Goal: Task Accomplishment & Management: Use online tool/utility

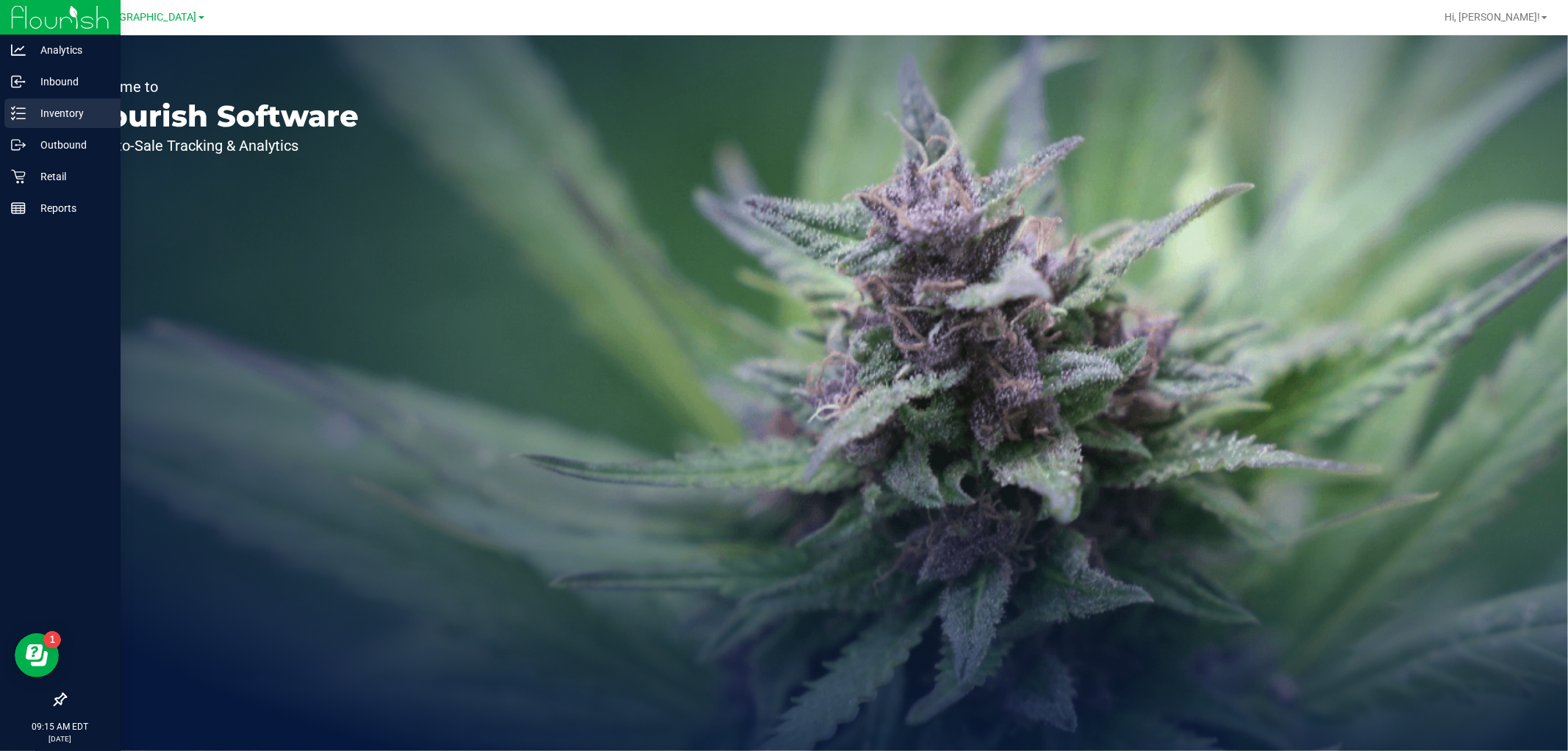
click at [23, 114] on icon at bounding box center [18, 113] width 15 height 15
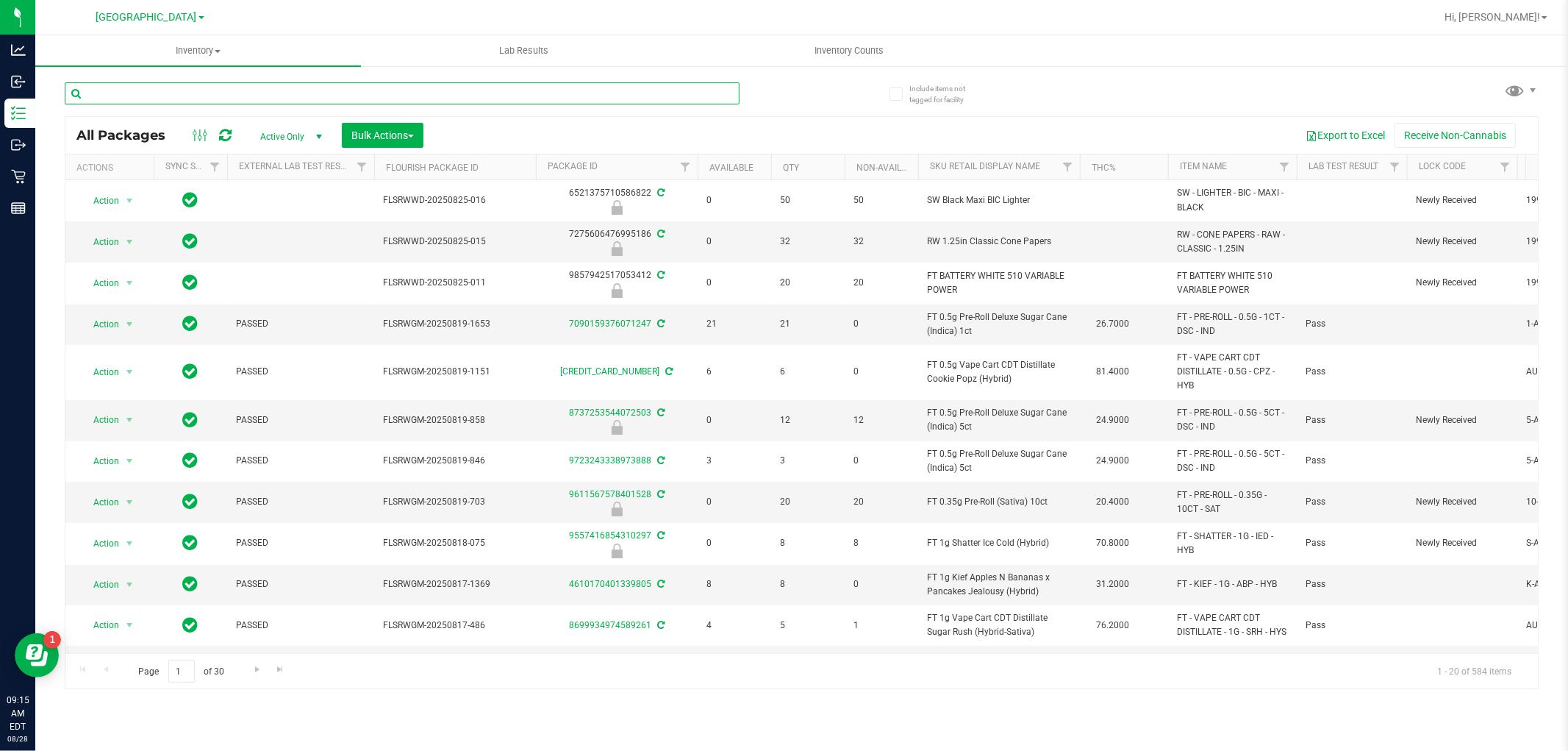
click at [224, 97] on input "text" at bounding box center [402, 93] width 675 height 22
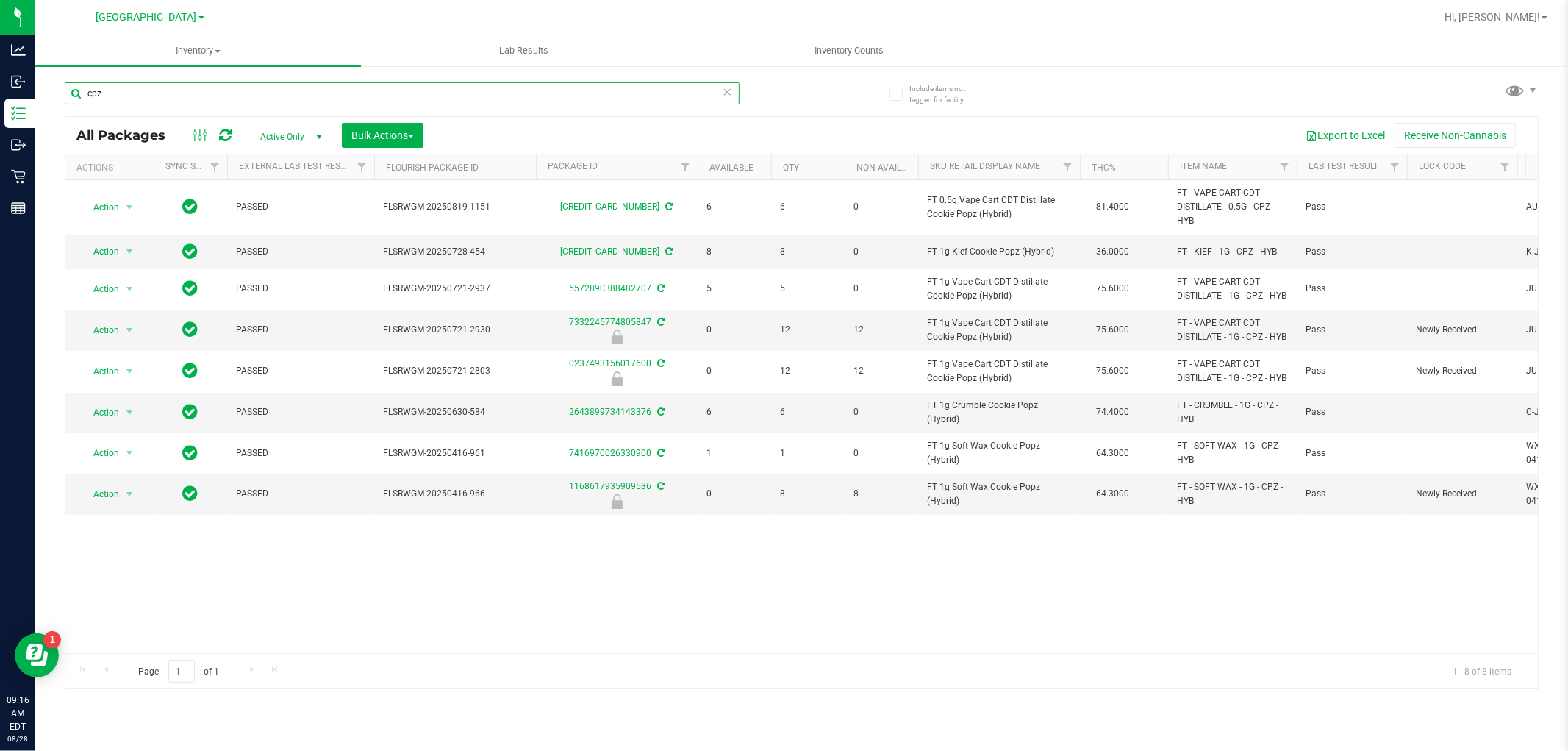
type input "cpz"
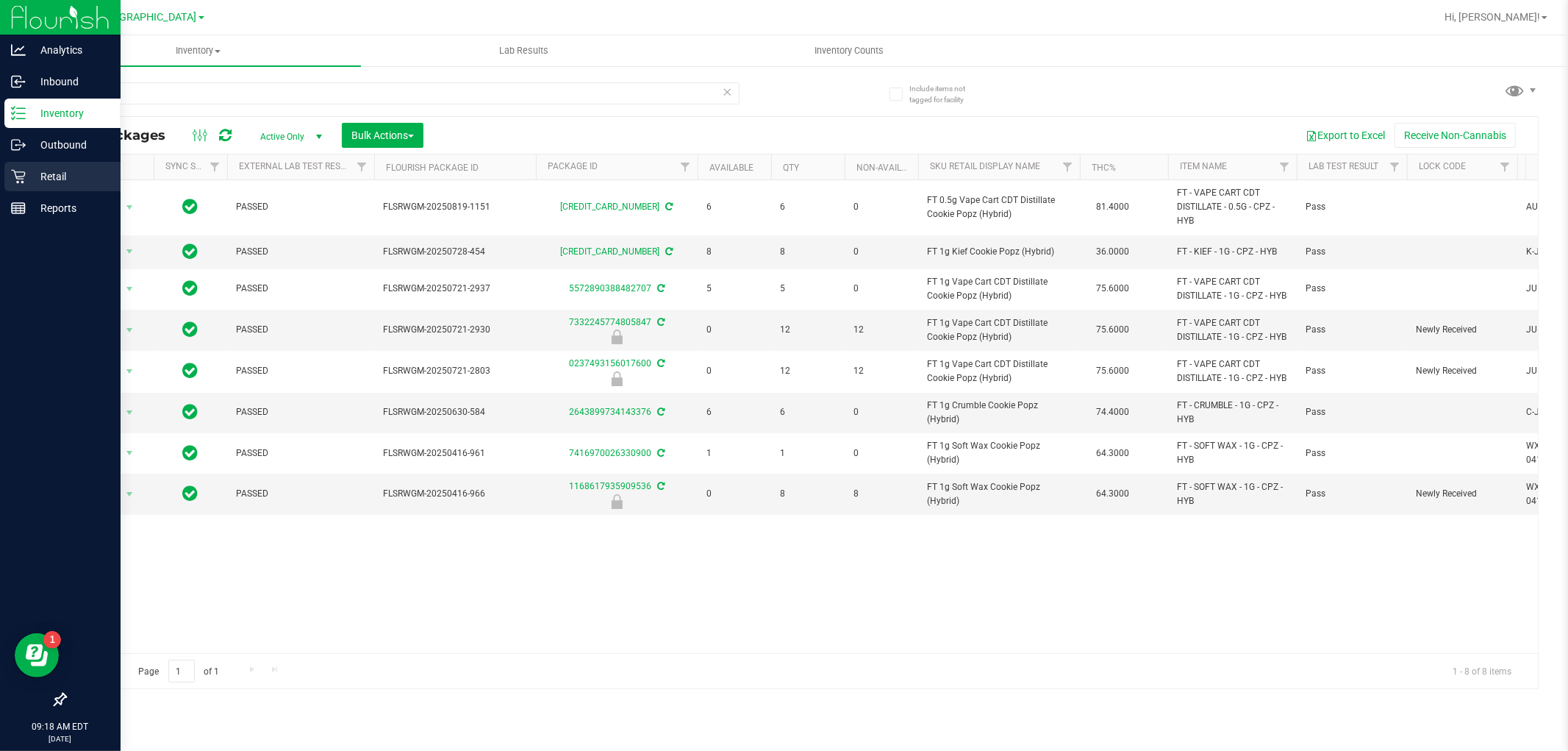
click at [32, 177] on p "Retail" at bounding box center [70, 177] width 88 height 17
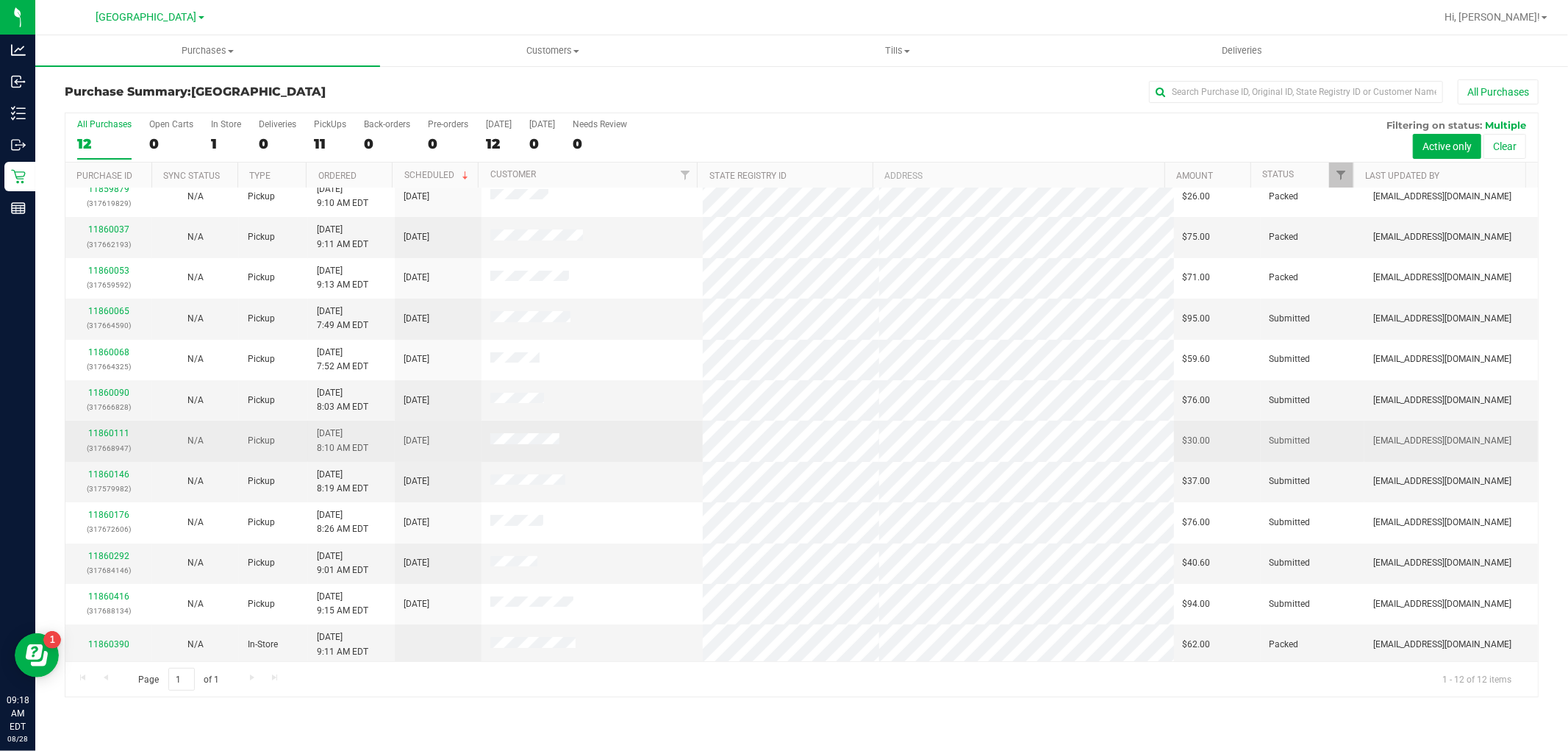
scroll to position [16, 0]
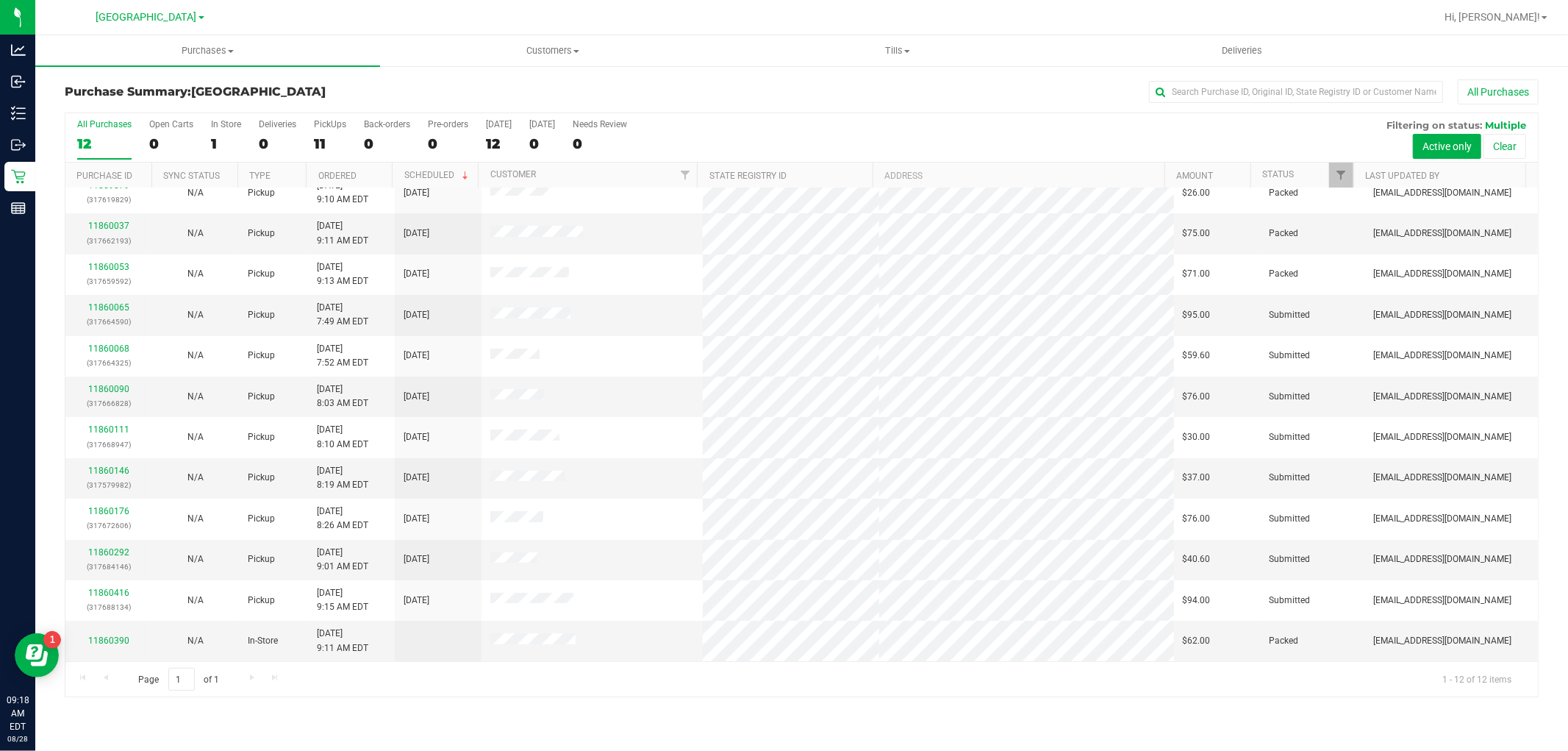
drag, startPoint x: 1165, startPoint y: 506, endPoint x: 737, endPoint y: 121, distance: 575.7
click at [737, 121] on div "All Purchases 12 Open Carts 0 In Store 1 Deliveries 0 PickUps 11 Back-orders 0 …" at bounding box center [801, 119] width 1472 height 12
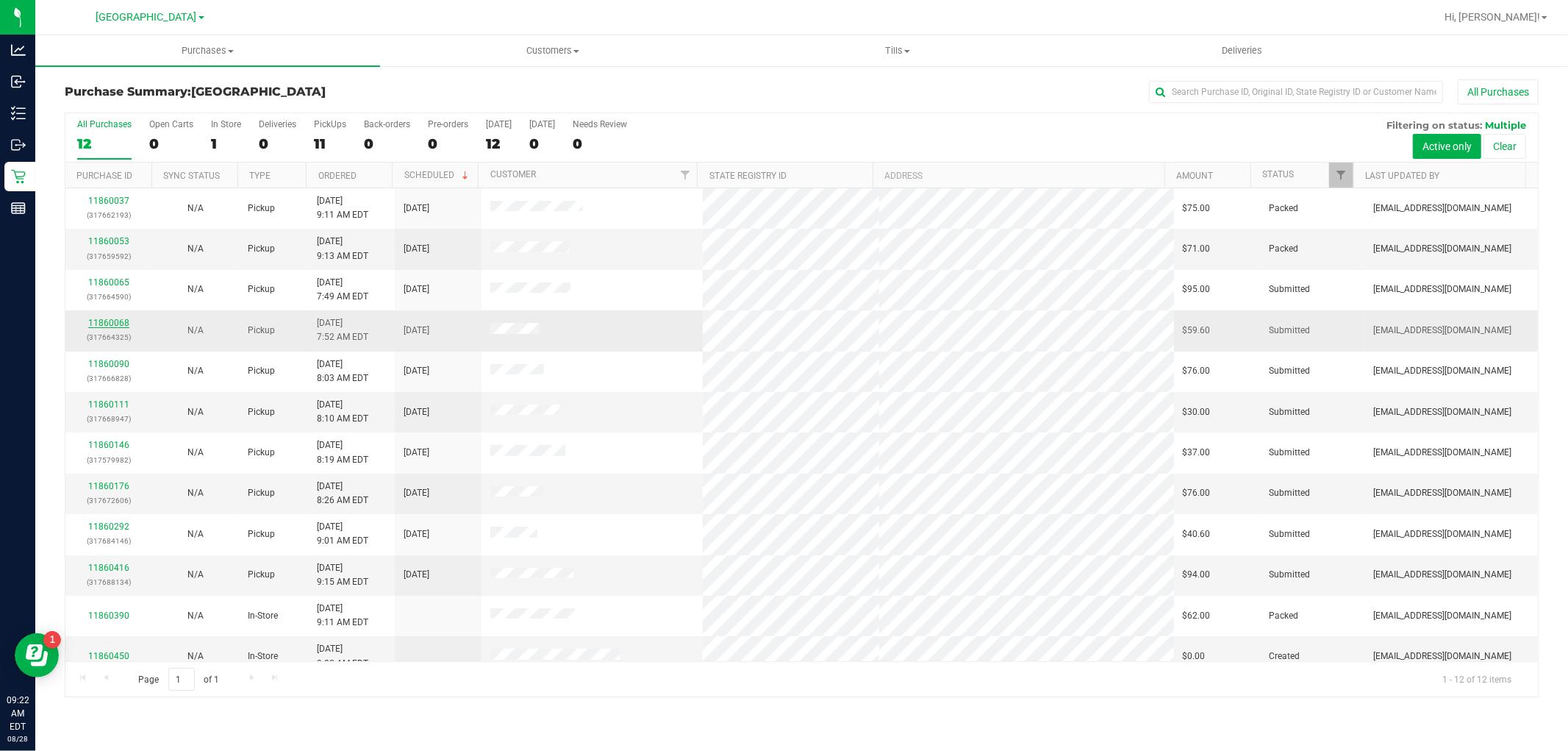
click at [109, 325] on link "11860068" at bounding box center [108, 323] width 41 height 10
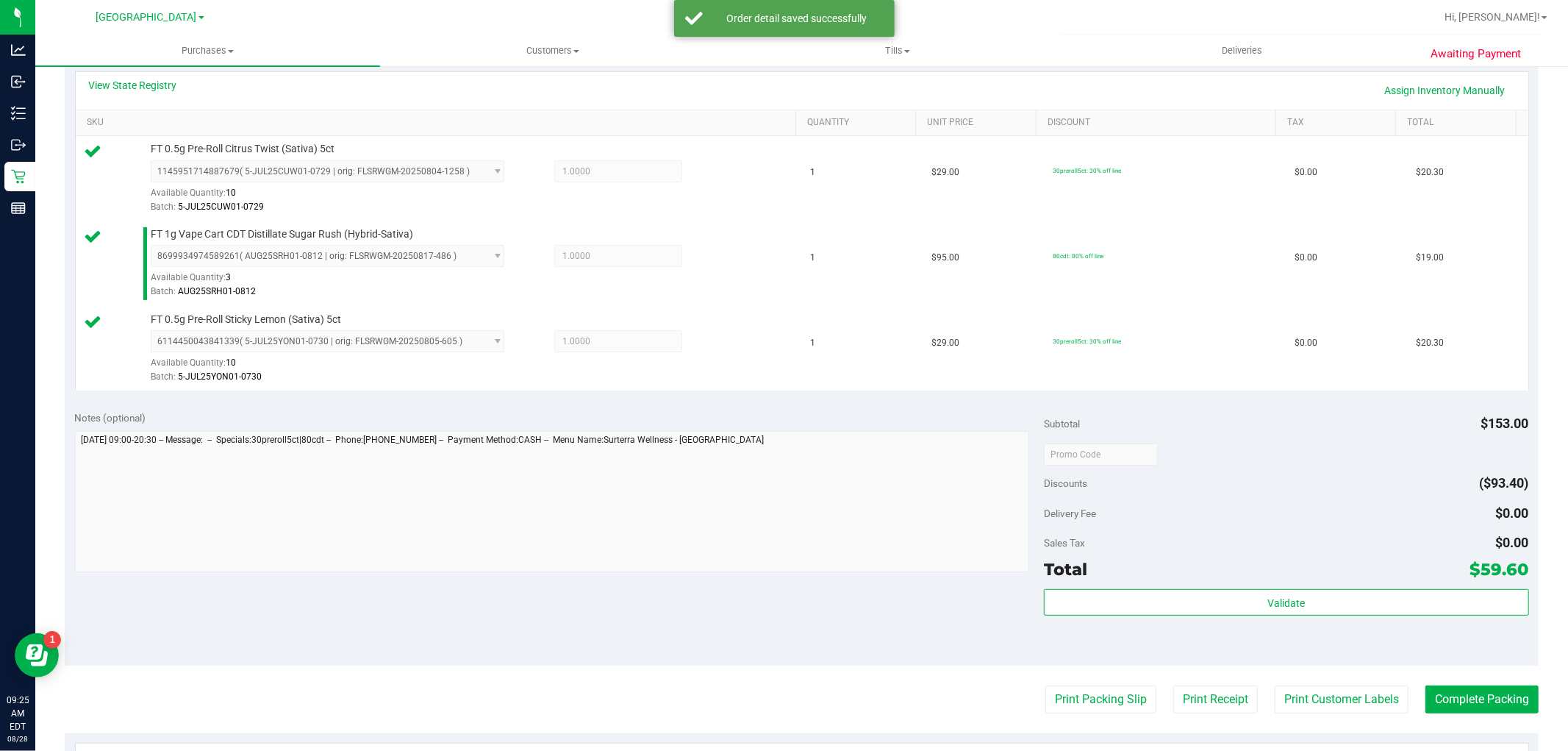
scroll to position [572, 0]
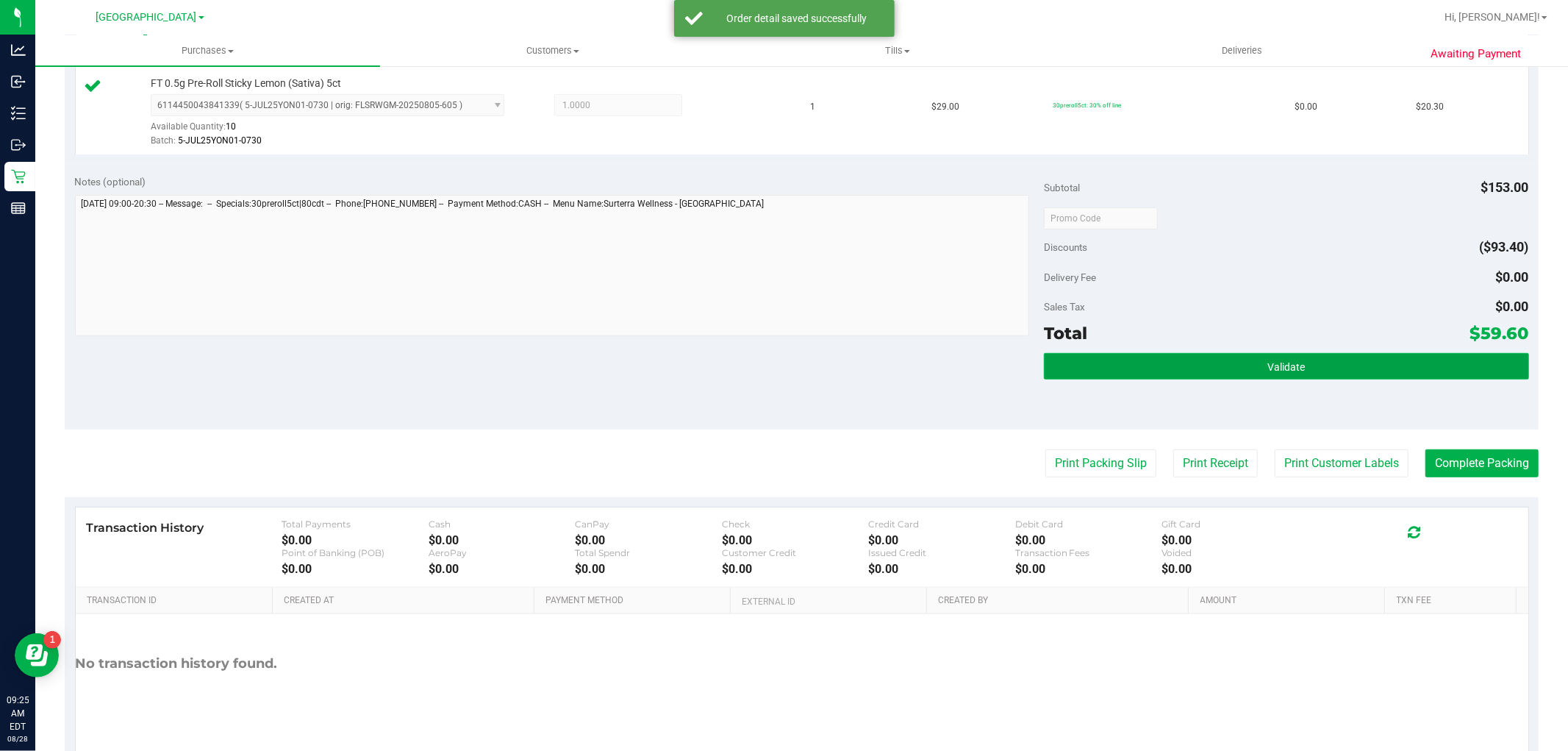
click at [1139, 365] on button "Validate" at bounding box center [1285, 366] width 484 height 26
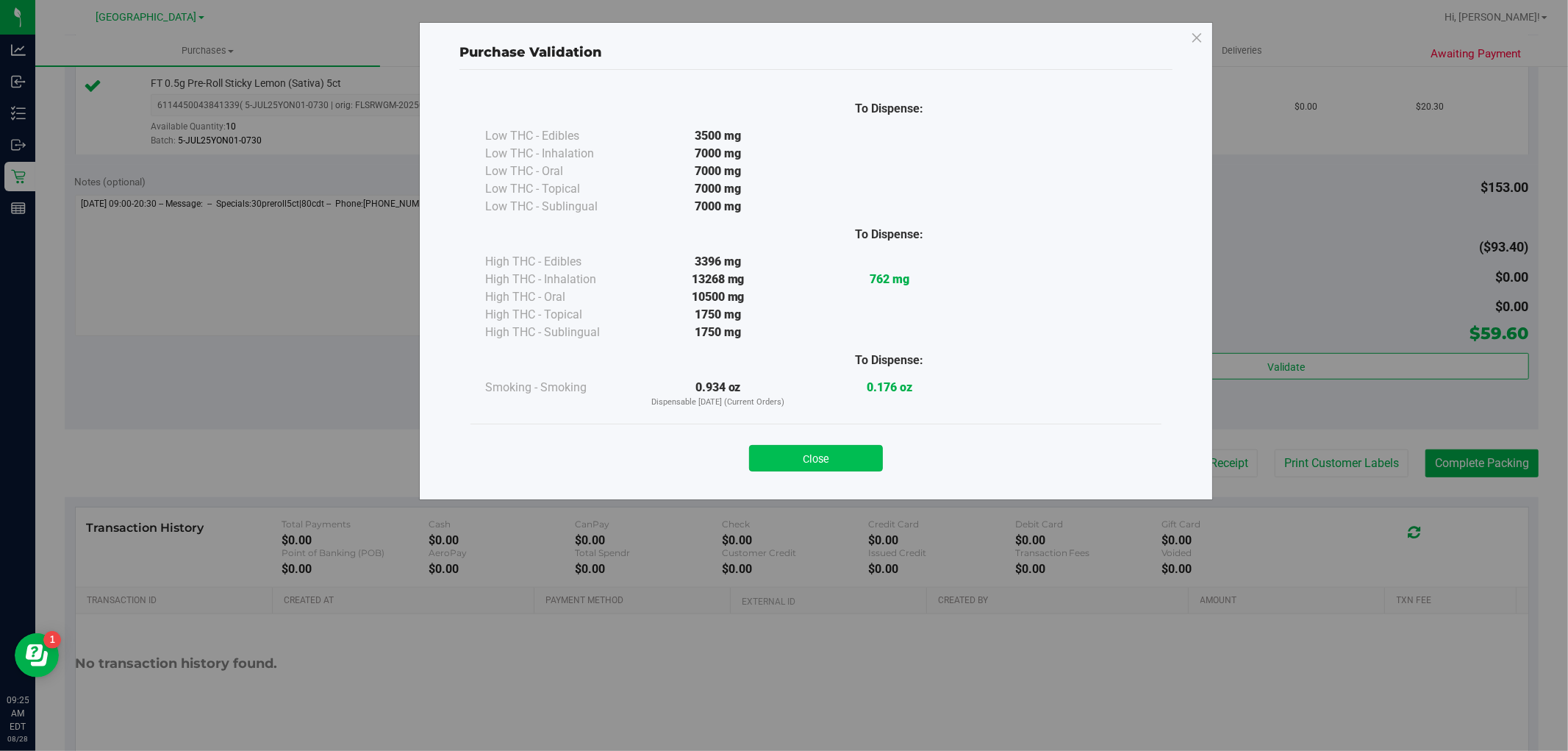
click at [864, 459] on button "Close" at bounding box center [816, 458] width 134 height 26
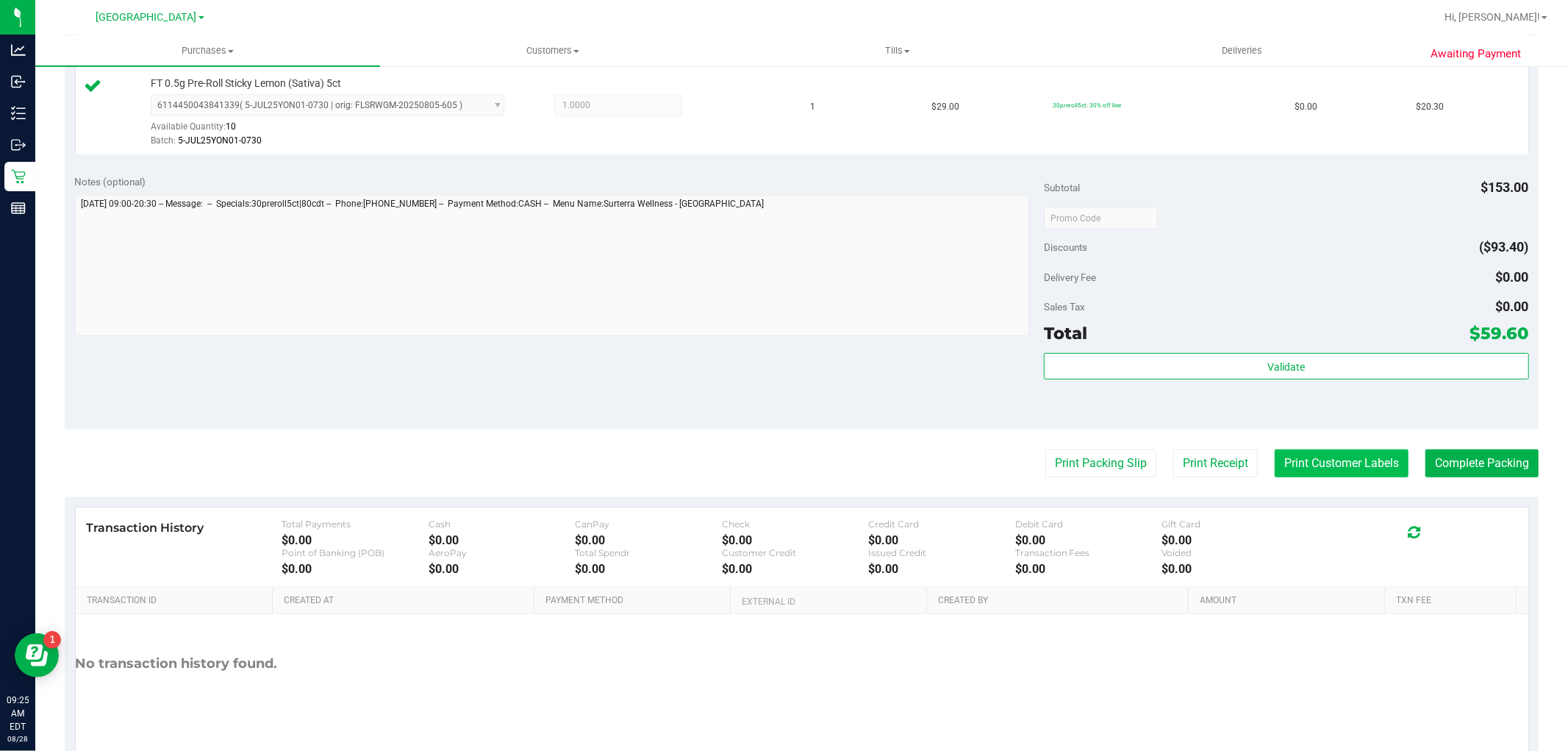
click at [1323, 462] on button "Print Customer Labels" at bounding box center [1342, 463] width 134 height 28
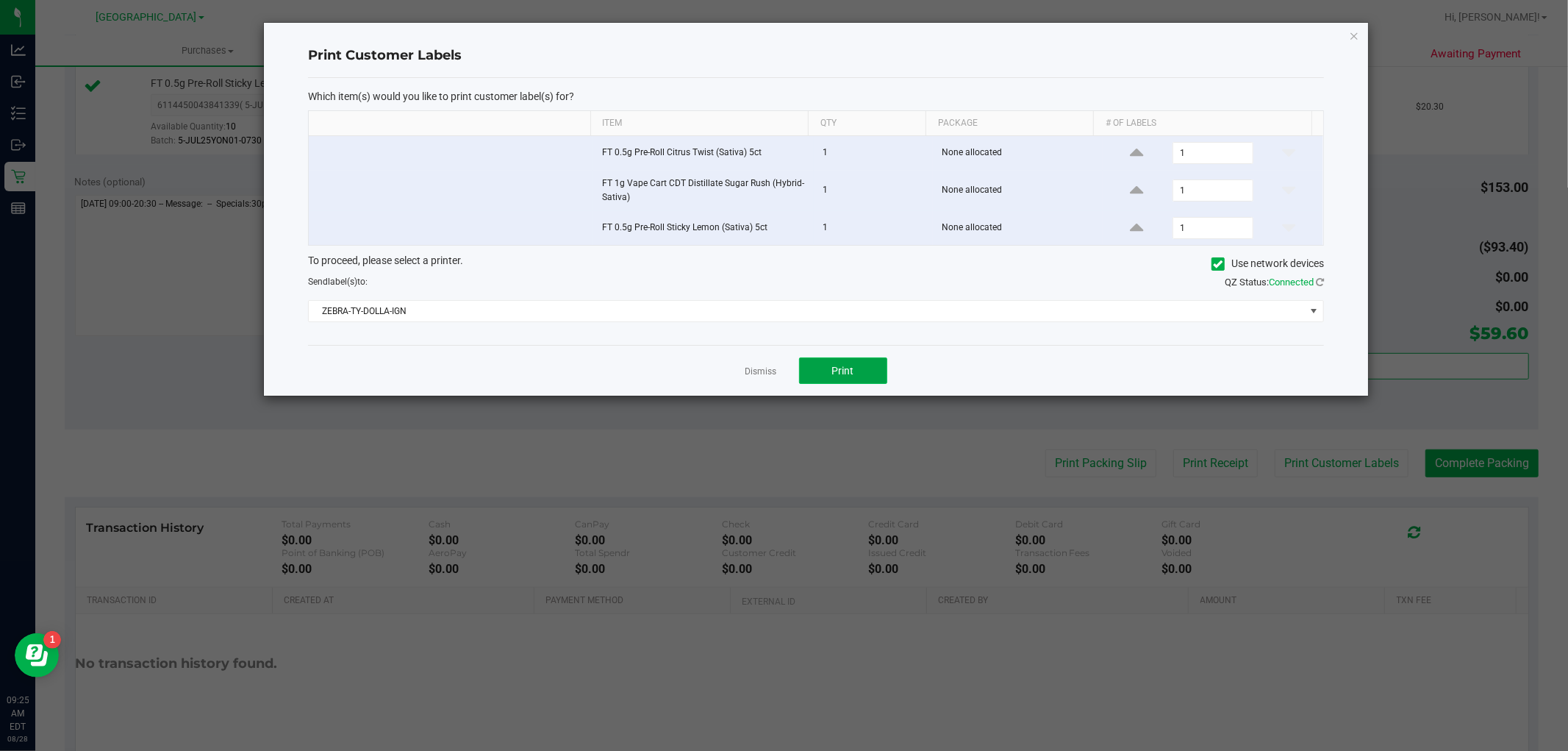
click at [821, 365] on button "Print" at bounding box center [843, 371] width 88 height 26
click at [762, 378] on link "Dismiss" at bounding box center [761, 372] width 31 height 12
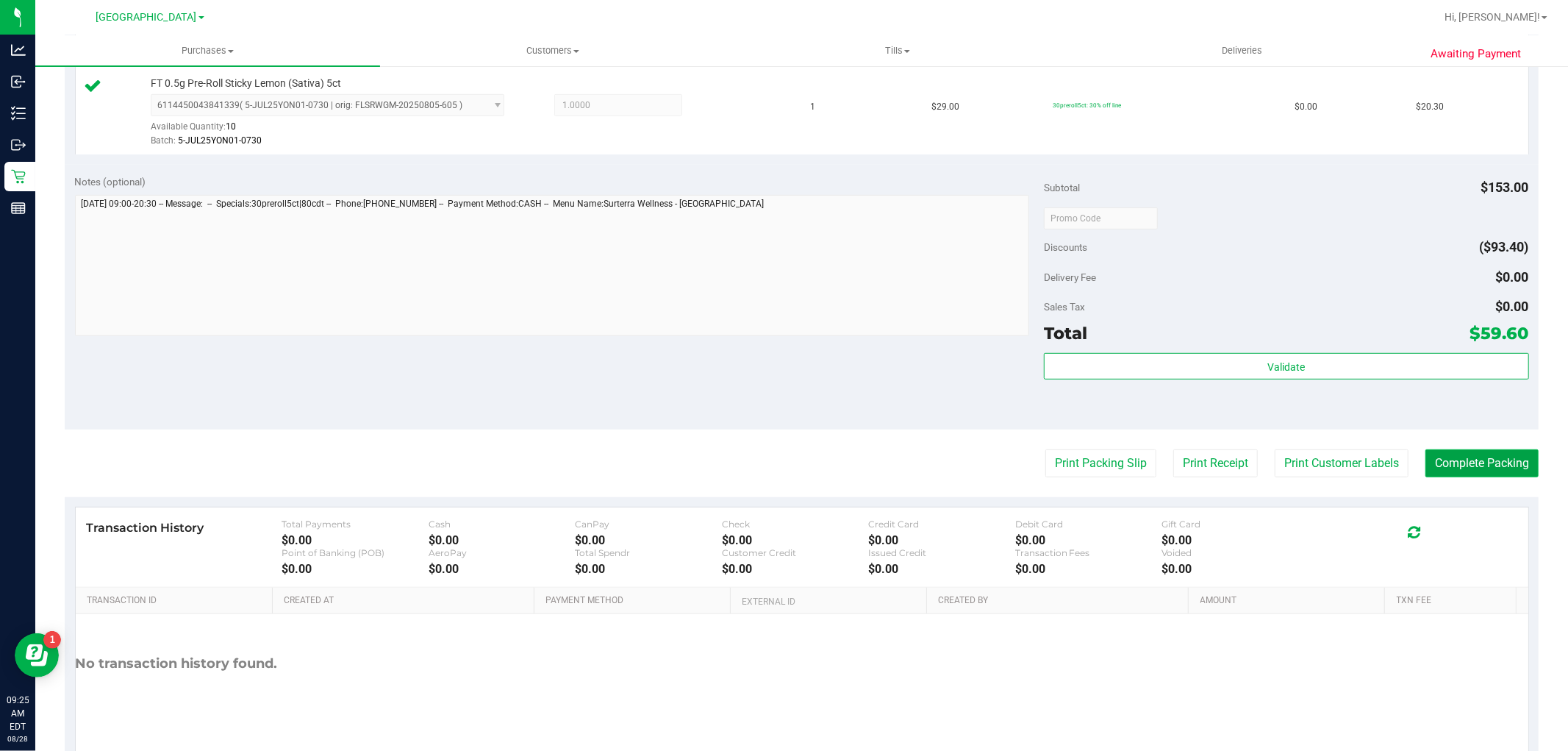
click at [1443, 473] on button "Complete Packing" at bounding box center [1482, 463] width 113 height 28
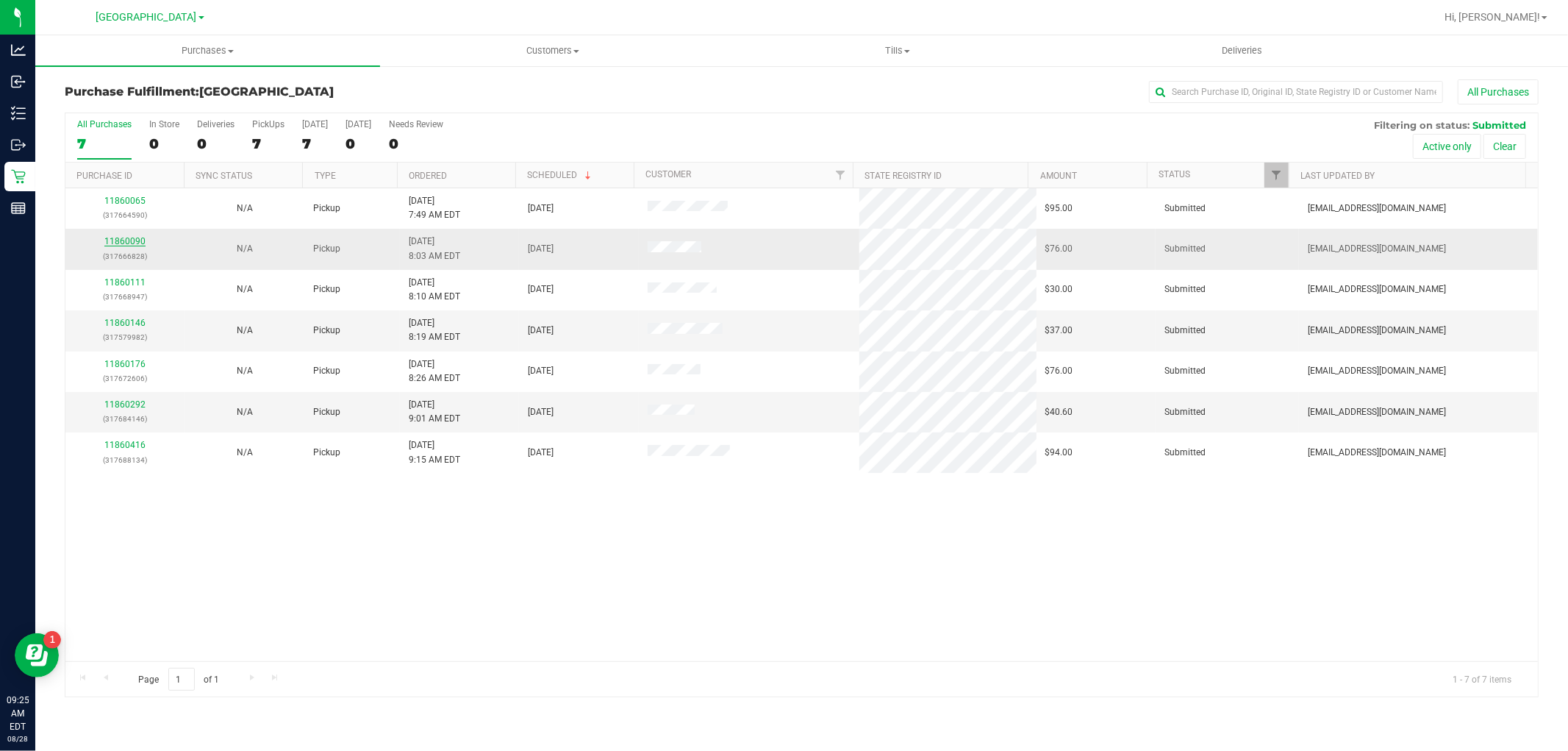
click at [141, 245] on link "11860090" at bounding box center [124, 241] width 41 height 10
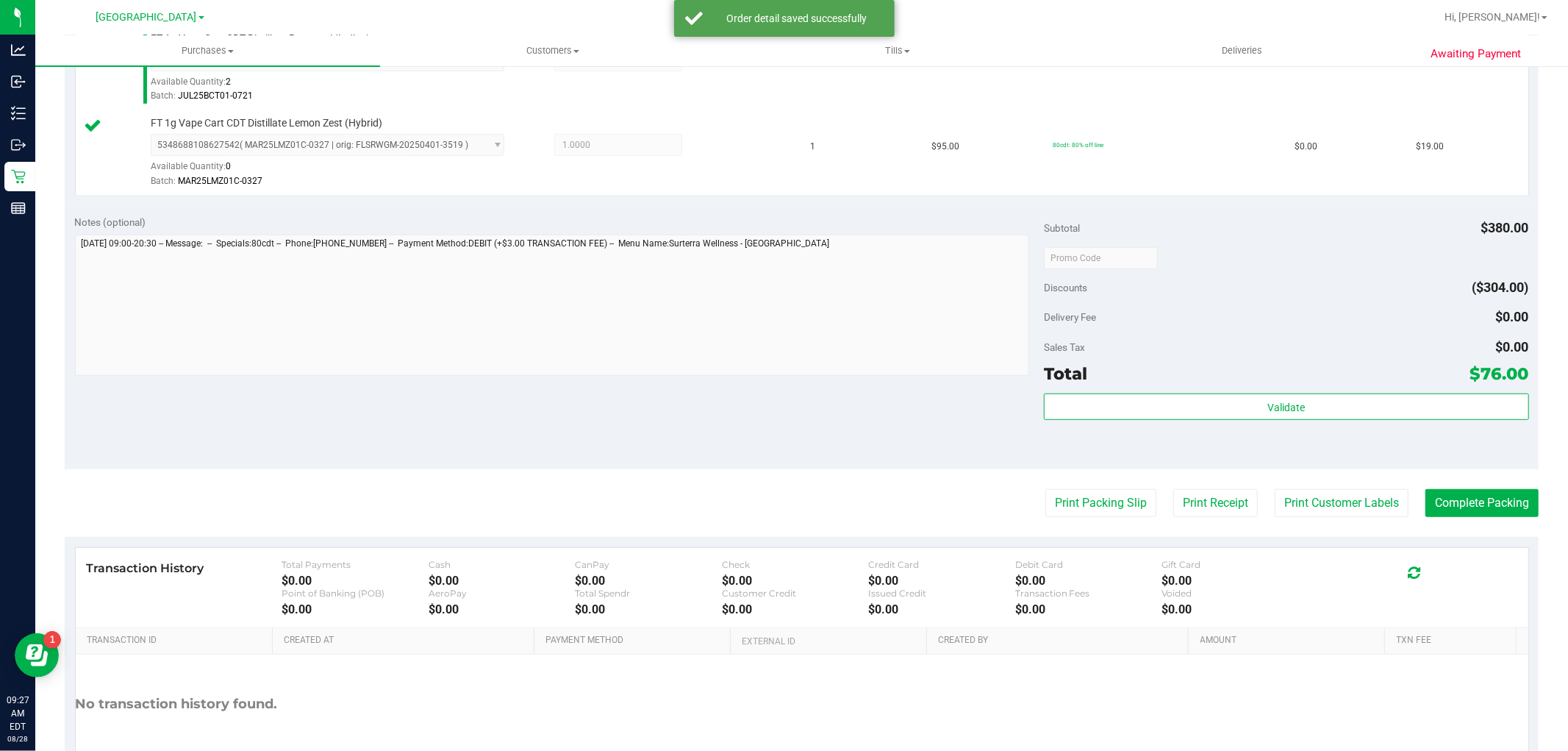
scroll to position [708, 0]
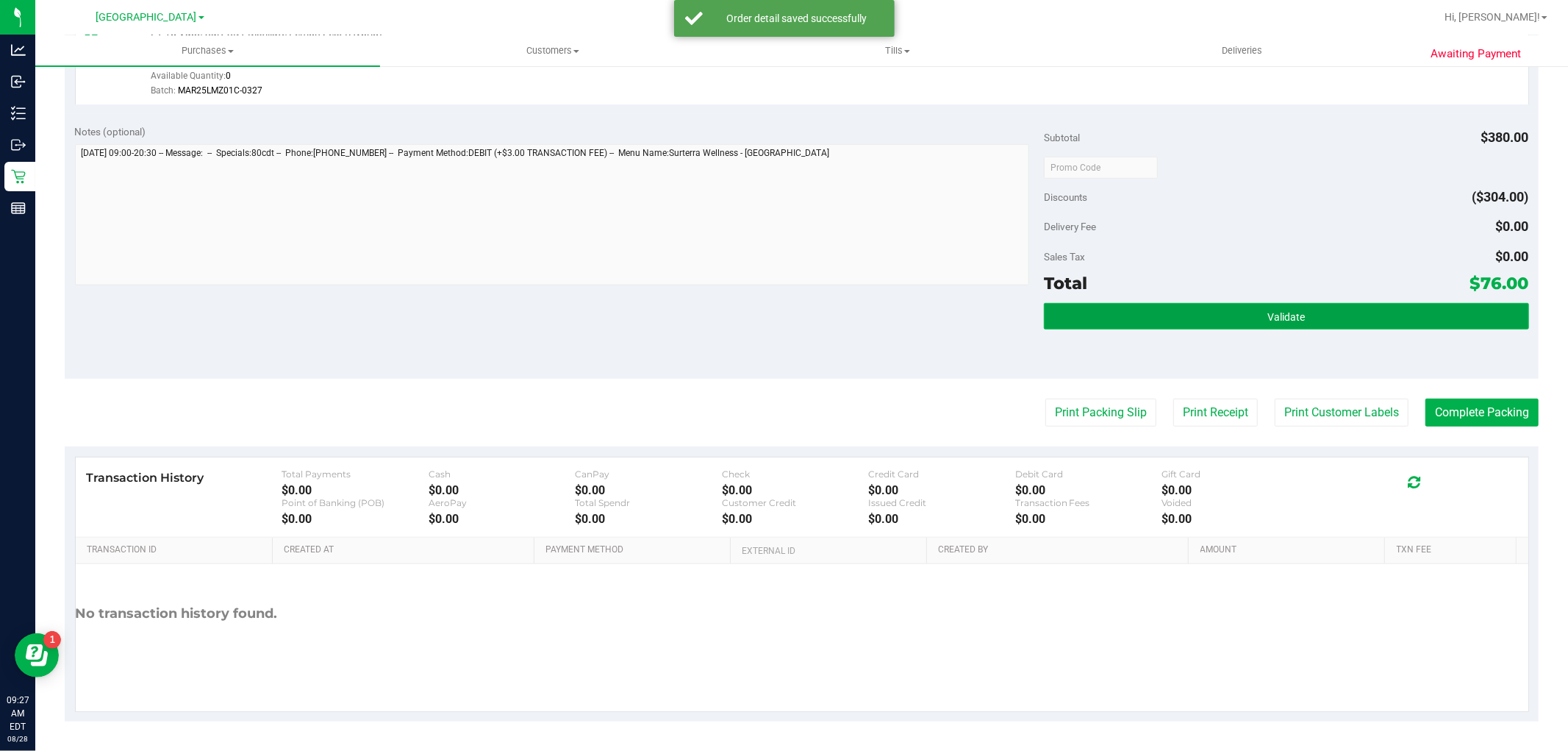
click at [1189, 312] on button "Validate" at bounding box center [1285, 316] width 484 height 26
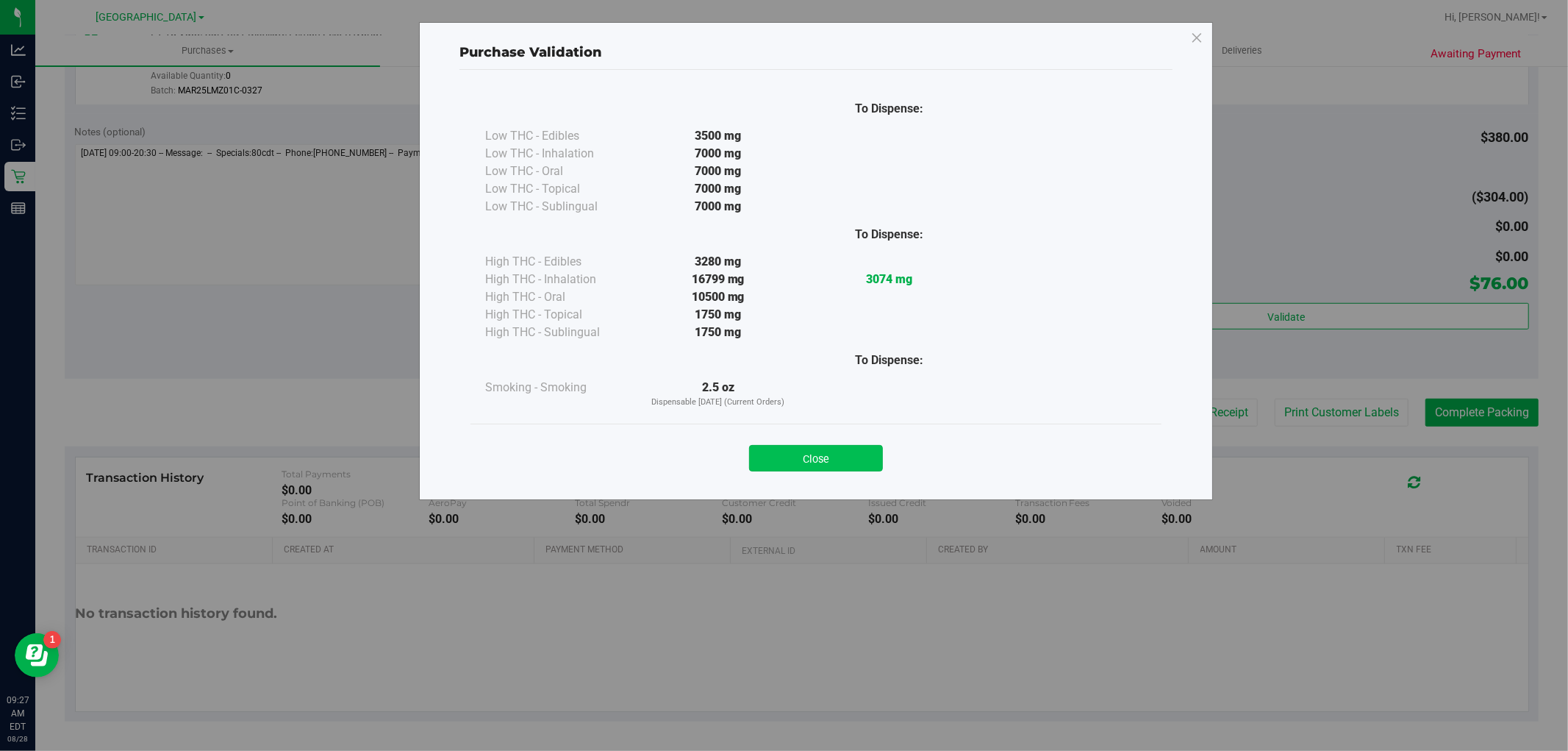
click at [824, 457] on button "Close" at bounding box center [816, 458] width 134 height 26
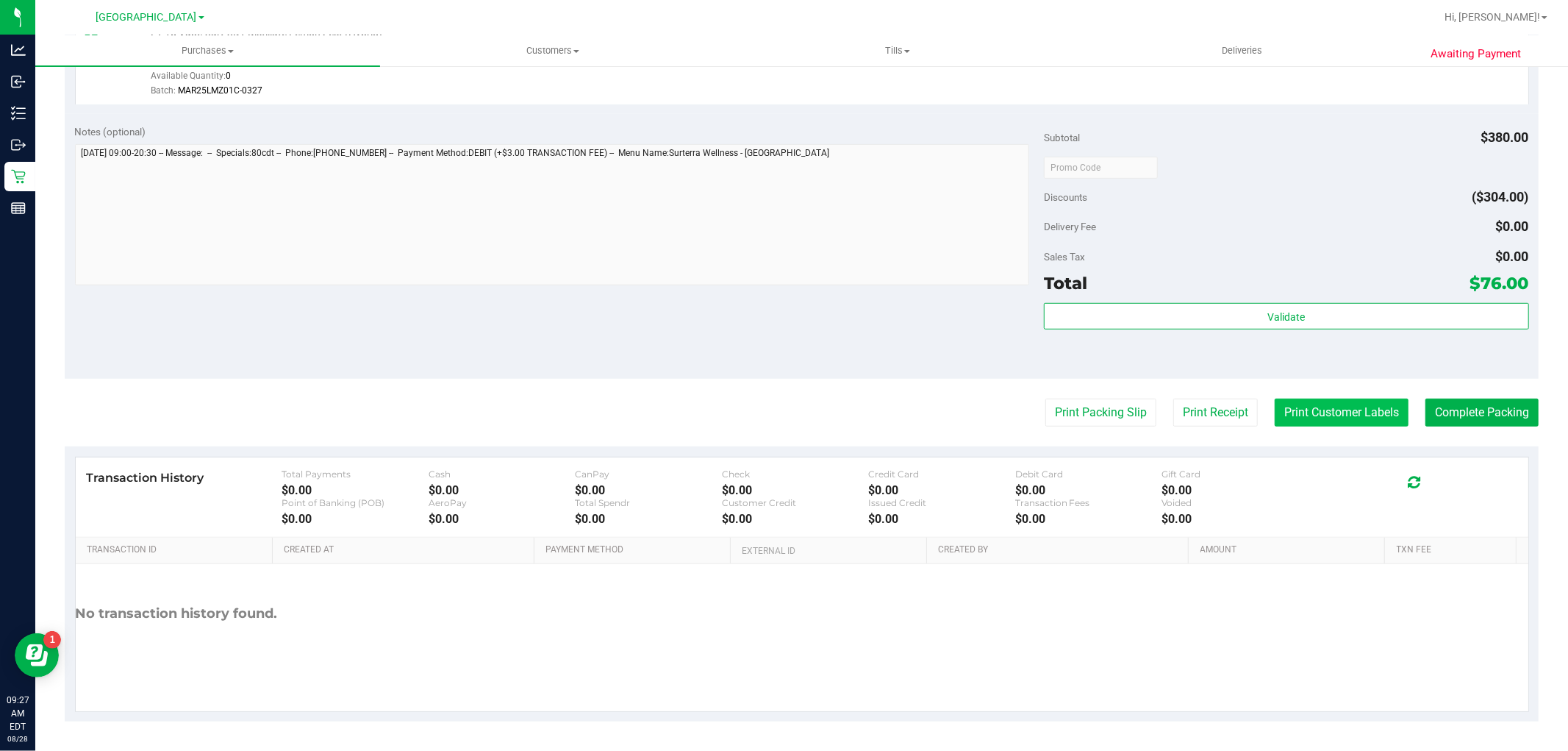
click at [1299, 420] on button "Print Customer Labels" at bounding box center [1342, 412] width 134 height 28
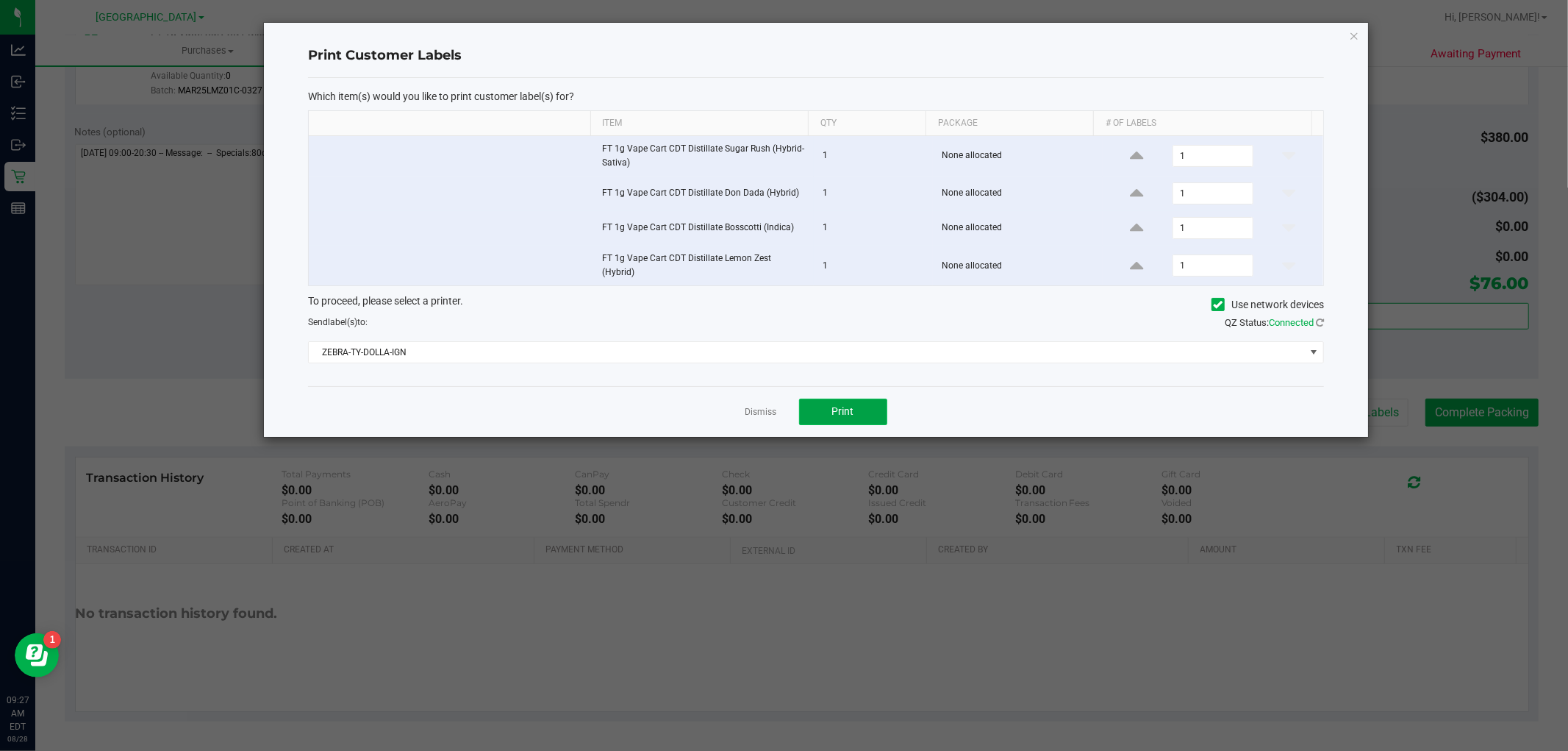
click at [824, 413] on button "Print" at bounding box center [843, 412] width 88 height 26
click at [757, 422] on div "Dismiss Print" at bounding box center [816, 412] width 1016 height 50
click at [753, 414] on link "Dismiss" at bounding box center [761, 412] width 31 height 12
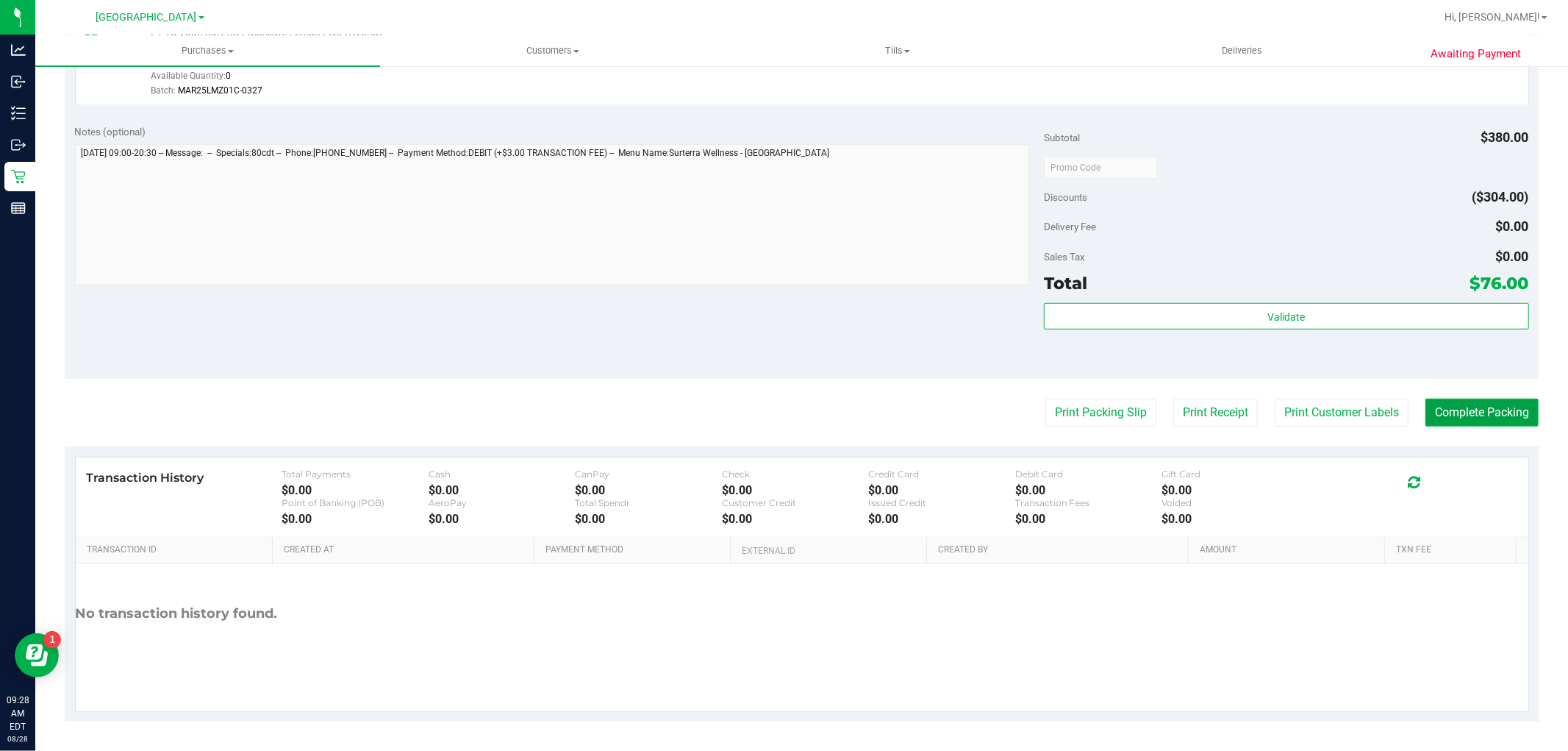
click at [1465, 406] on button "Complete Packing" at bounding box center [1482, 412] width 113 height 28
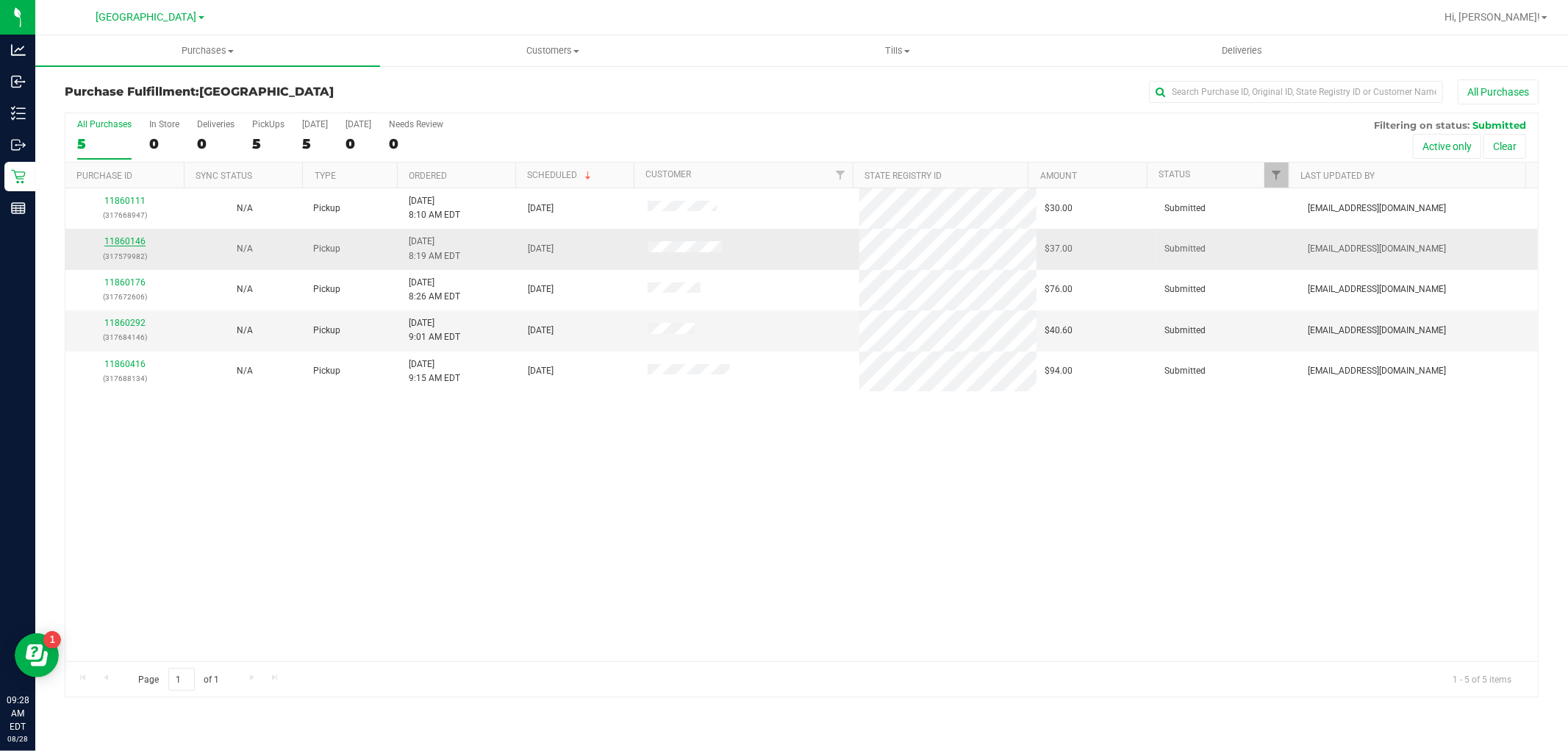
click at [132, 245] on link "11860146" at bounding box center [124, 241] width 41 height 10
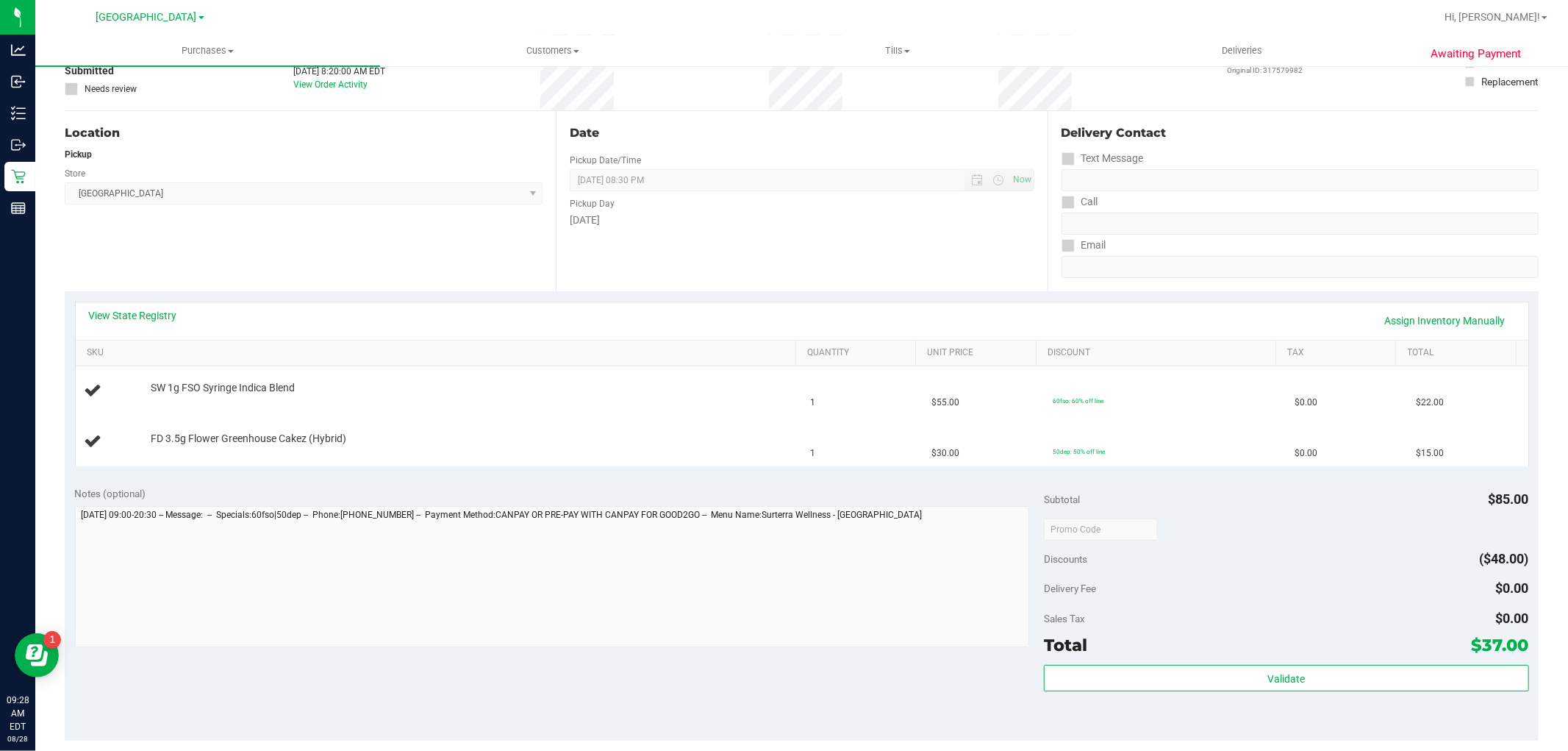
scroll to position [245, 0]
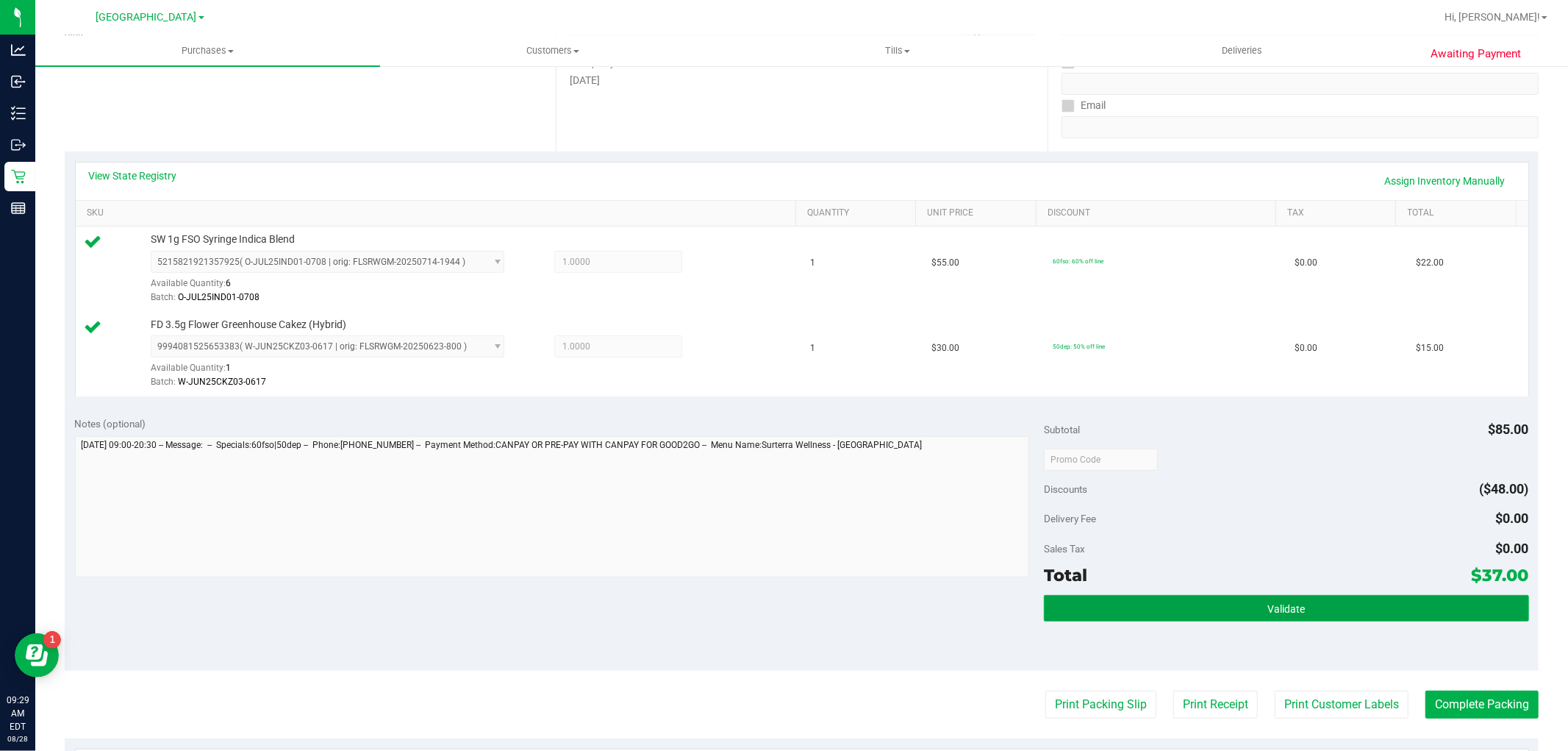
click at [1389, 615] on button "Validate" at bounding box center [1285, 608] width 484 height 26
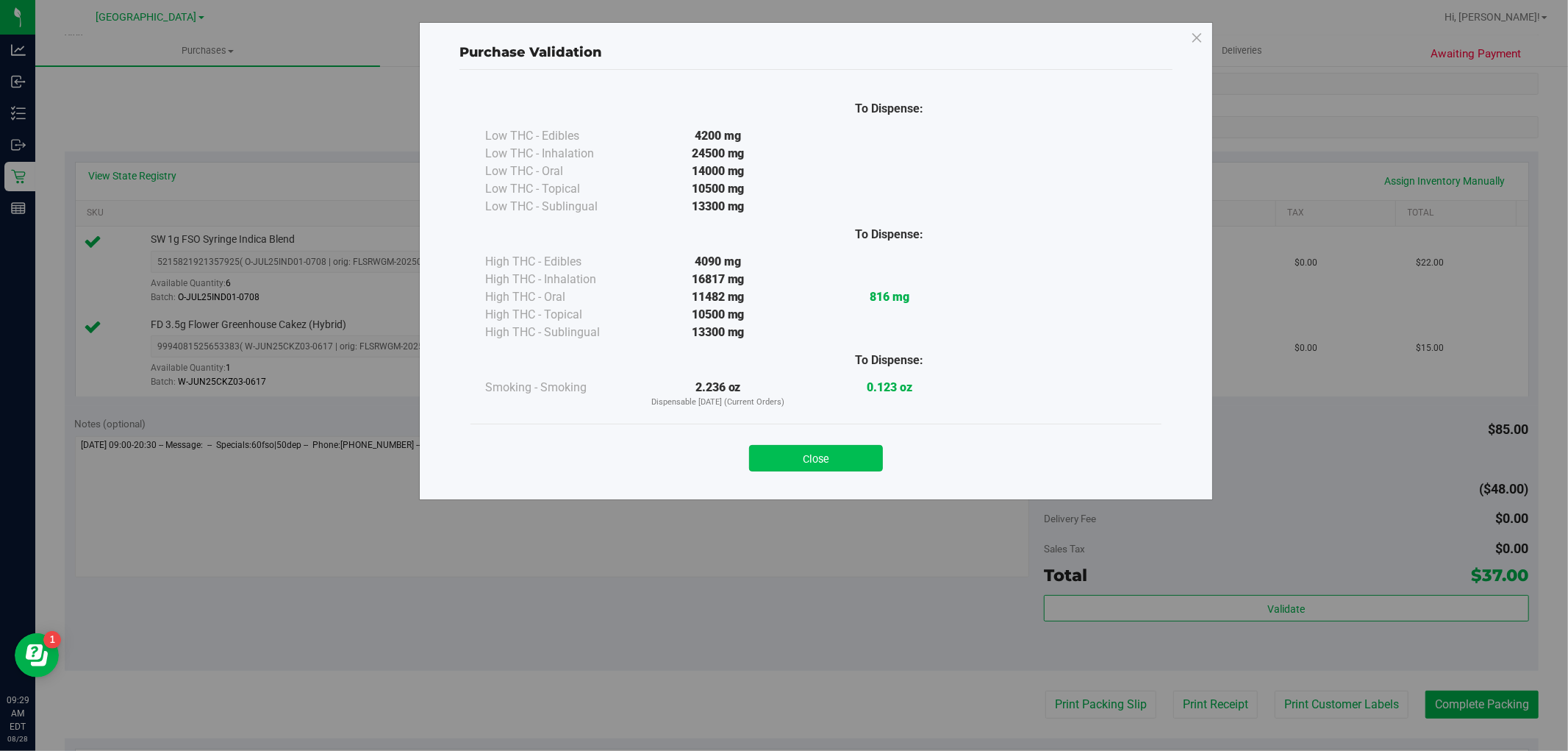
click at [843, 466] on button "Close" at bounding box center [816, 458] width 134 height 26
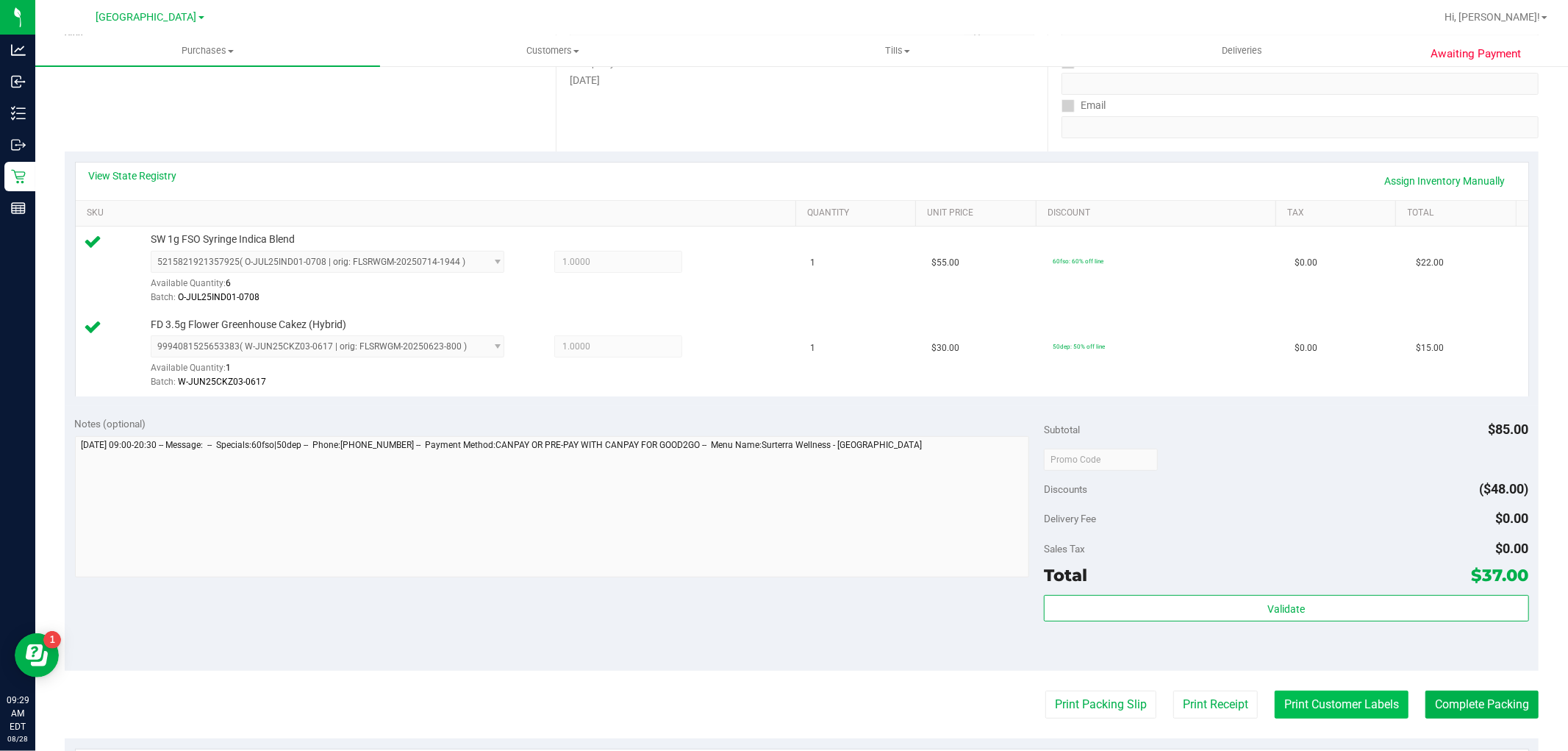
click at [1339, 706] on button "Print Customer Labels" at bounding box center [1342, 705] width 134 height 28
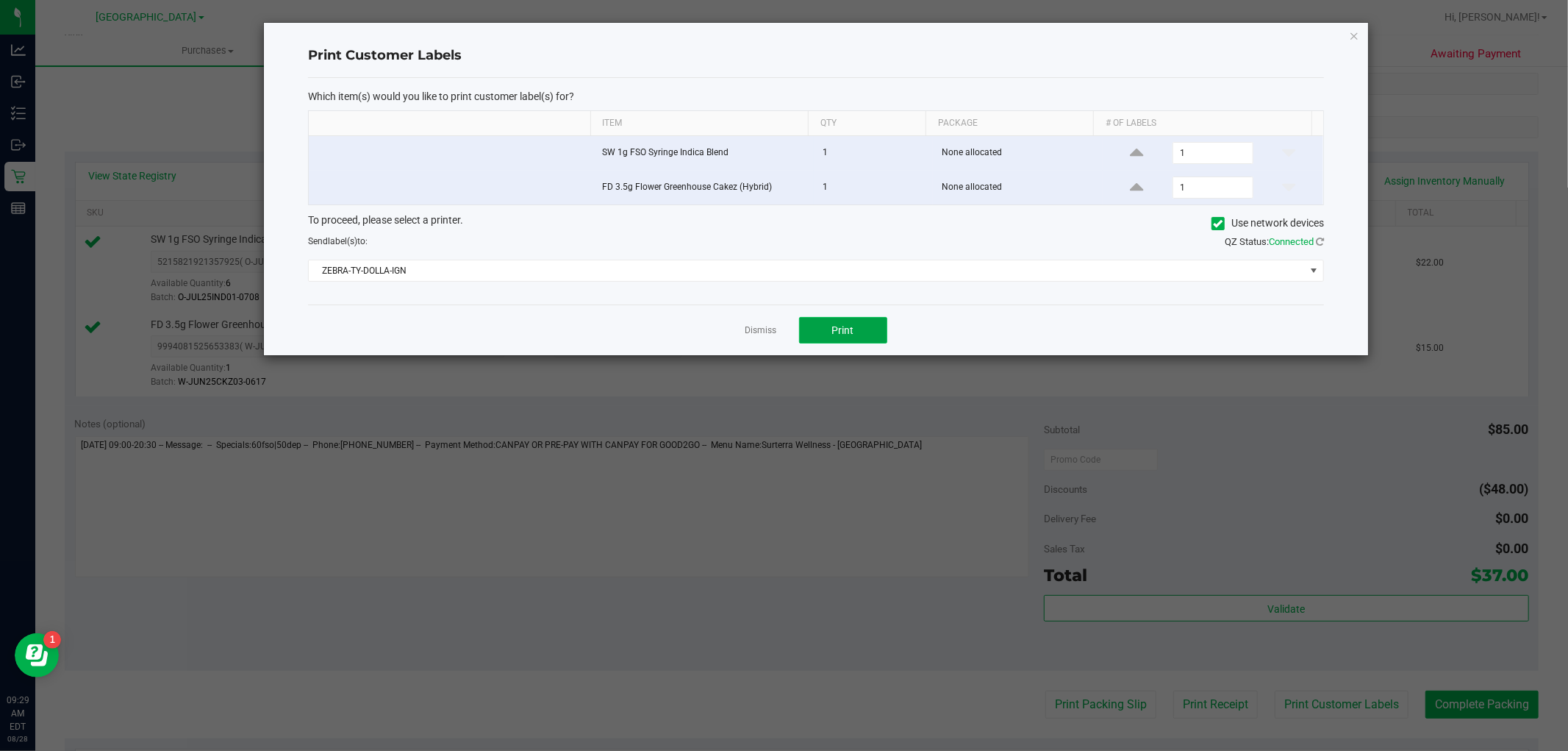
click at [824, 328] on button "Print" at bounding box center [843, 330] width 88 height 26
click at [757, 335] on link "Dismiss" at bounding box center [761, 331] width 31 height 12
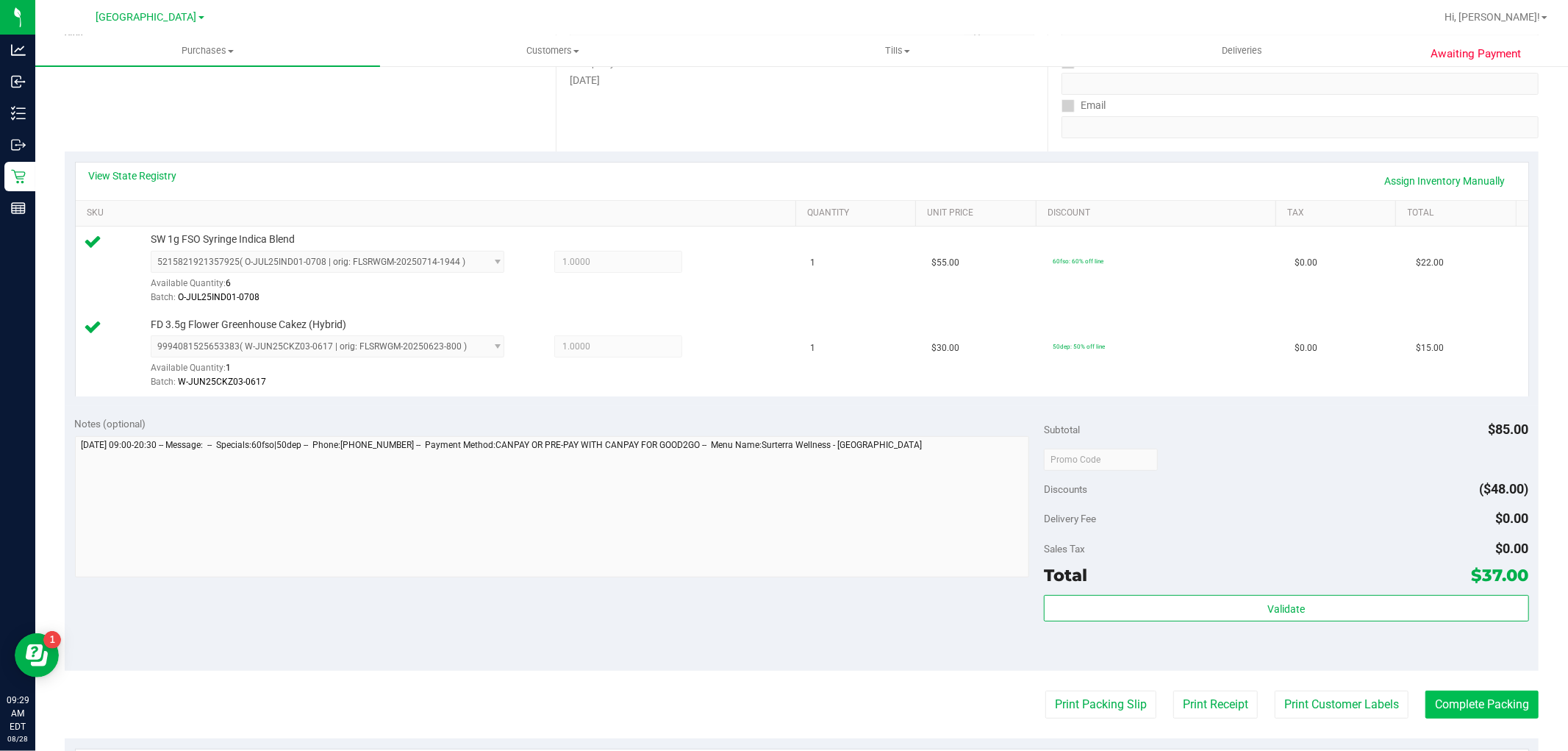
click at [1481, 693] on purchase-details "Back Edit Purchase Cancel Purchase View Profile # 11860146 BioTrack ID: - Submi…" at bounding box center [801, 424] width 1474 height 1179
click at [1480, 695] on button "Complete Packing" at bounding box center [1482, 705] width 113 height 28
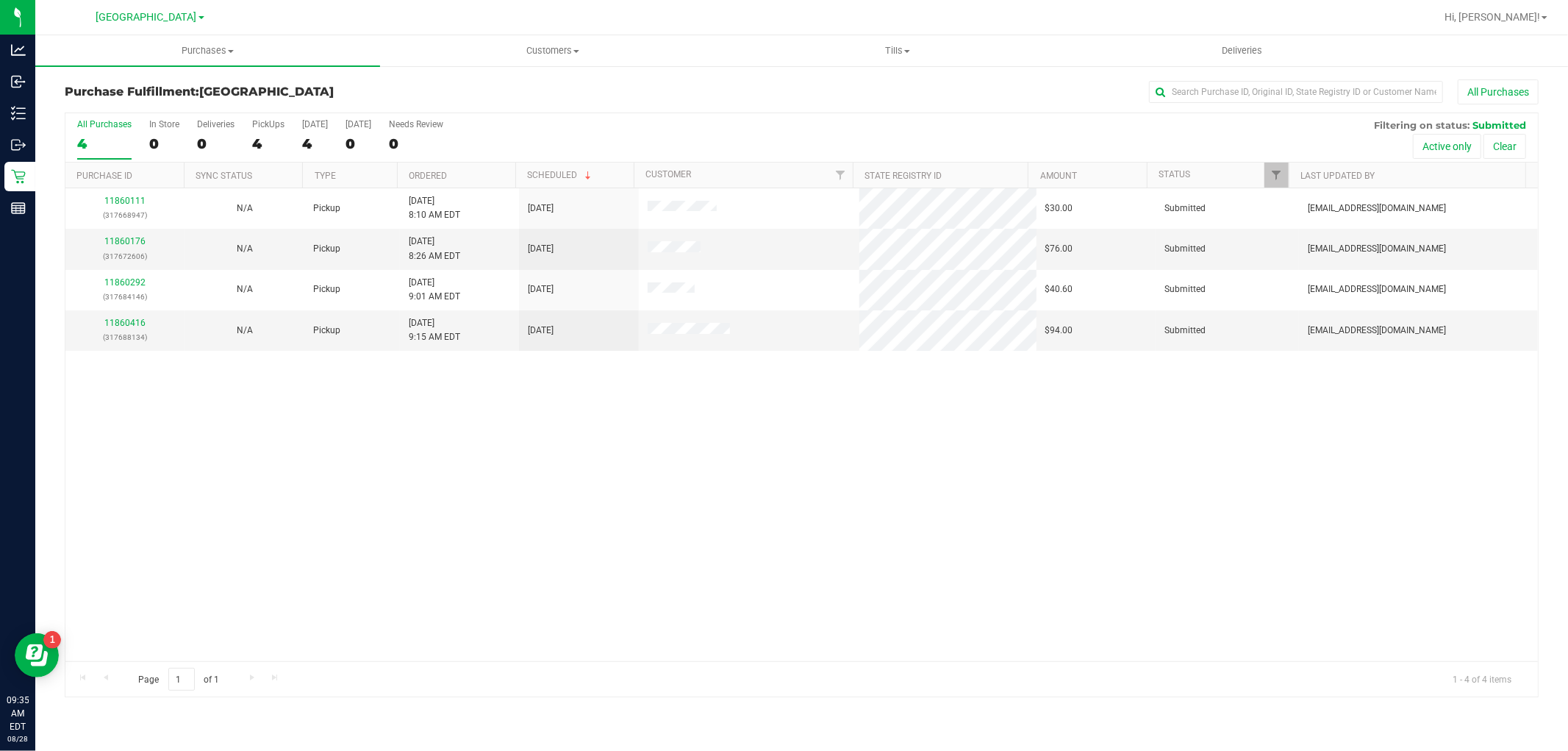
click at [468, 475] on div "11860111 (317668947) N/A Pickup [DATE] 8:10 AM EDT 8/28/2025 $30.00 Submitted […" at bounding box center [801, 424] width 1472 height 473
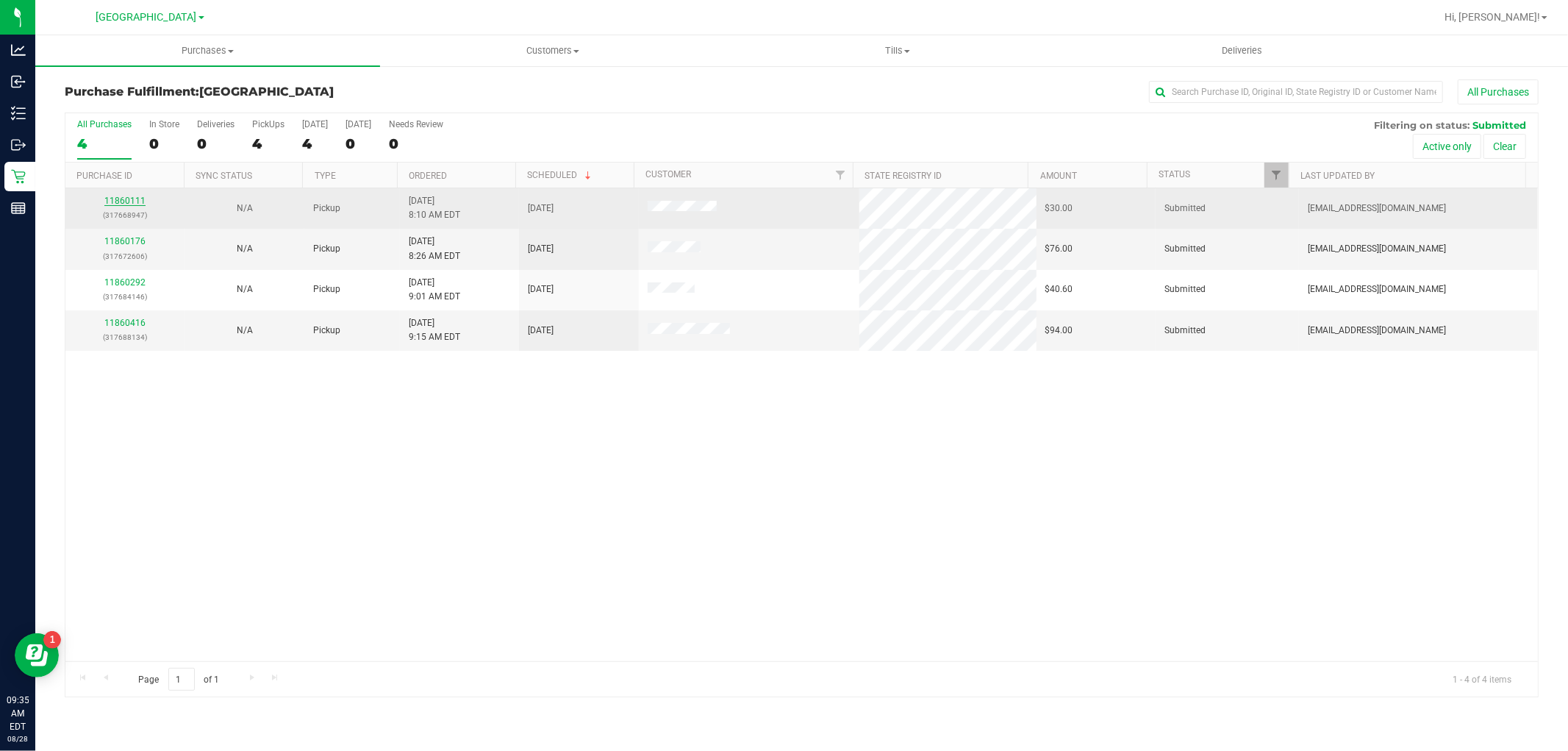
click at [123, 204] on link "11860111" at bounding box center [124, 201] width 41 height 10
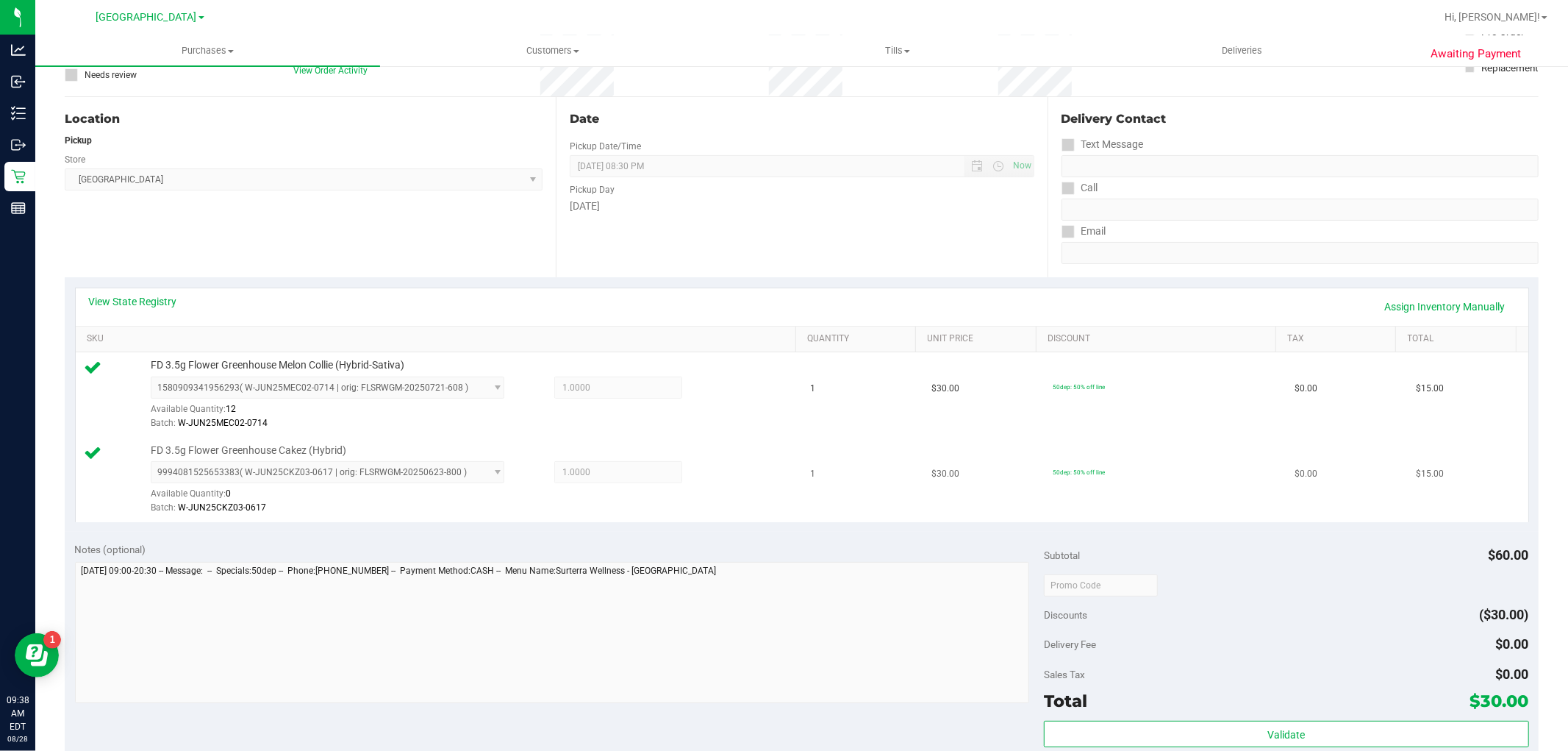
scroll to position [245, 0]
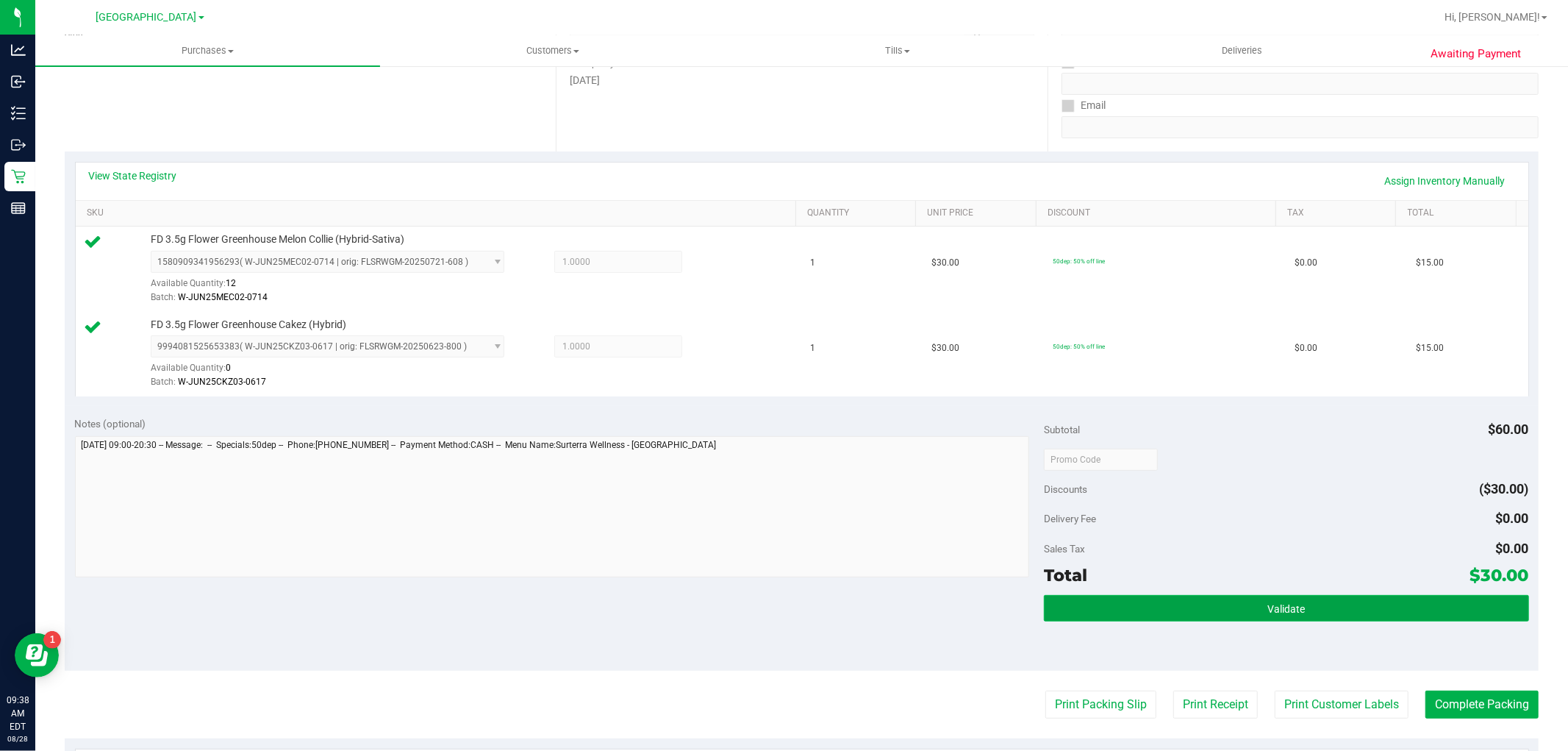
click at [1301, 614] on button "Validate" at bounding box center [1285, 608] width 484 height 26
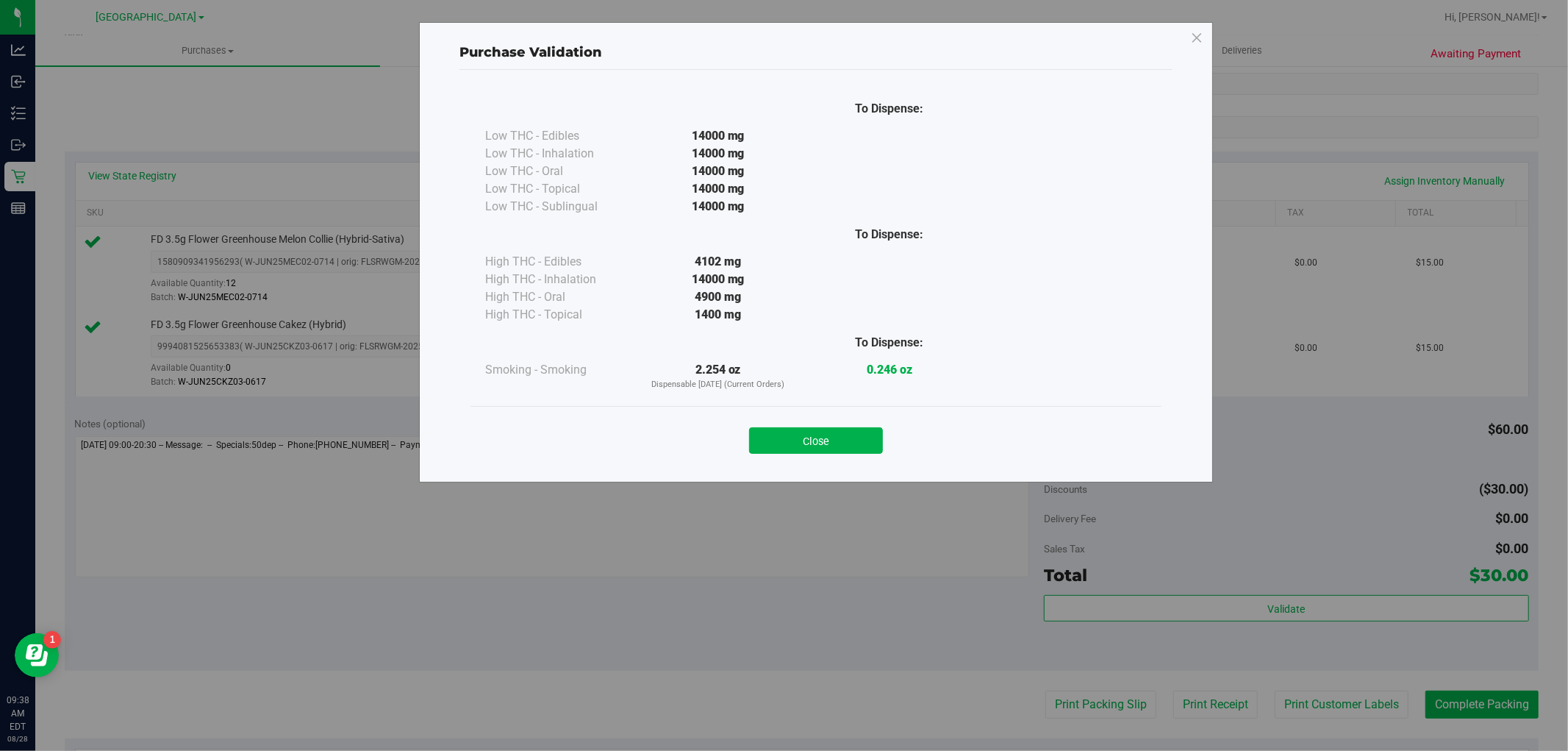
drag, startPoint x: 812, startPoint y: 437, endPoint x: 821, endPoint y: 437, distance: 9.0
click at [812, 436] on button "Close" at bounding box center [816, 440] width 134 height 26
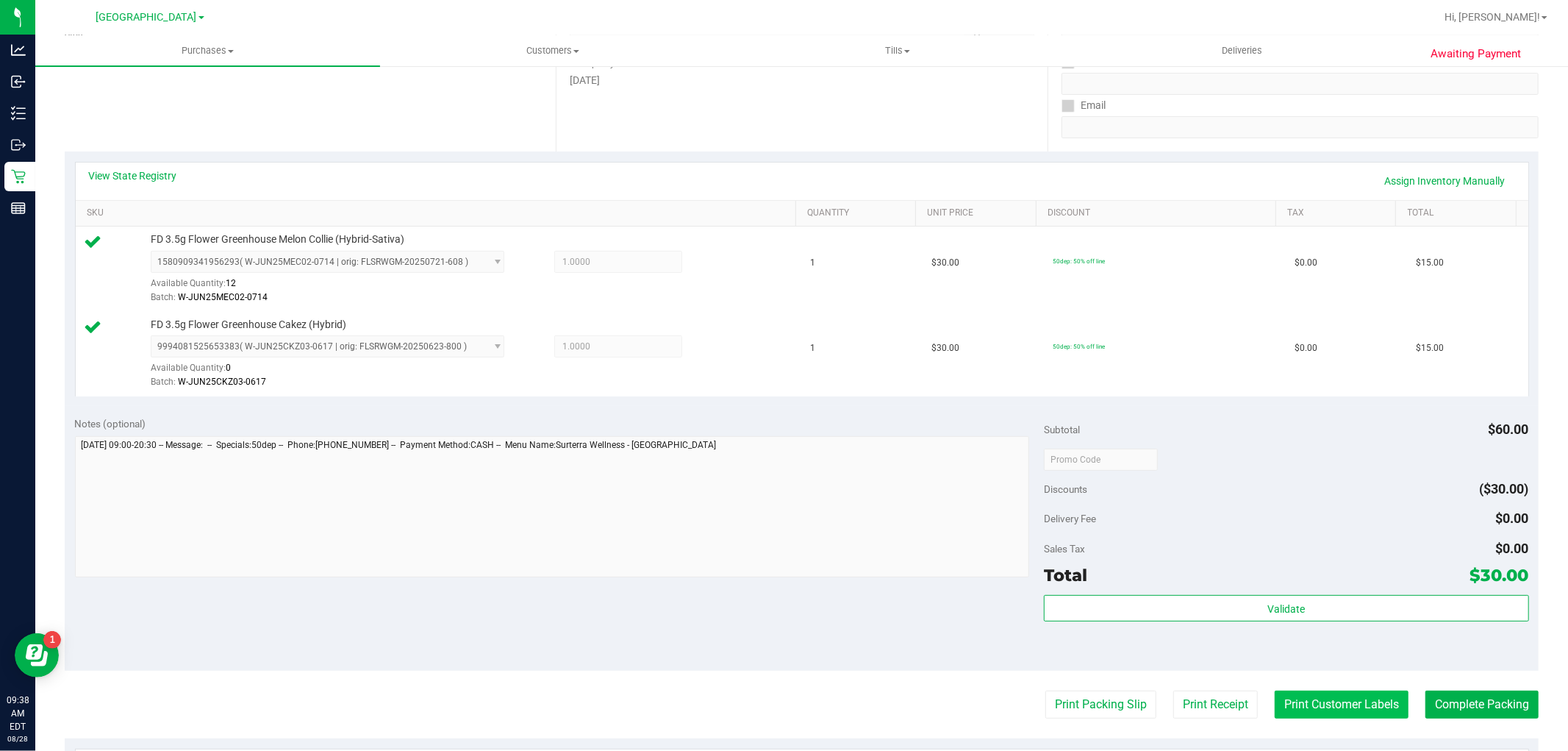
click at [1283, 710] on button "Print Customer Labels" at bounding box center [1342, 705] width 134 height 28
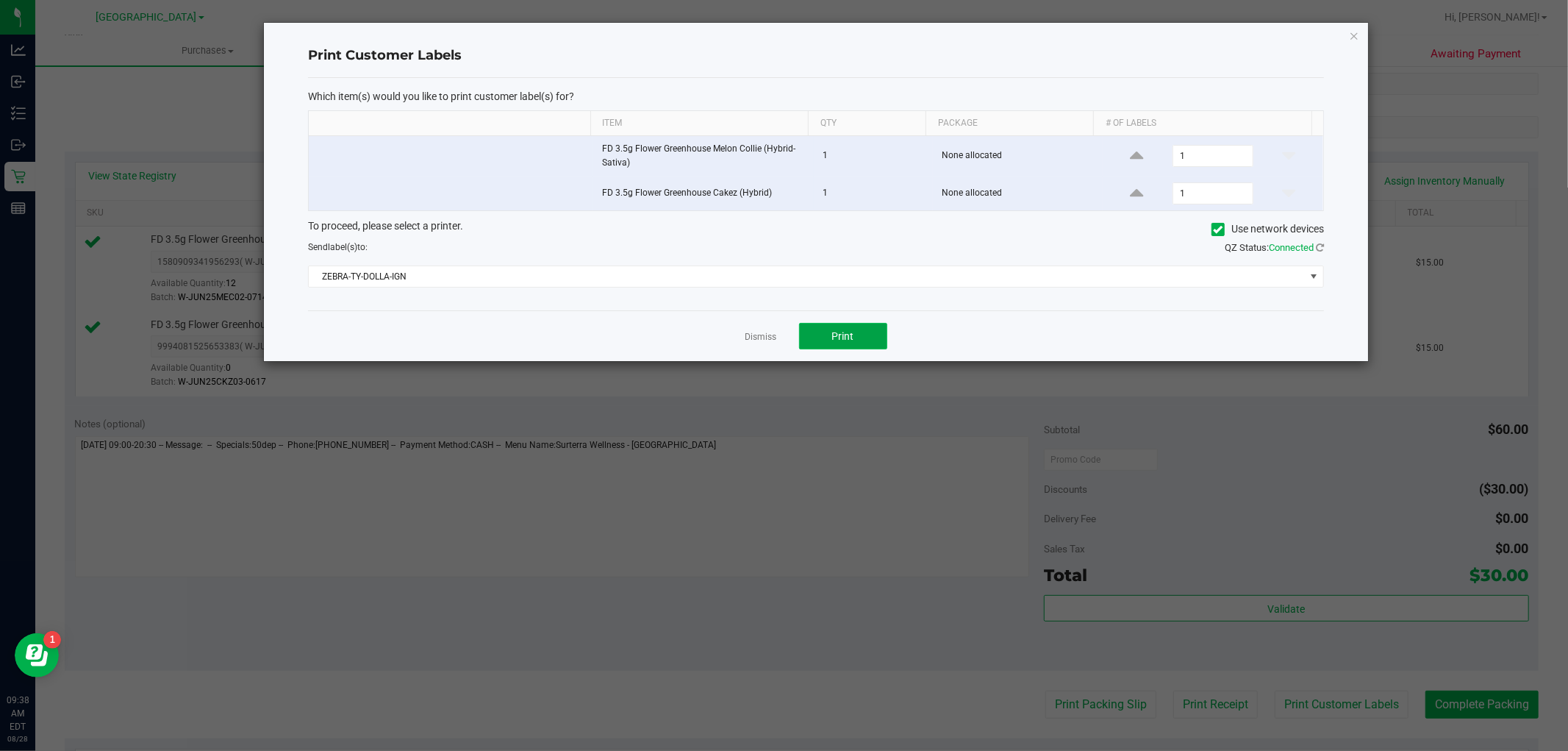
click at [846, 342] on span "Print" at bounding box center [843, 336] width 22 height 12
click at [775, 343] on link "Dismiss" at bounding box center [761, 337] width 31 height 12
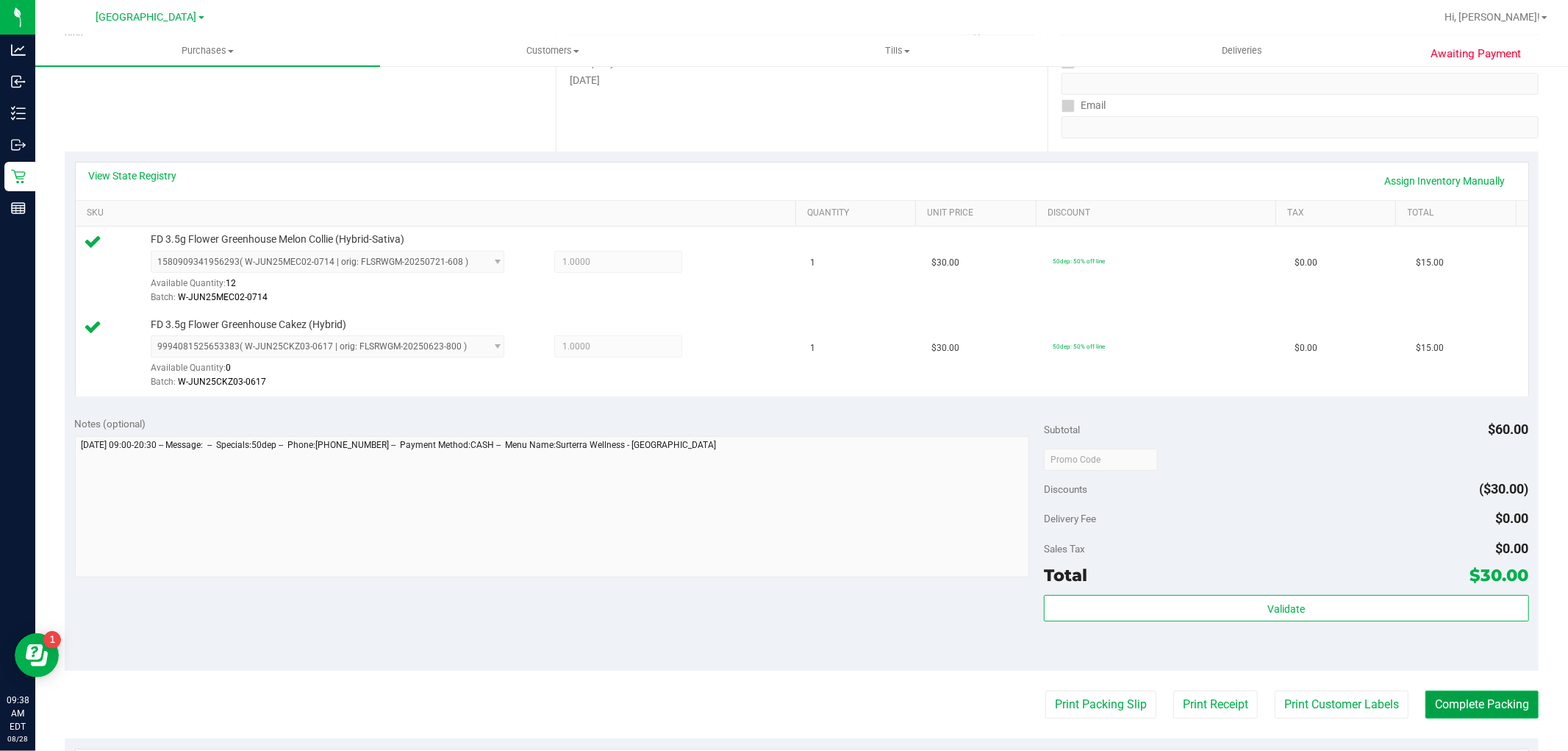
click at [1480, 710] on button "Complete Packing" at bounding box center [1482, 705] width 113 height 28
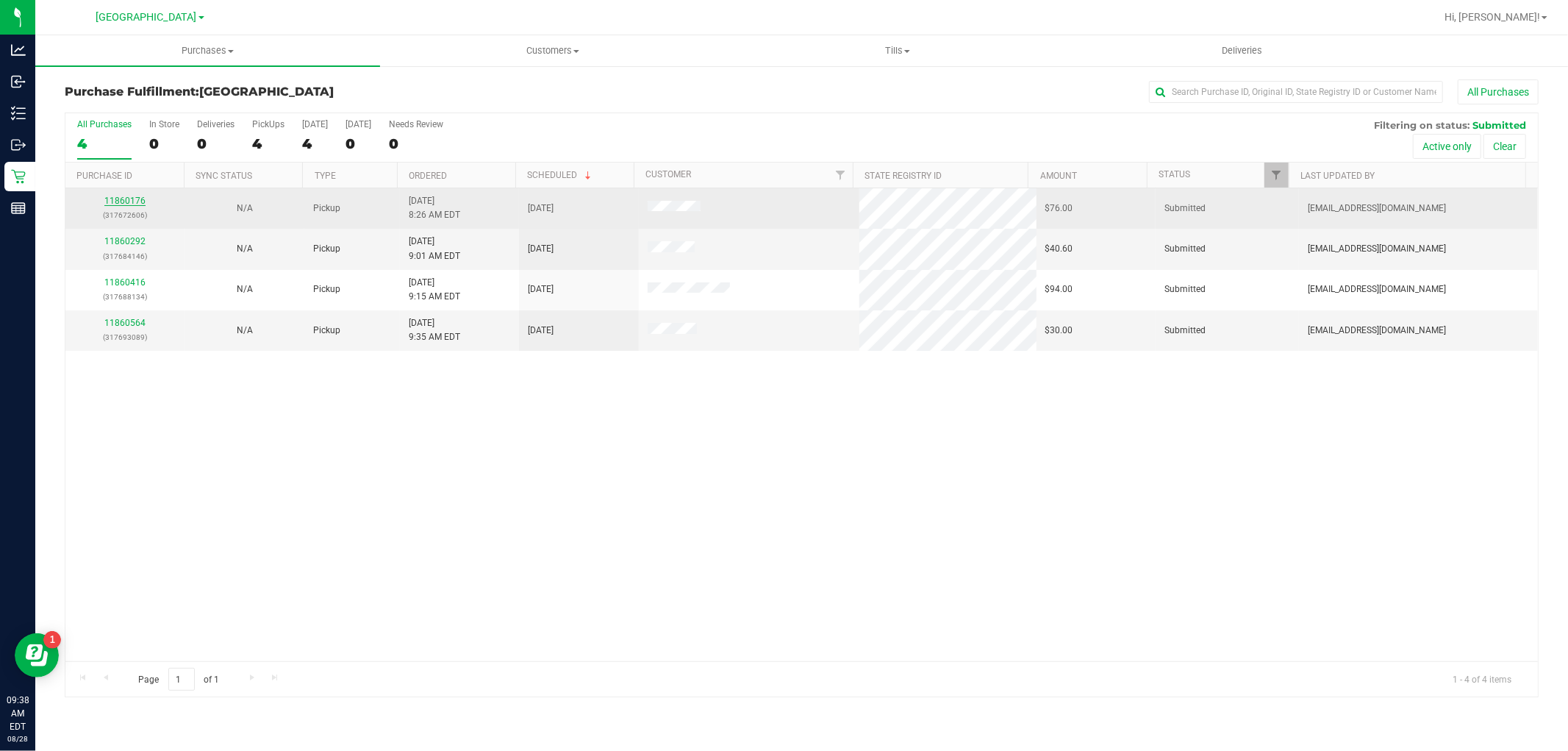
click at [137, 204] on link "11860176" at bounding box center [124, 201] width 41 height 10
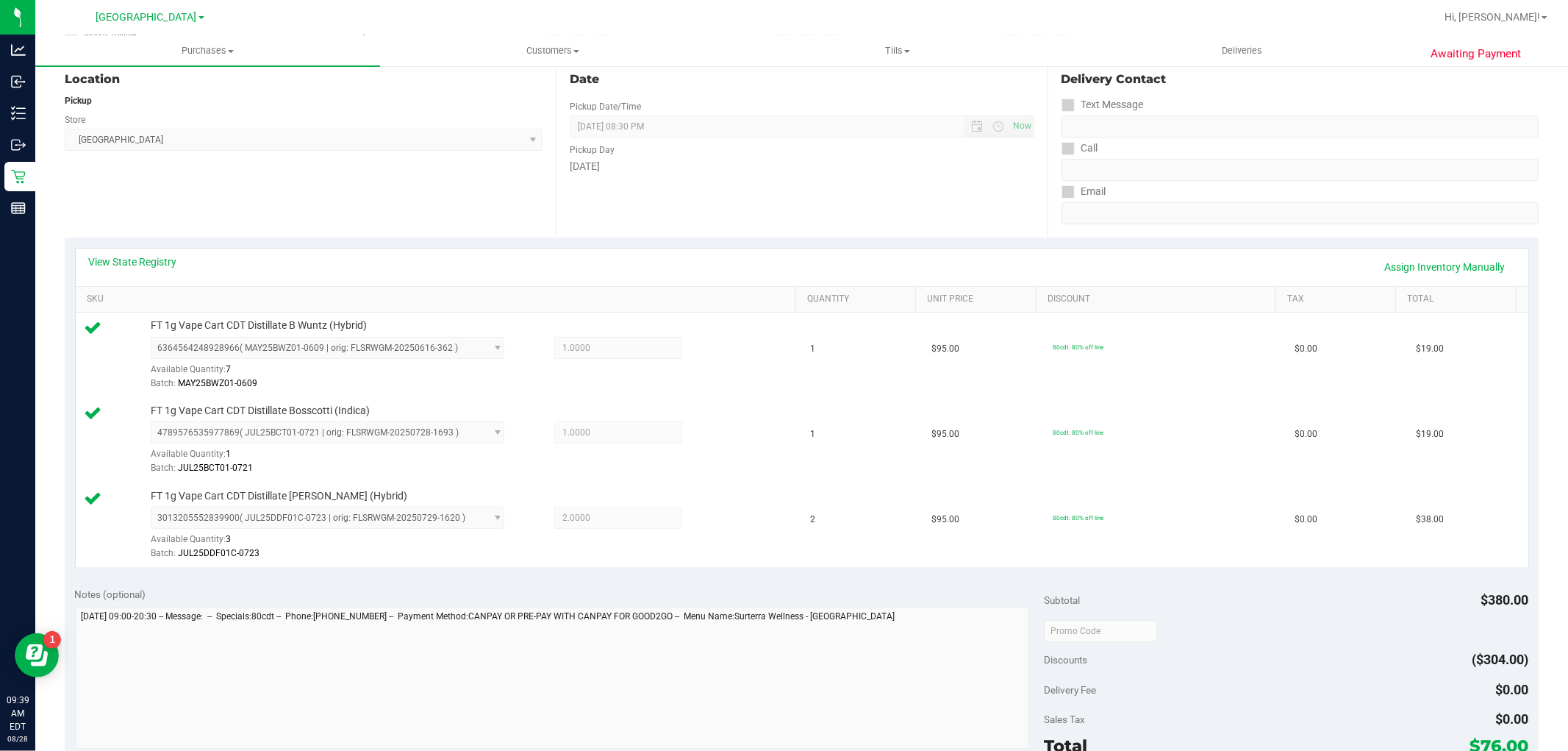
scroll to position [490, 0]
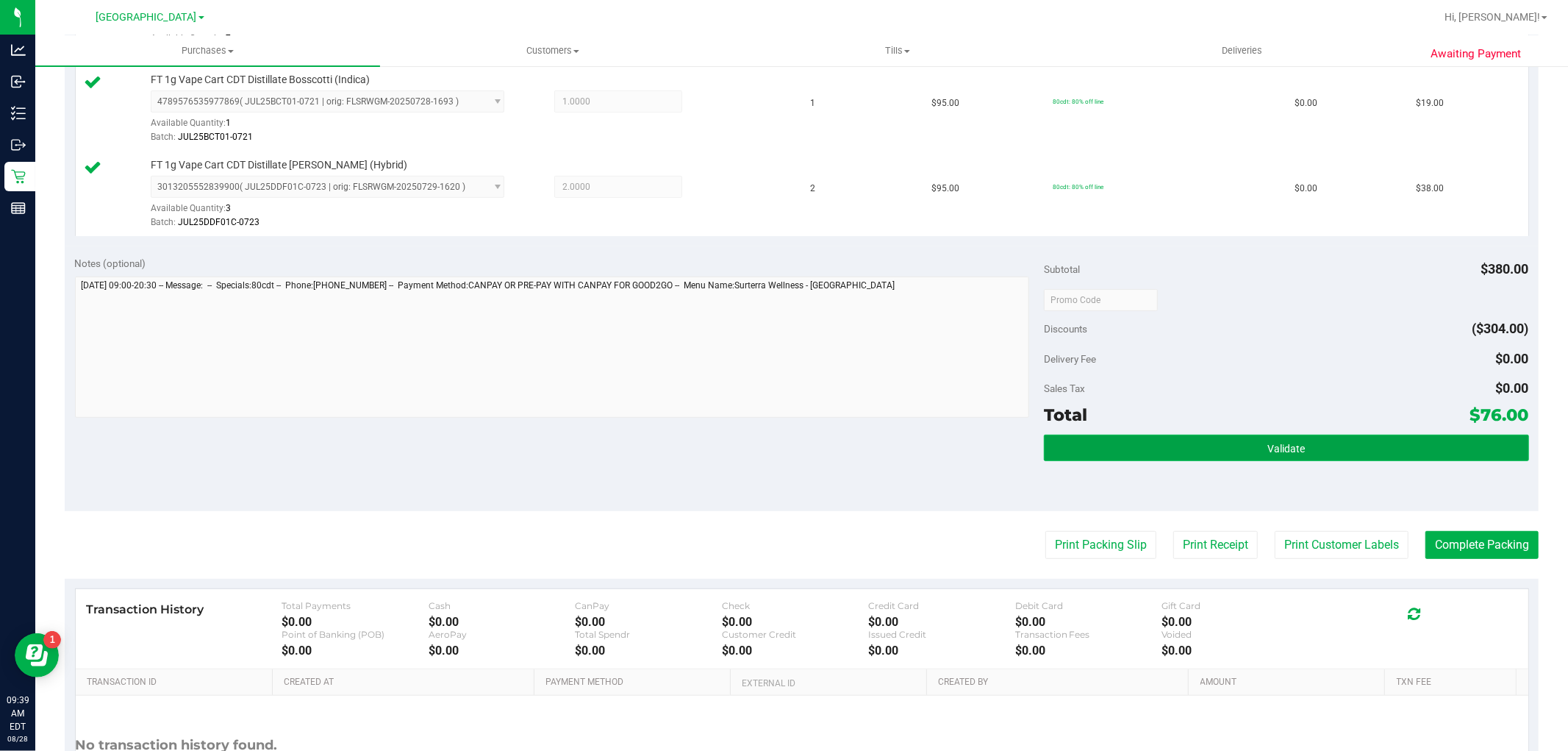
click at [1225, 453] on button "Validate" at bounding box center [1285, 447] width 484 height 26
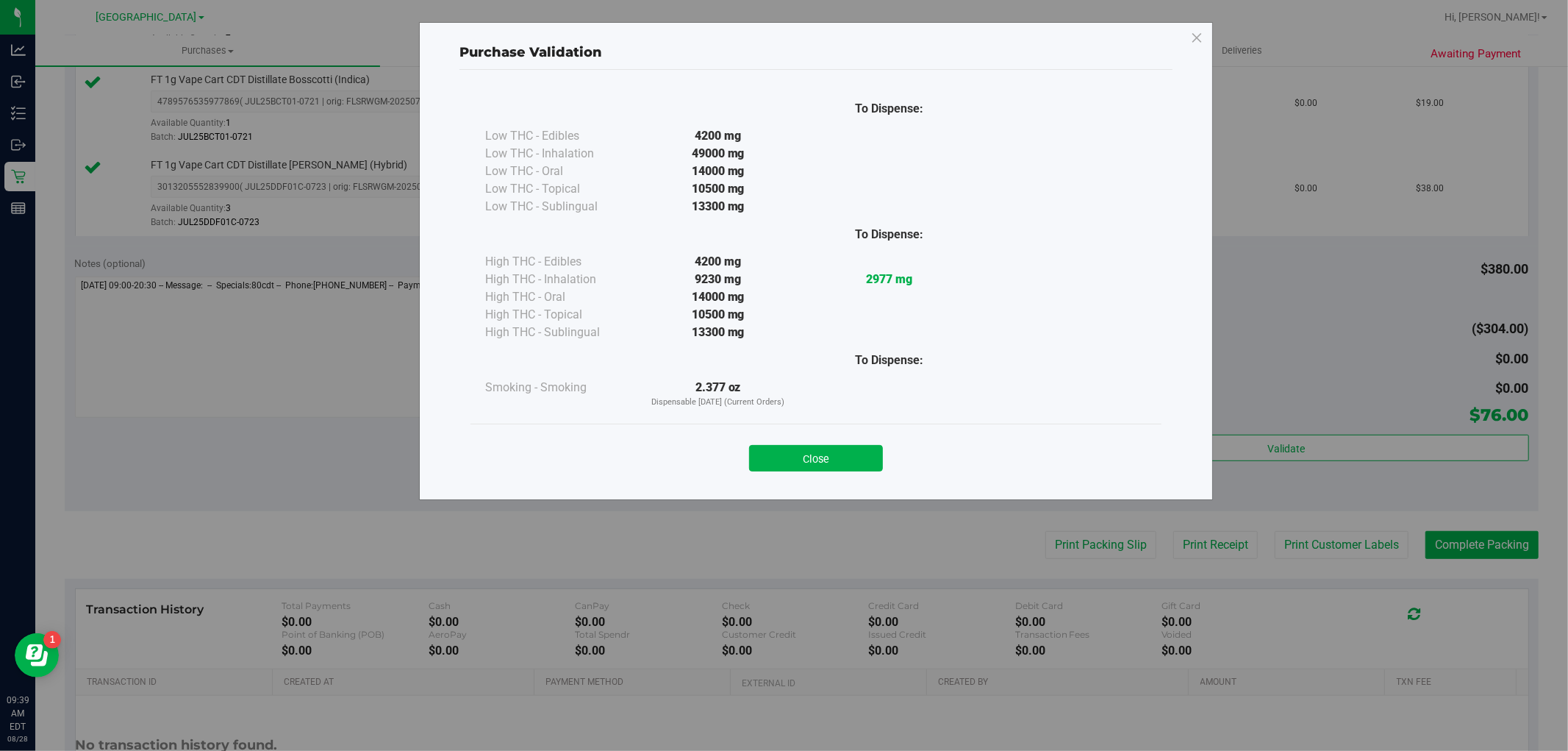
click at [850, 461] on button "Close" at bounding box center [816, 458] width 134 height 26
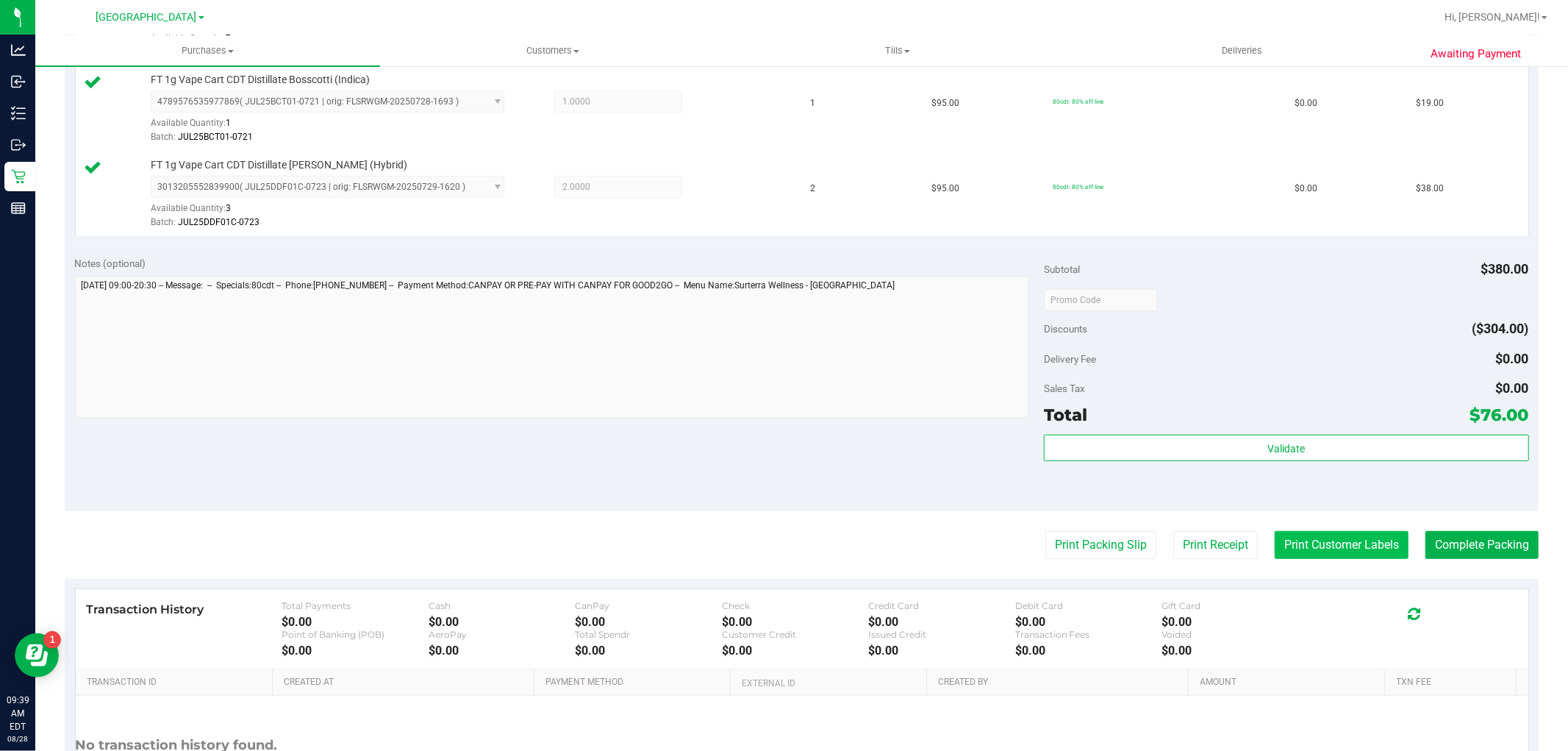
click at [1338, 548] on button "Print Customer Labels" at bounding box center [1342, 545] width 134 height 28
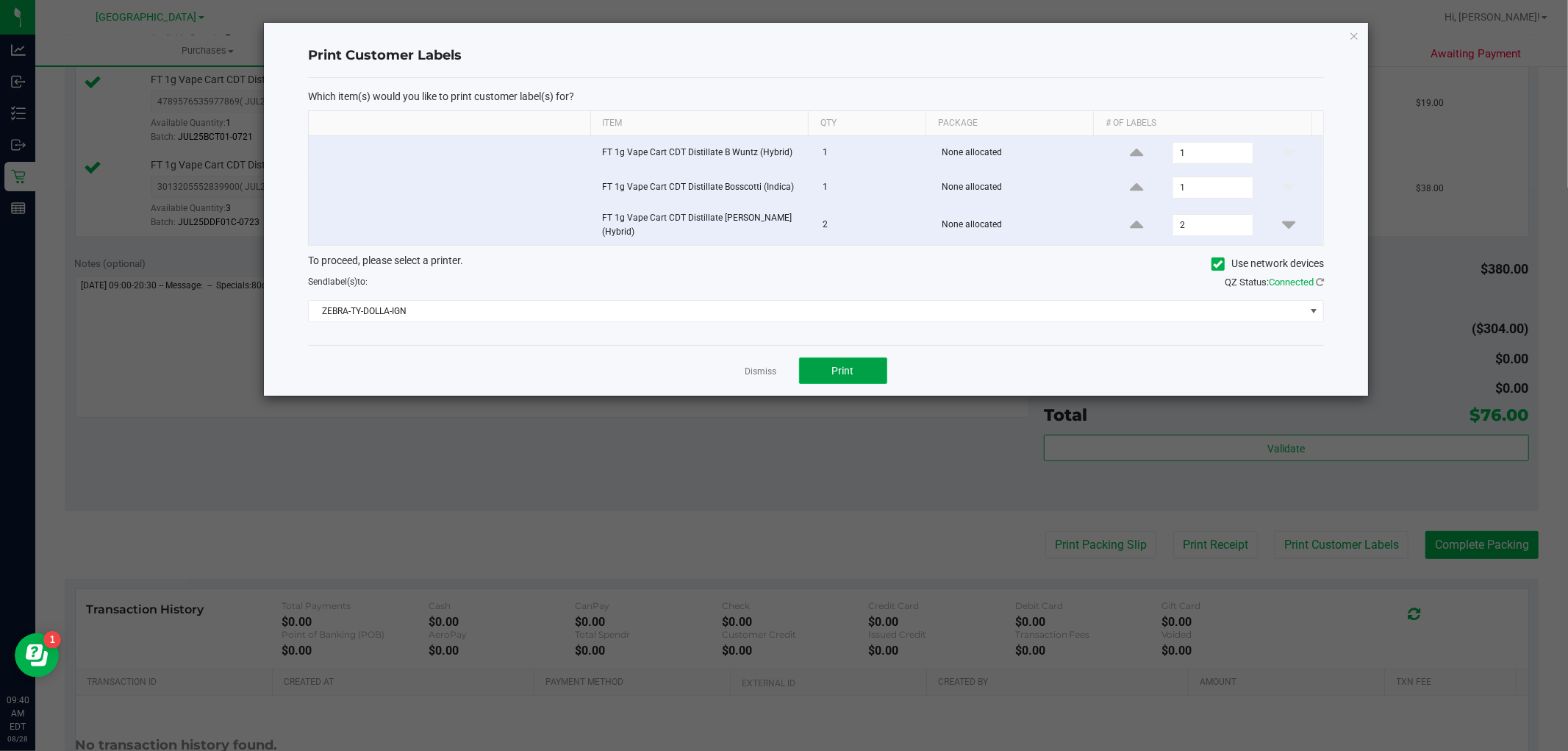
click at [845, 372] on span "Print" at bounding box center [843, 371] width 22 height 12
click at [765, 361] on div "Dismiss Print" at bounding box center [816, 370] width 1016 height 50
click at [762, 370] on link "Dismiss" at bounding box center [761, 372] width 31 height 12
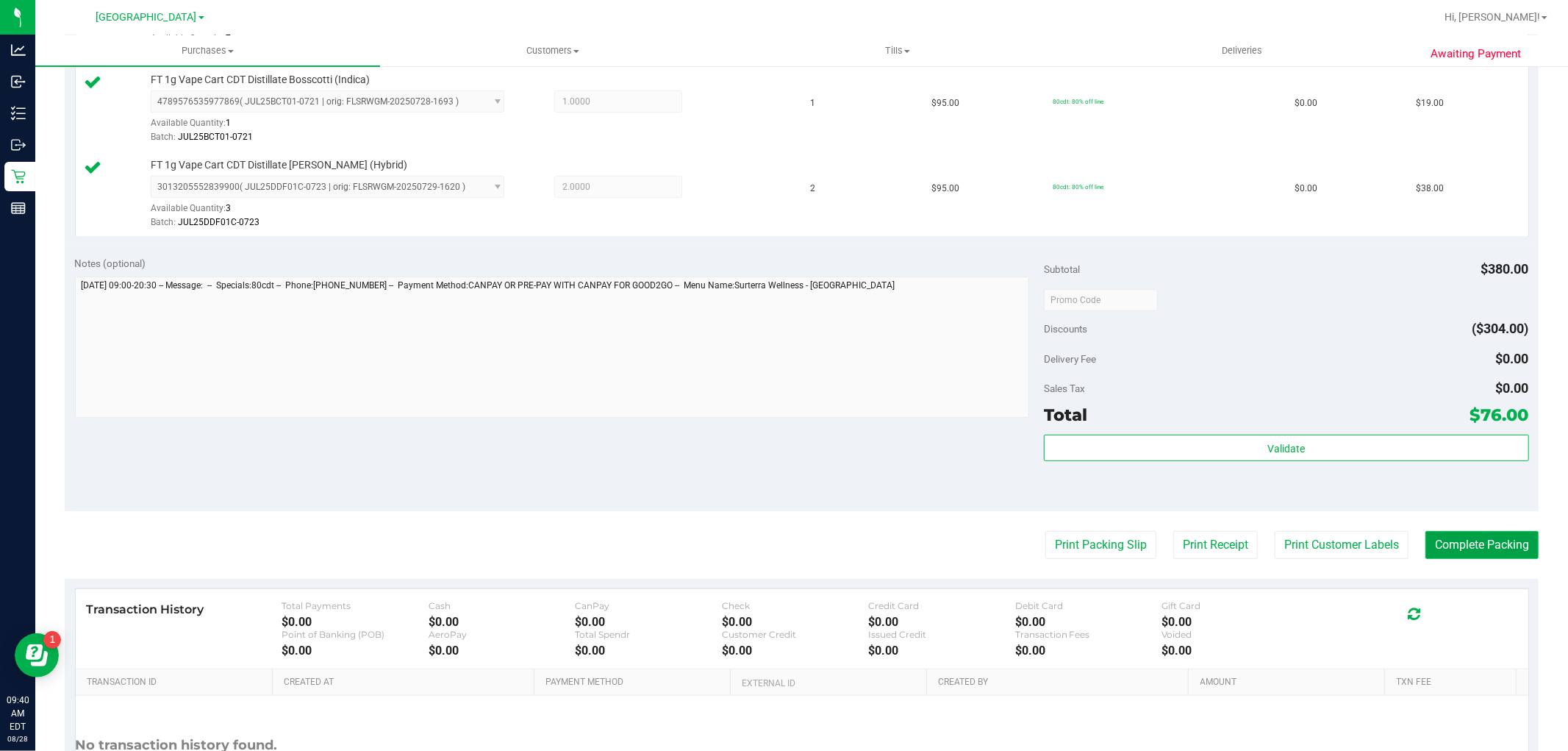
click at [1497, 541] on button "Complete Packing" at bounding box center [1482, 545] width 113 height 28
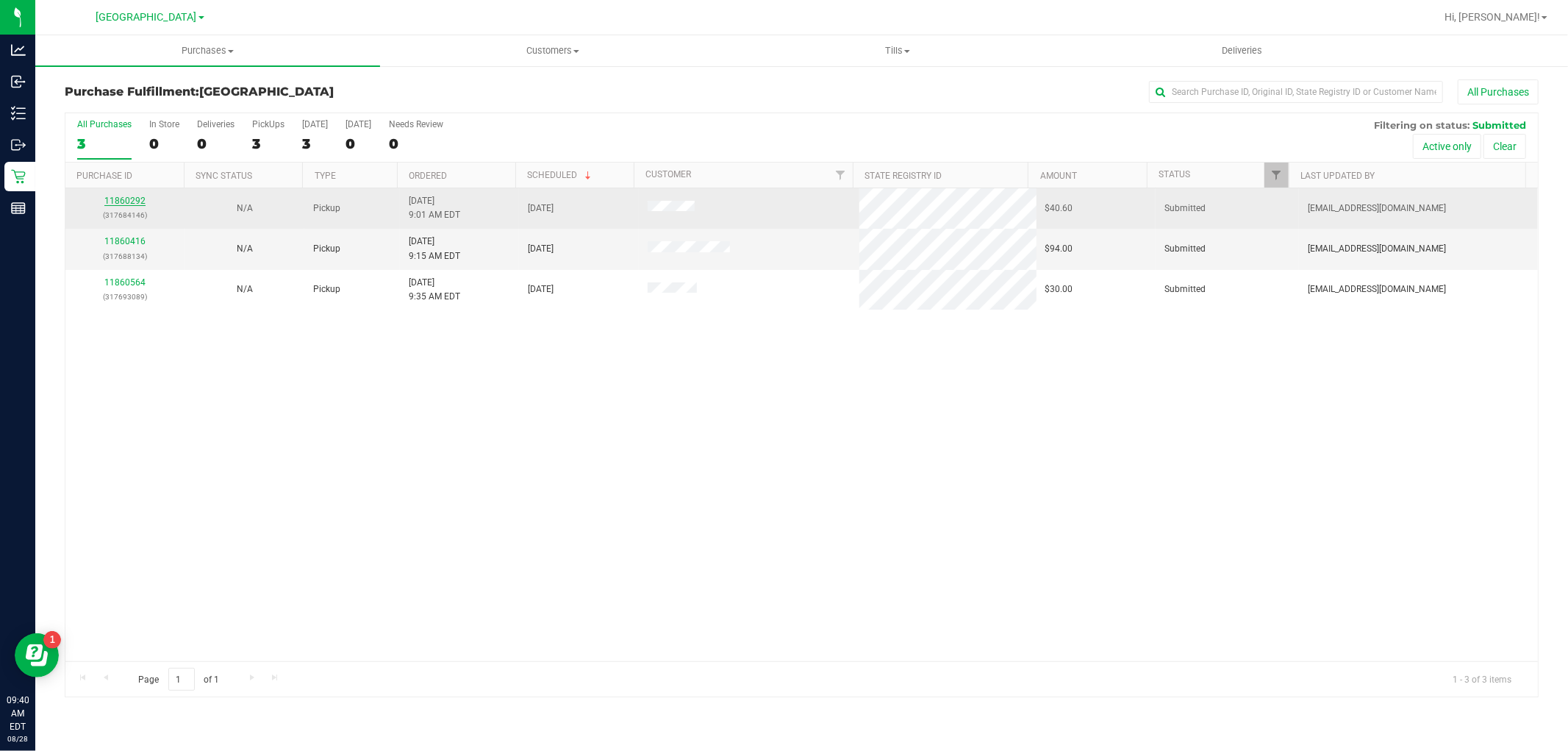
click at [135, 198] on link "11860292" at bounding box center [124, 201] width 41 height 10
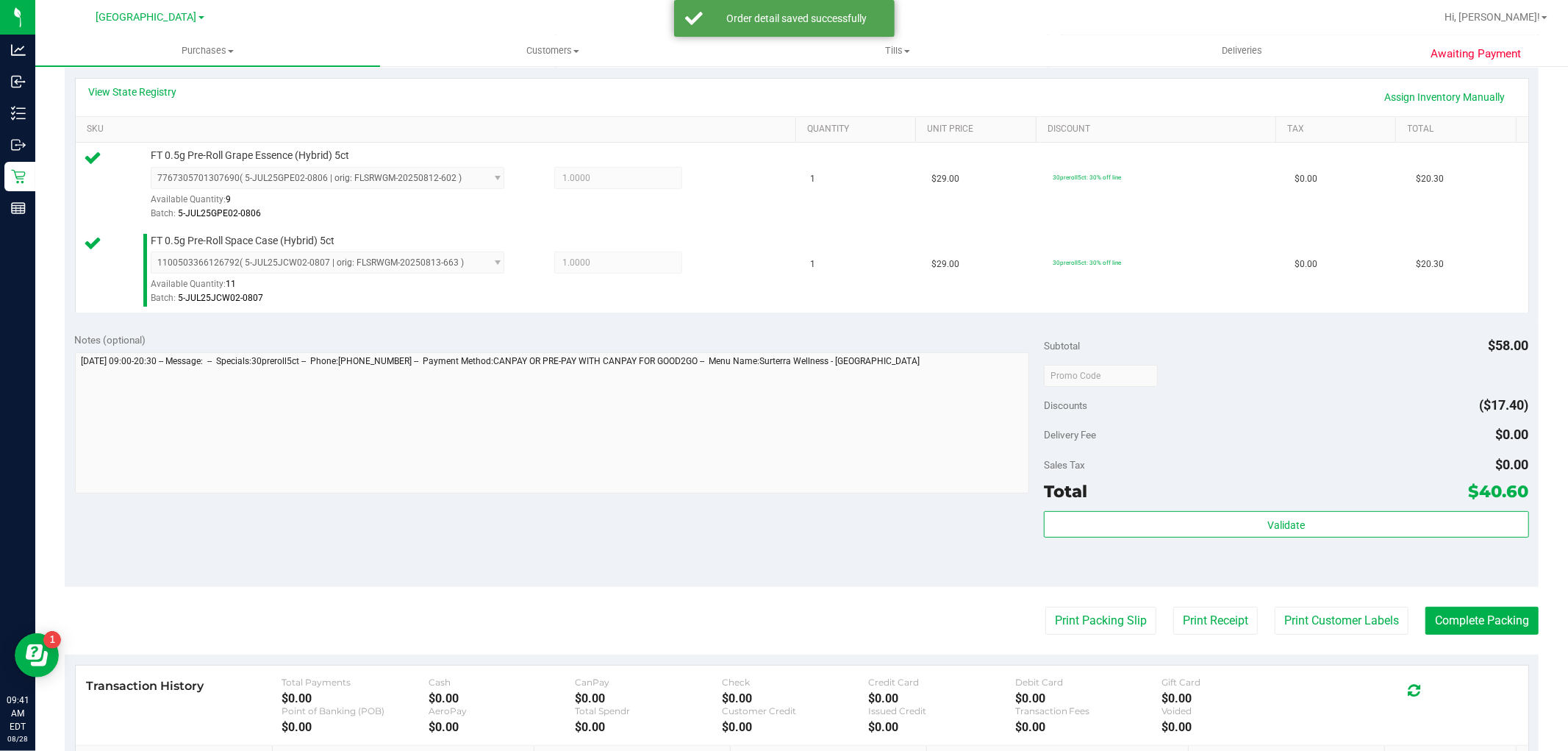
scroll to position [408, 0]
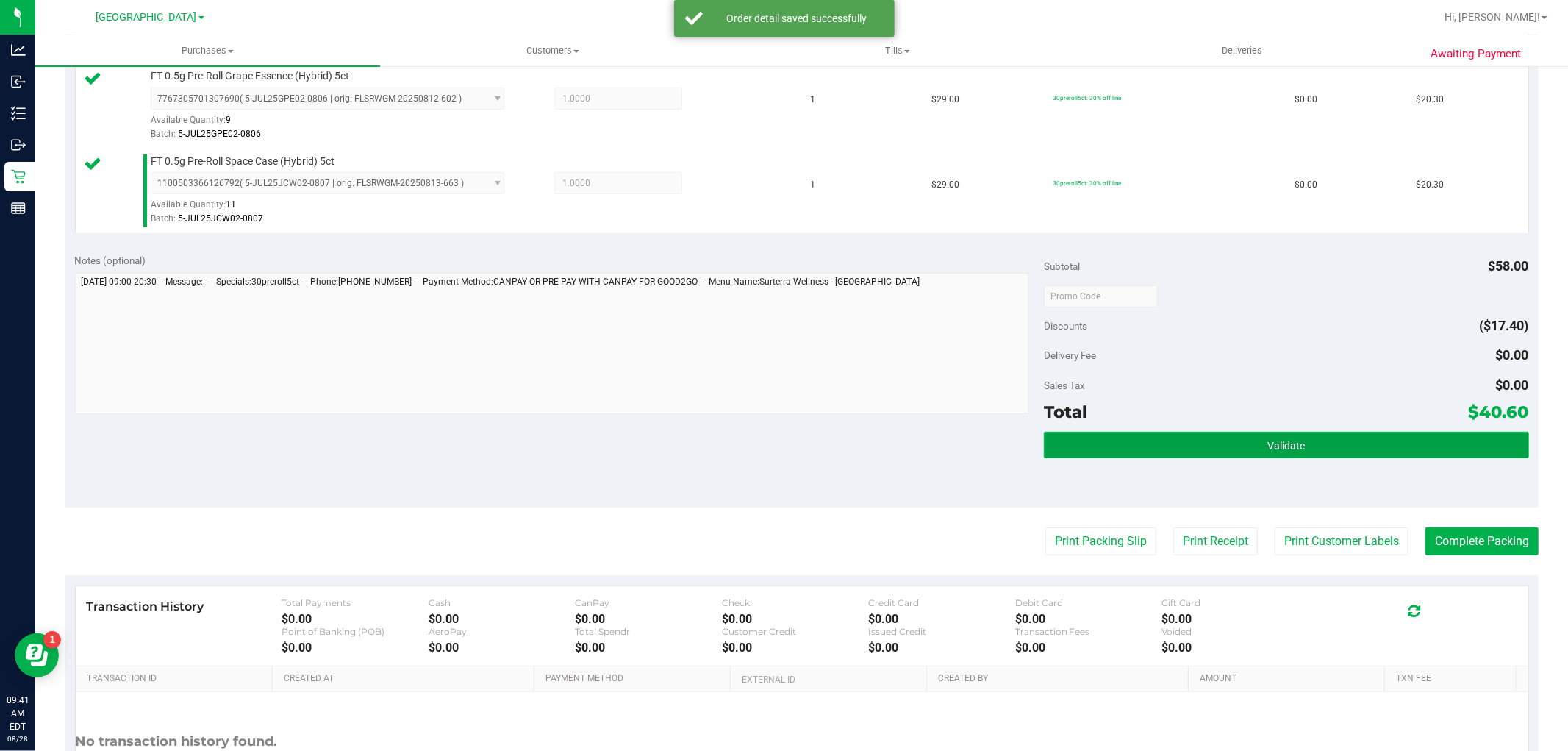
click at [1301, 451] on button "Validate" at bounding box center [1285, 445] width 484 height 26
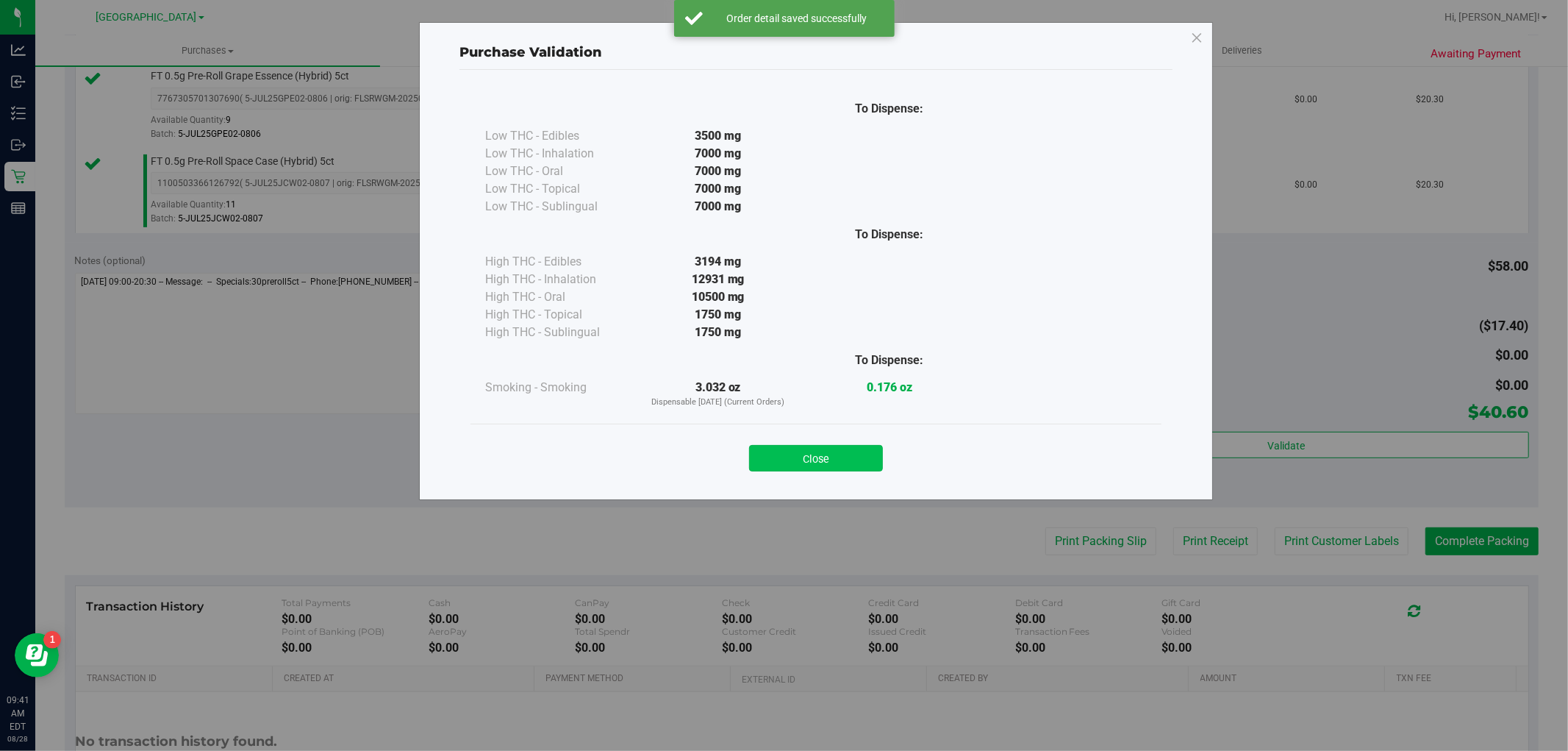
click at [848, 467] on button "Close" at bounding box center [816, 458] width 134 height 26
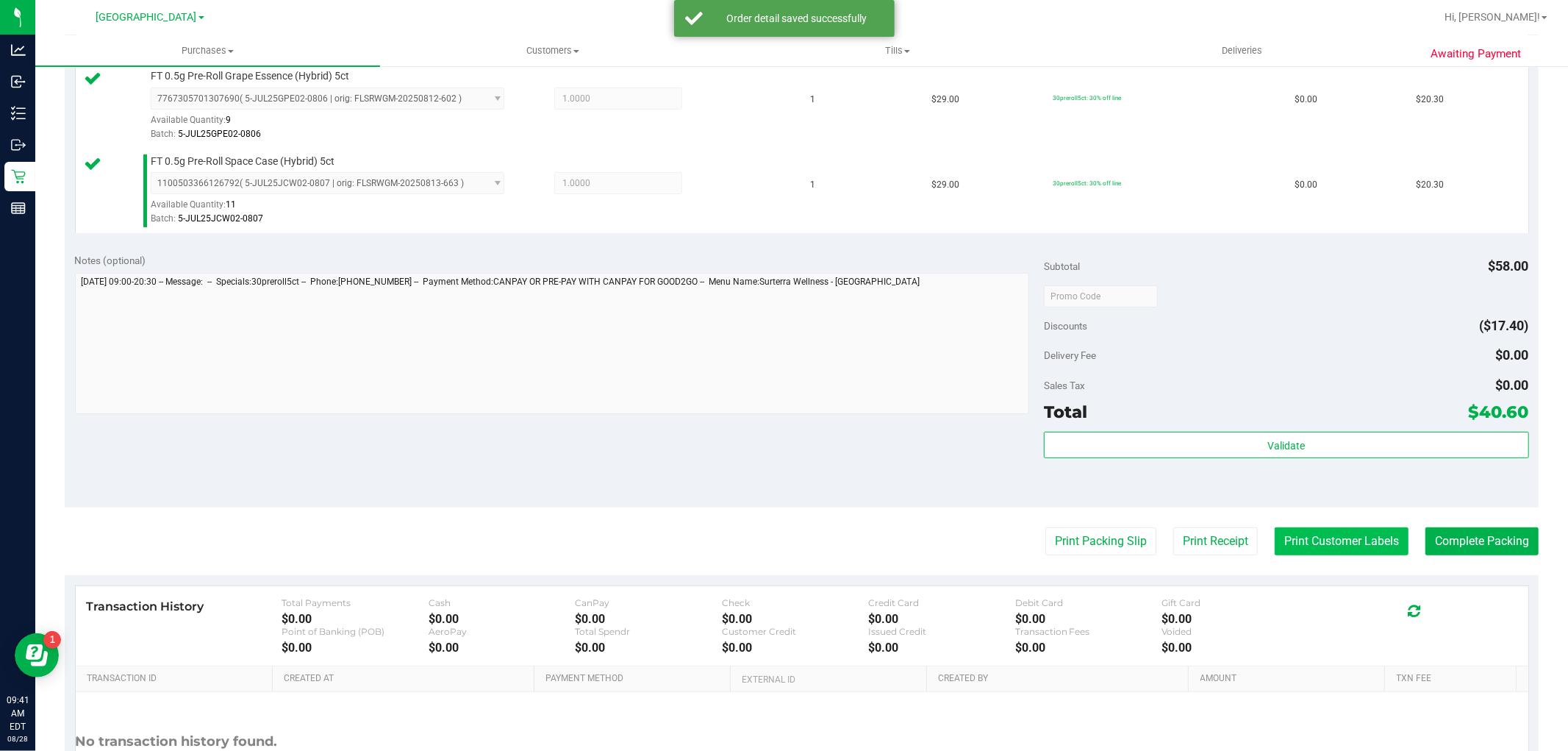
click at [1318, 539] on button "Print Customer Labels" at bounding box center [1342, 541] width 134 height 28
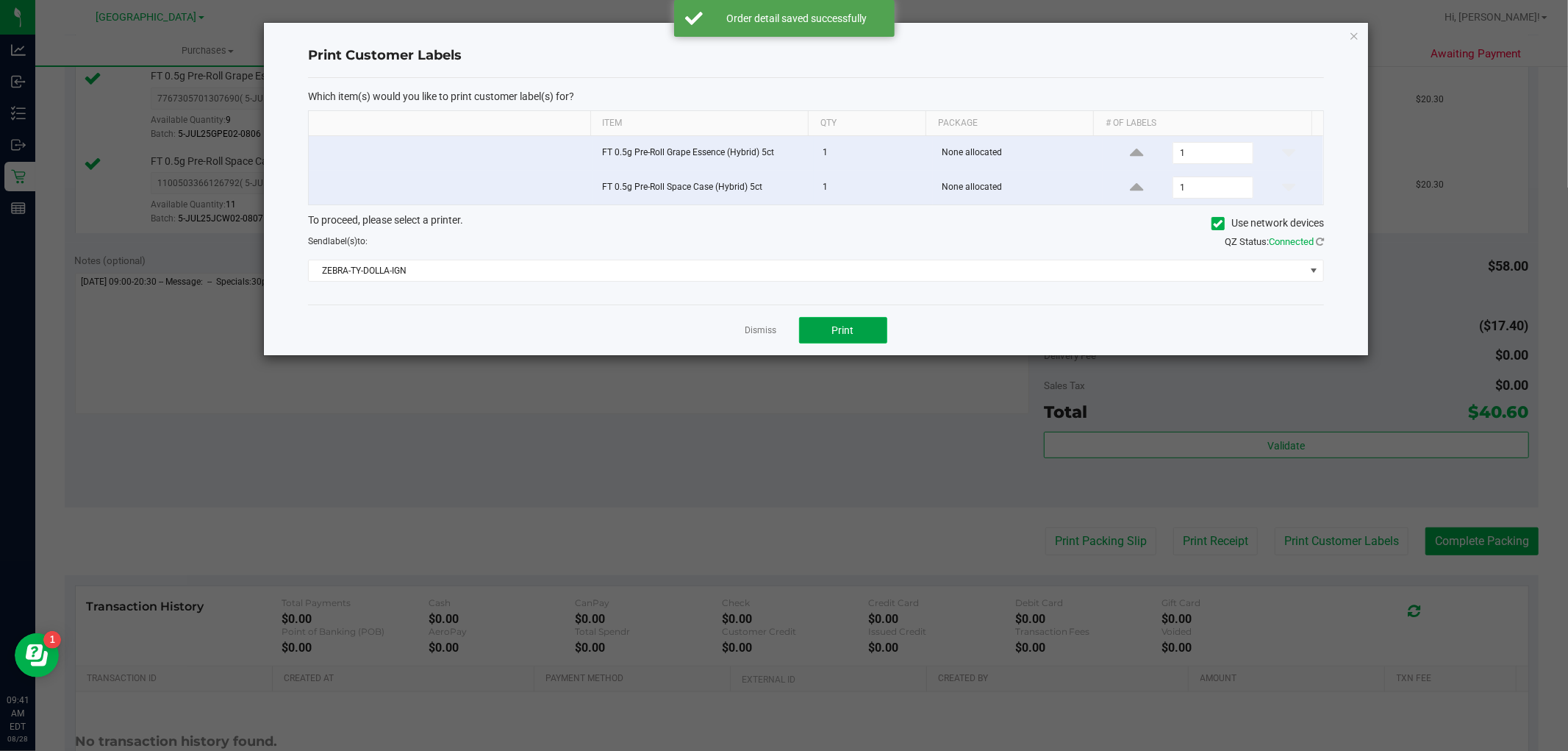
click at [851, 330] on span "Print" at bounding box center [843, 331] width 22 height 12
click at [753, 333] on link "Dismiss" at bounding box center [761, 331] width 31 height 12
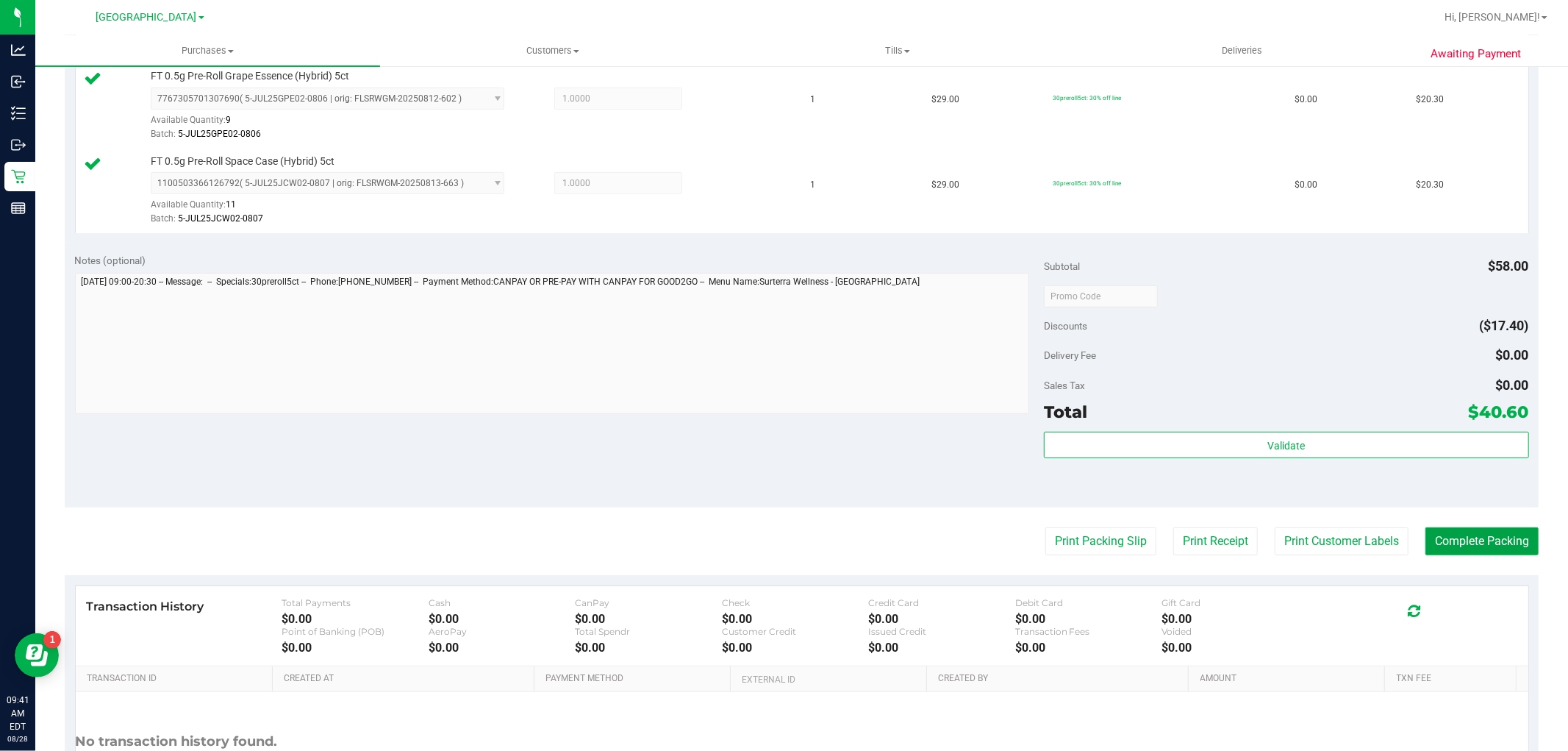
click at [1441, 534] on button "Complete Packing" at bounding box center [1482, 541] width 113 height 28
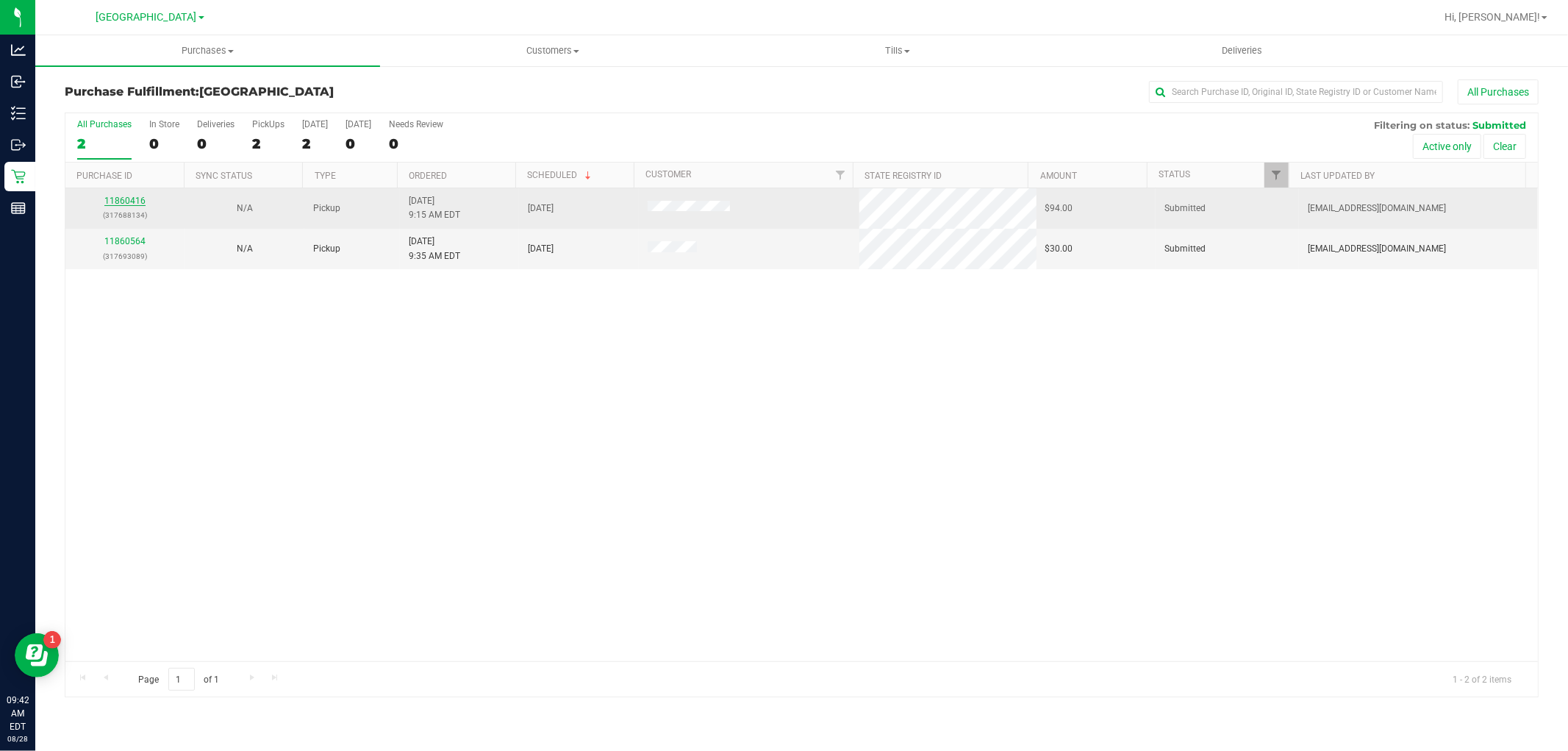
click at [104, 198] on link "11860416" at bounding box center [124, 201] width 41 height 10
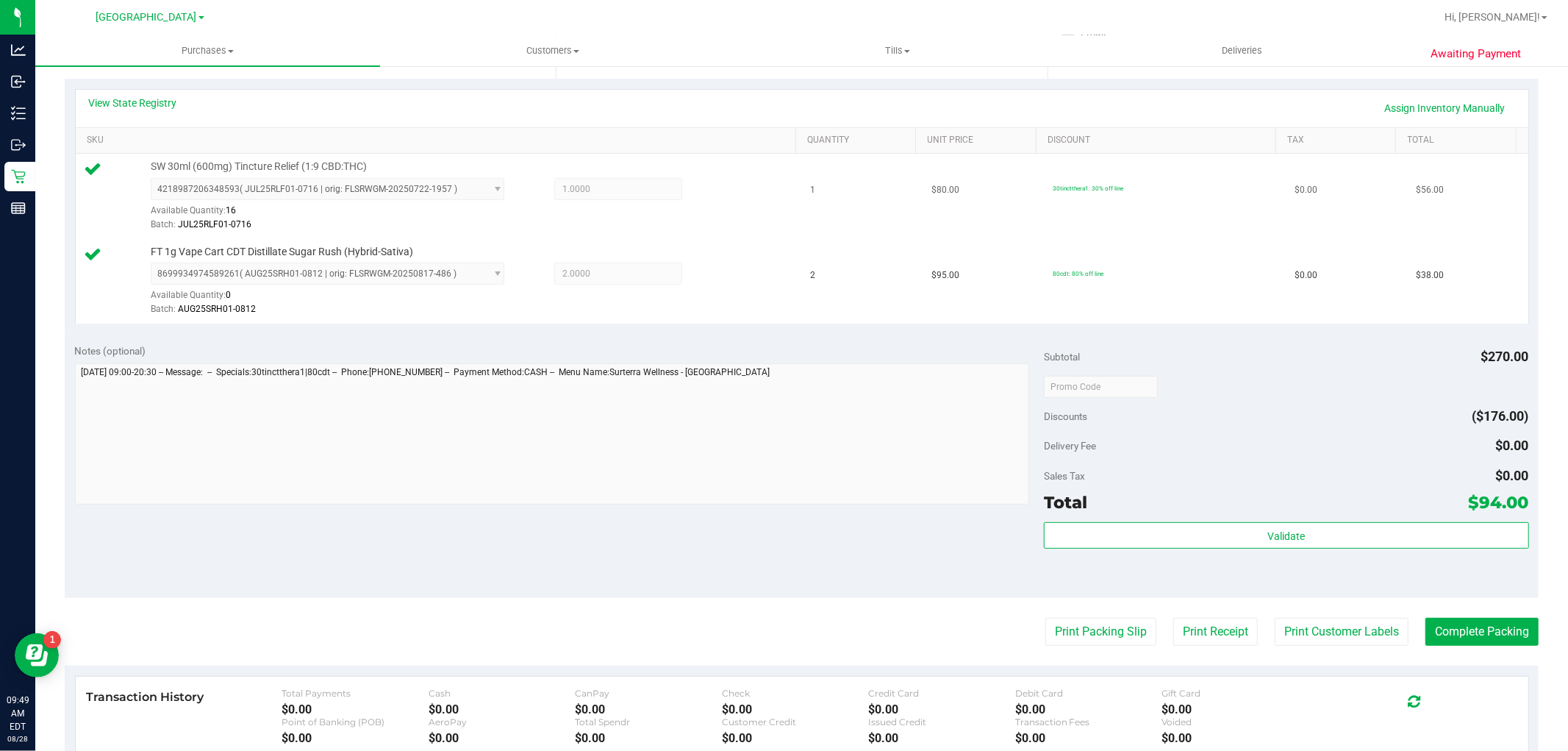
scroll to position [326, 0]
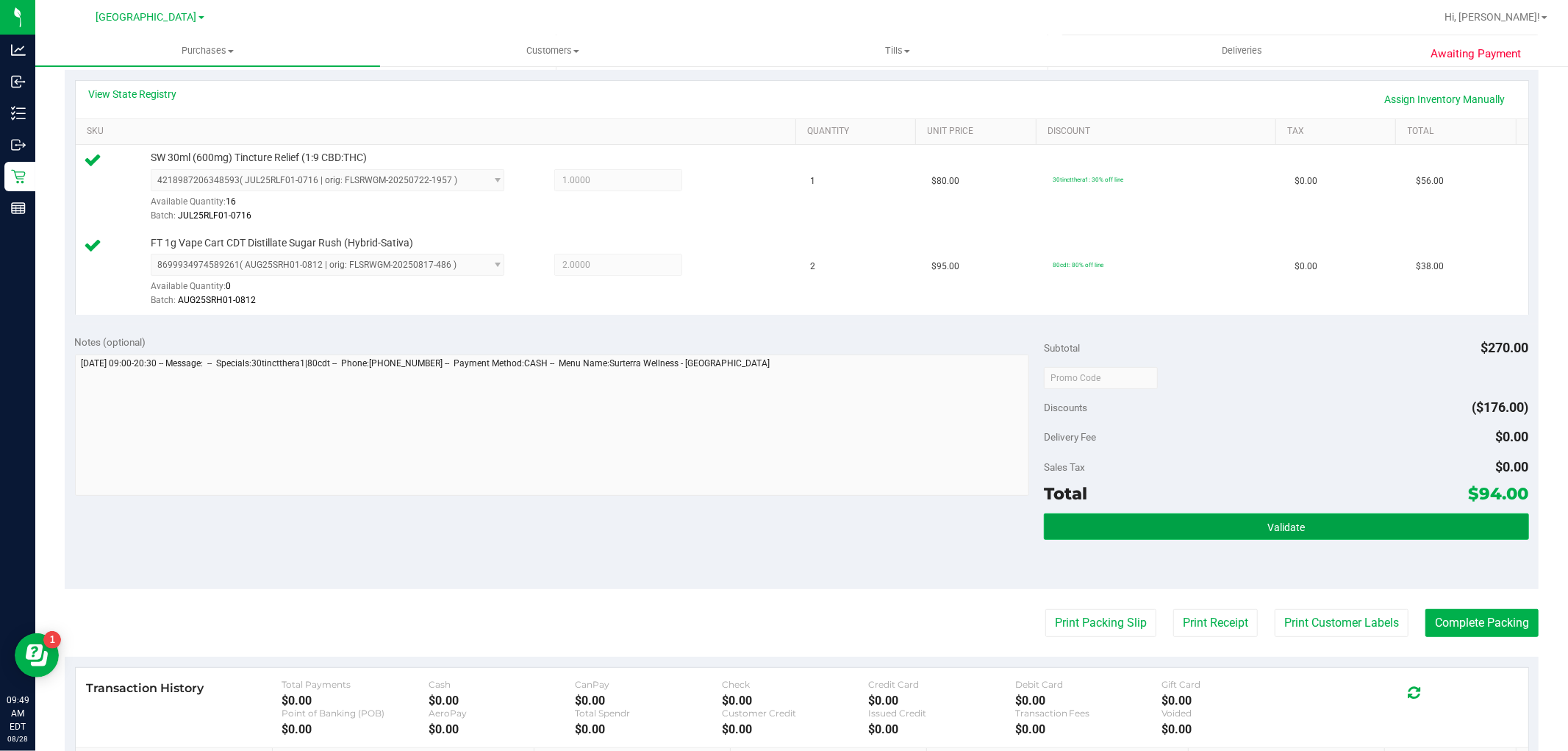
click at [1187, 520] on button "Validate" at bounding box center [1285, 526] width 484 height 26
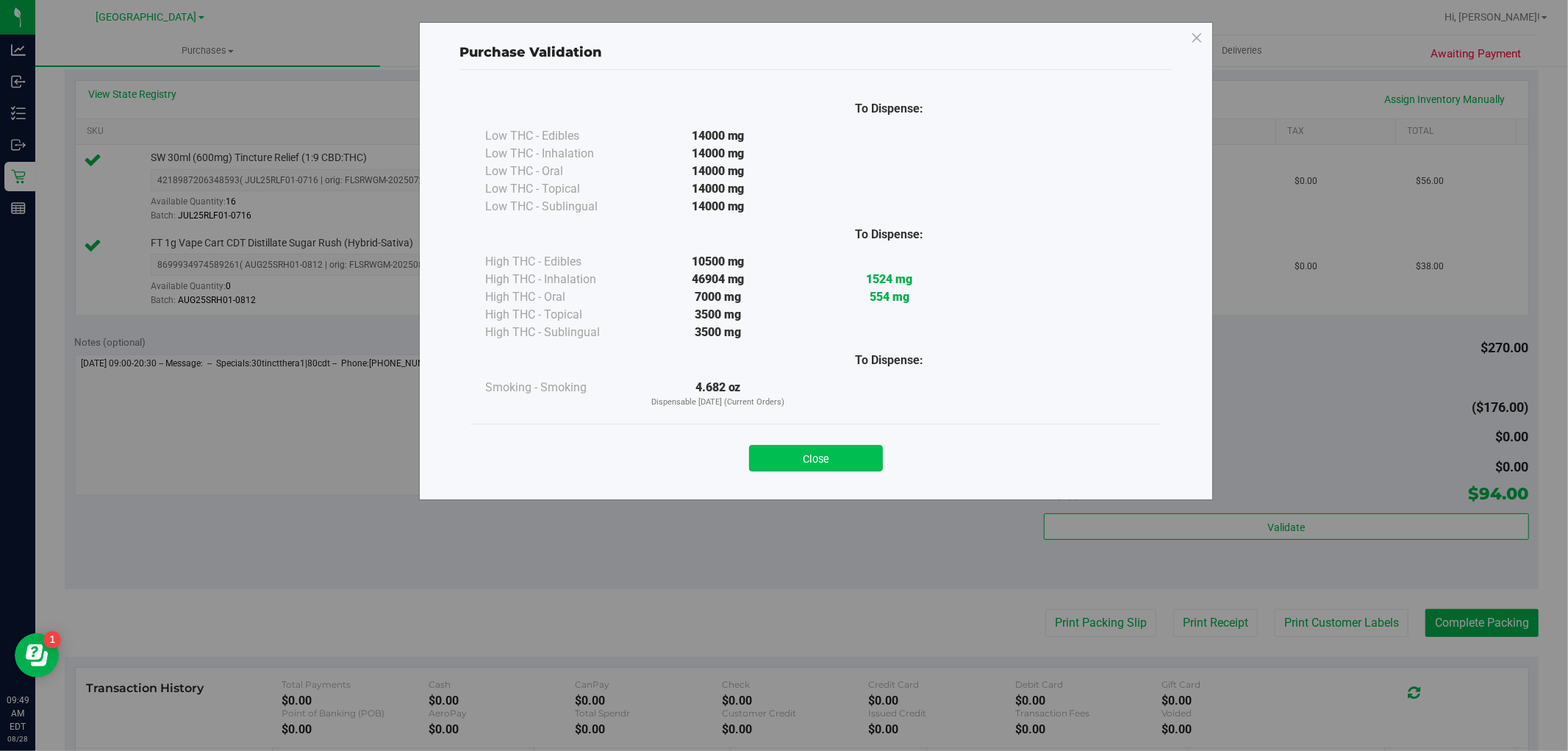
click at [820, 453] on button "Close" at bounding box center [816, 458] width 134 height 26
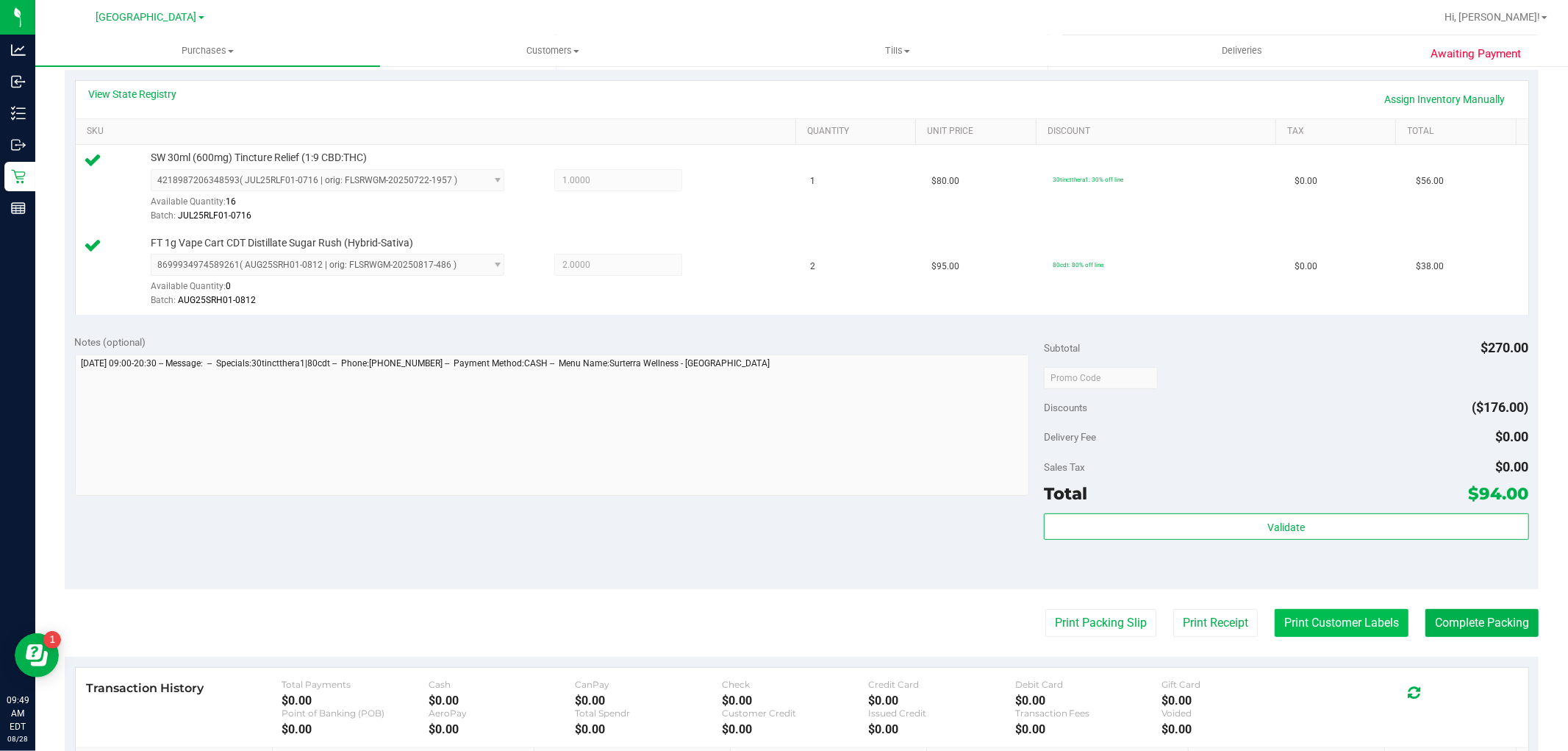
click at [1362, 629] on button "Print Customer Labels" at bounding box center [1342, 623] width 134 height 28
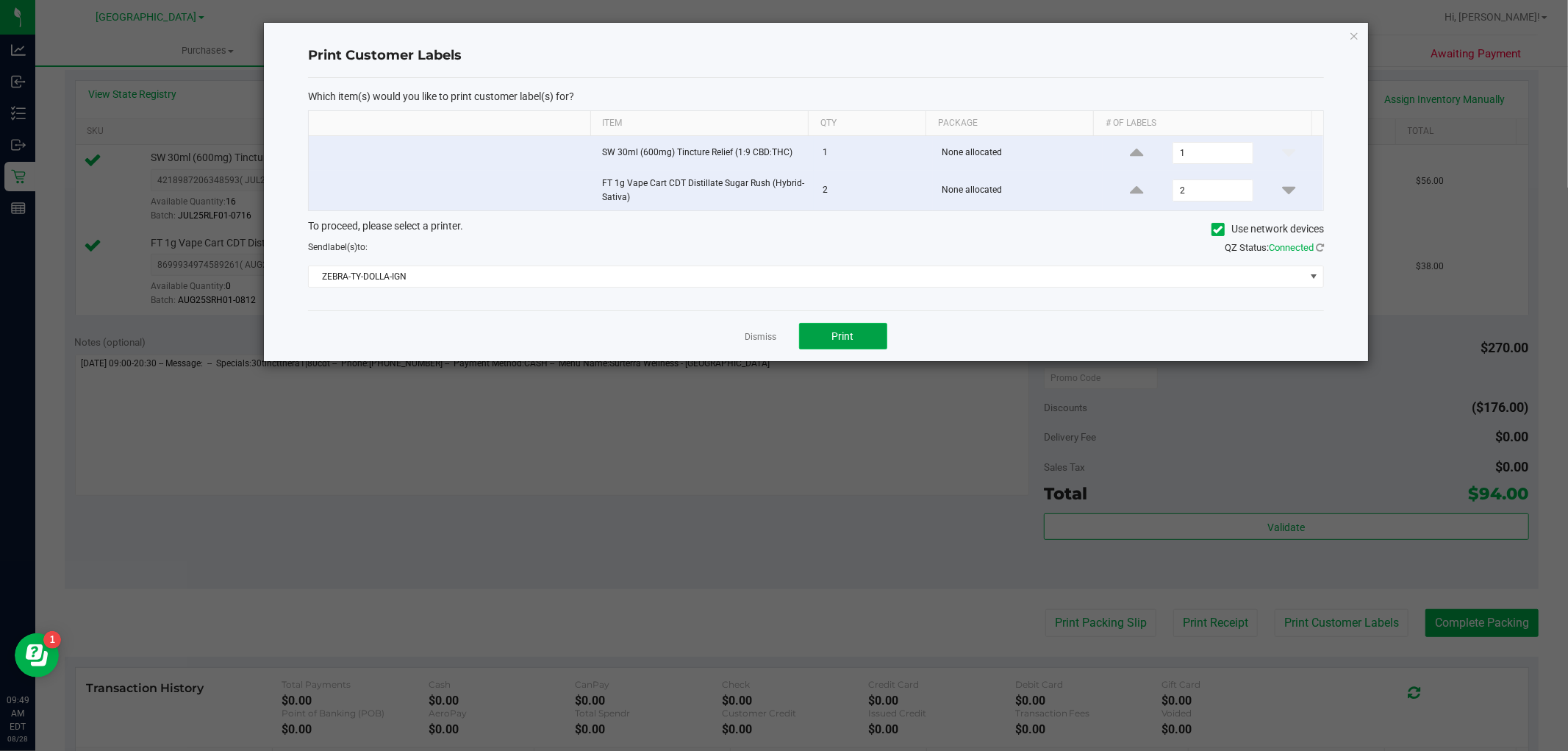
click at [806, 334] on button "Print" at bounding box center [843, 336] width 88 height 26
click at [753, 333] on link "Dismiss" at bounding box center [761, 337] width 31 height 12
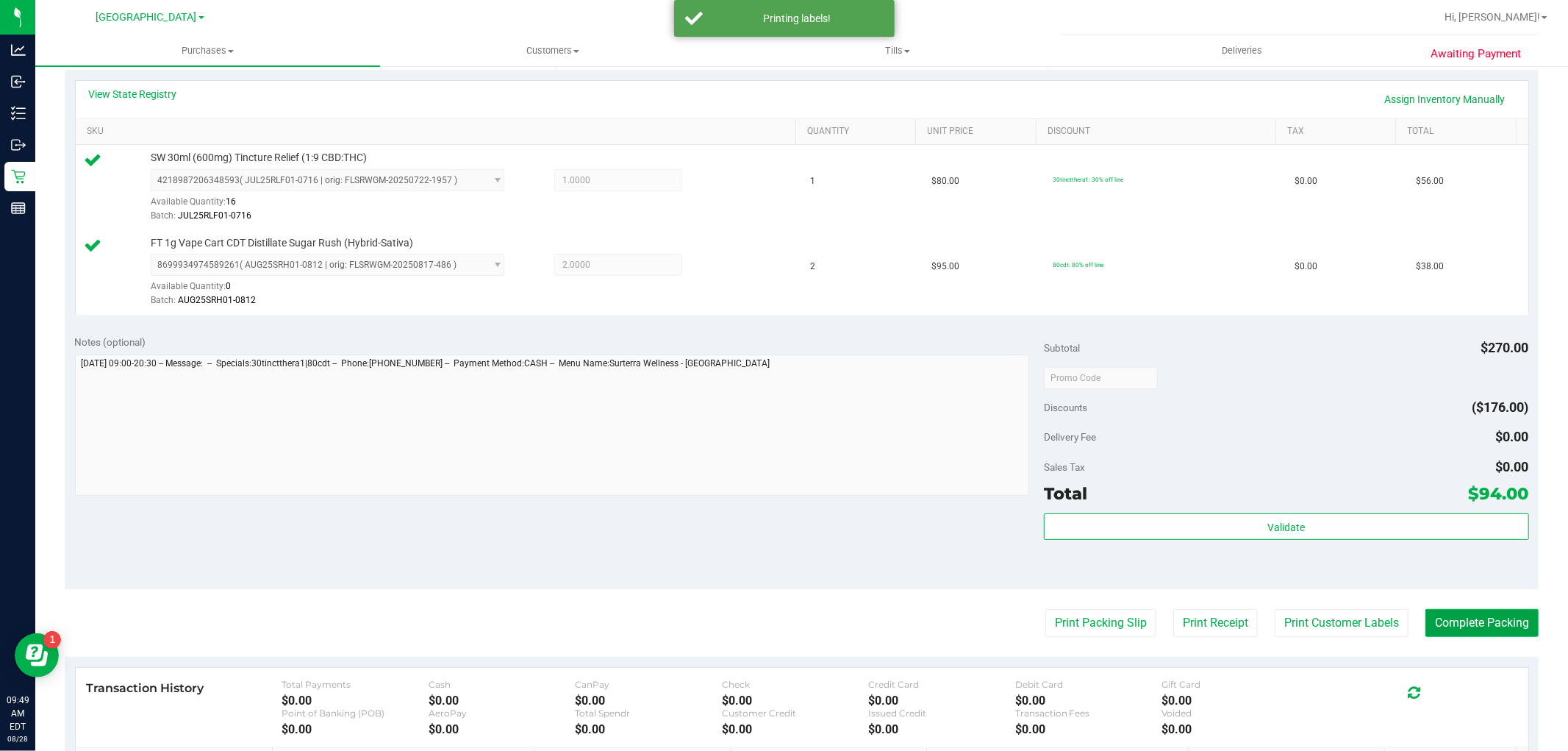
click at [1459, 618] on button "Complete Packing" at bounding box center [1482, 623] width 113 height 28
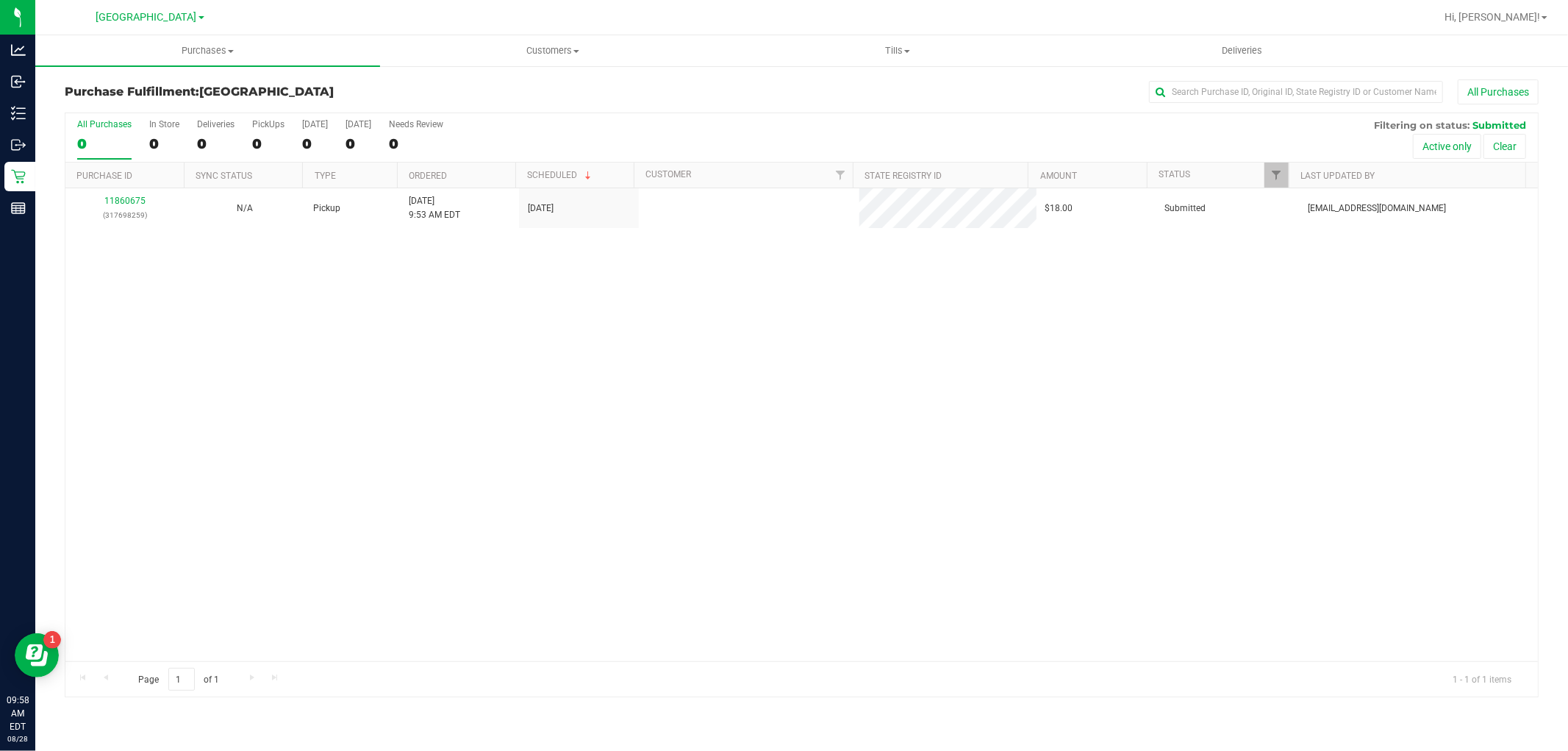
click at [479, 378] on div "11860675 (317698259) N/A Pickup [DATE] 9:53 AM EDT 8/28/2025 $18.00 Submitted […" at bounding box center [801, 424] width 1472 height 473
click at [439, 339] on div "11860675 (317698259) N/A Pickup [DATE] 9:53 AM EDT 8/28/2025 $18.00 Submitted […" at bounding box center [801, 424] width 1472 height 473
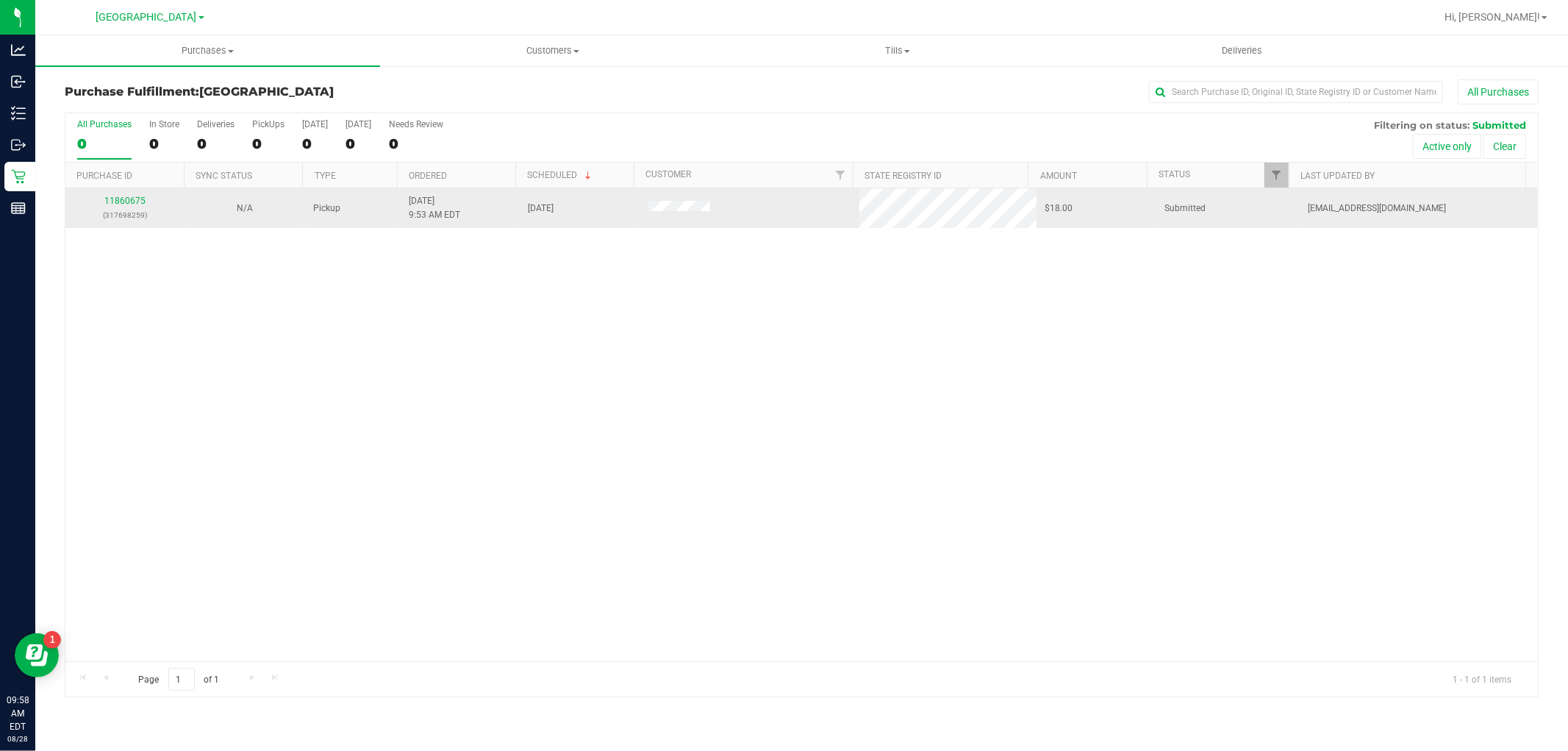
click at [130, 192] on td "11860675 (317698259)" at bounding box center [124, 208] width 119 height 40
click at [126, 213] on p "(317698259)" at bounding box center [124, 215] width 102 height 14
click at [133, 198] on link "11860675" at bounding box center [124, 201] width 41 height 10
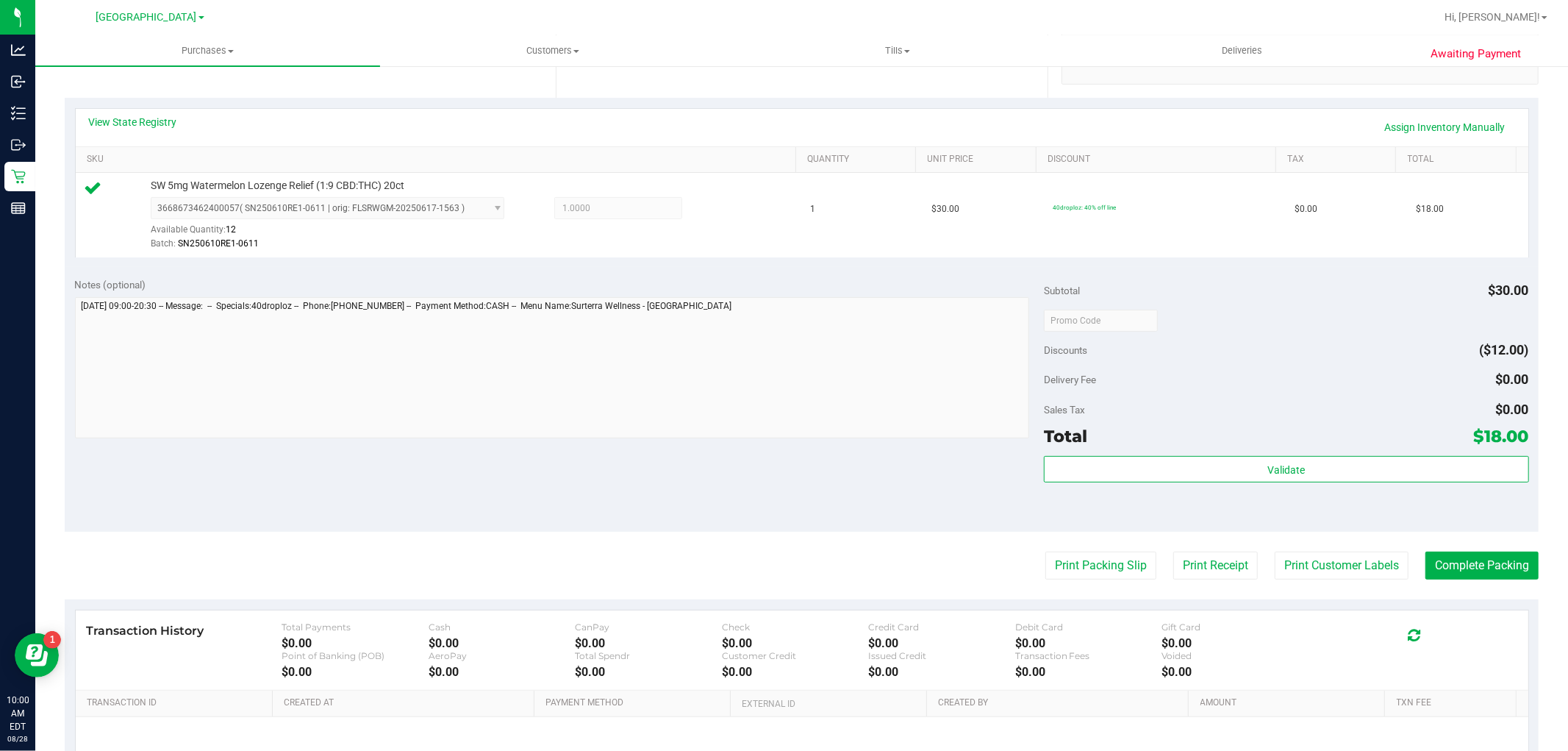
scroll to position [408, 0]
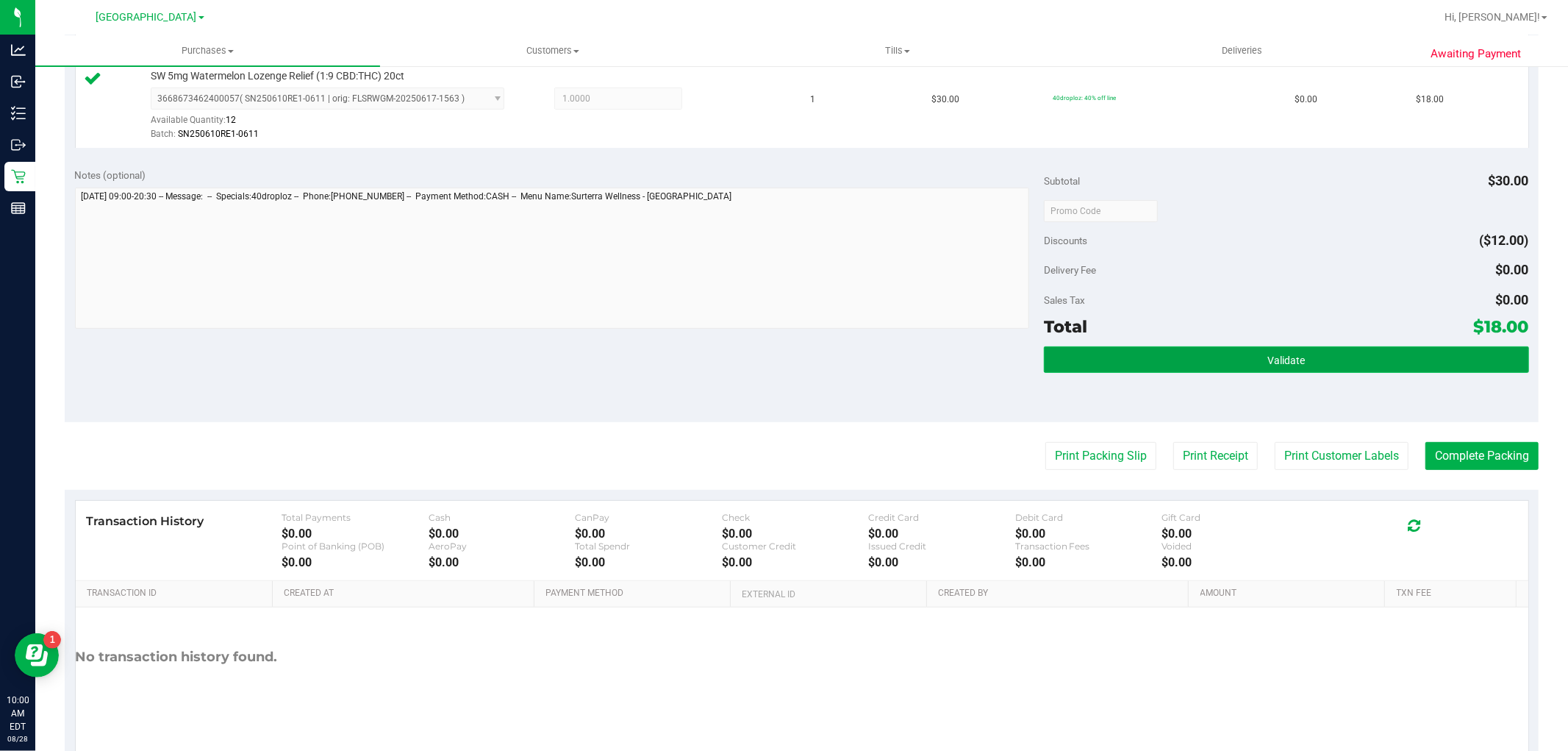
click at [1251, 371] on button "Validate" at bounding box center [1285, 359] width 484 height 26
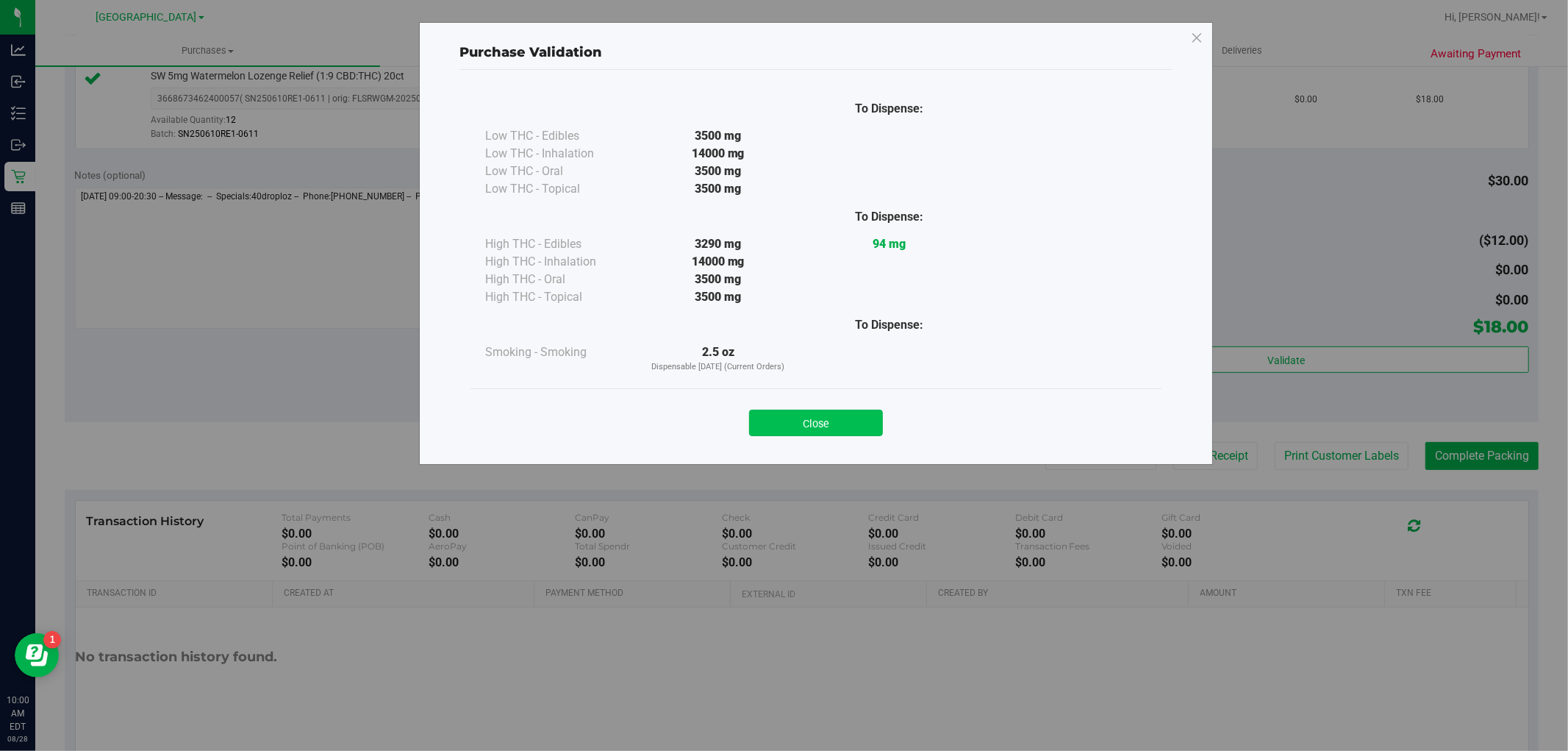
click at [847, 432] on button "Close" at bounding box center [816, 423] width 134 height 26
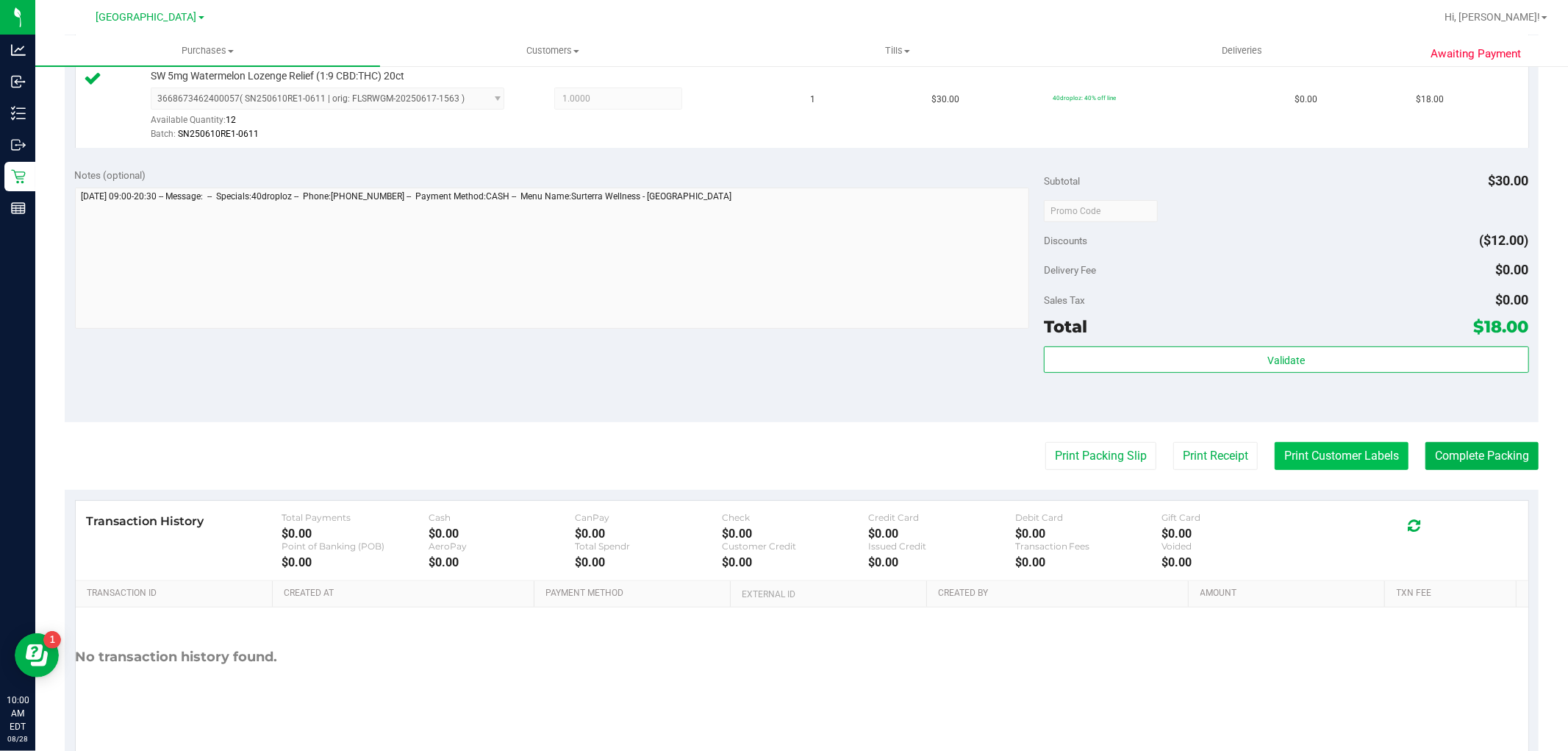
click at [1288, 469] on button "Print Customer Labels" at bounding box center [1342, 456] width 134 height 28
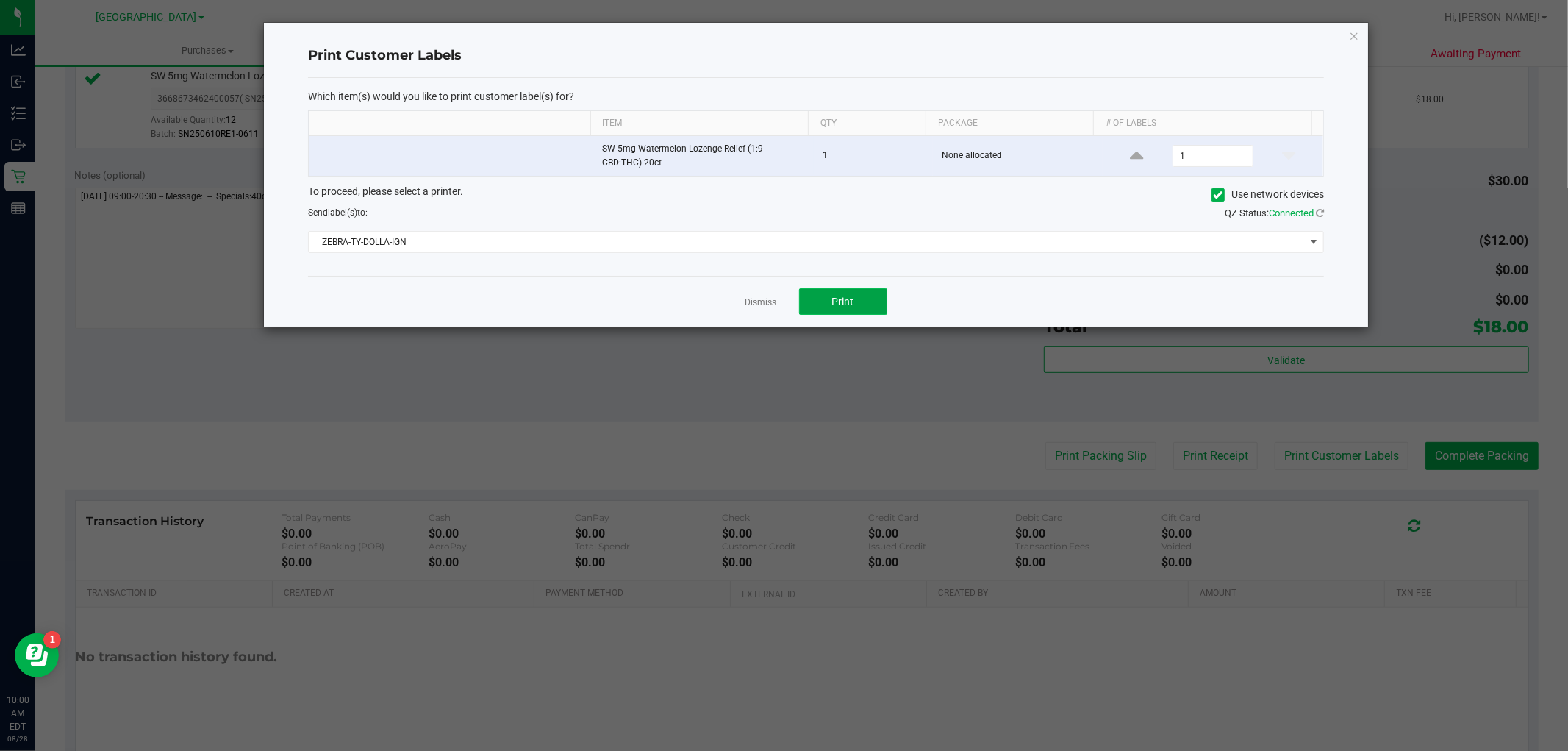
click at [841, 306] on span "Print" at bounding box center [843, 302] width 22 height 12
click at [765, 305] on link "Dismiss" at bounding box center [761, 303] width 31 height 12
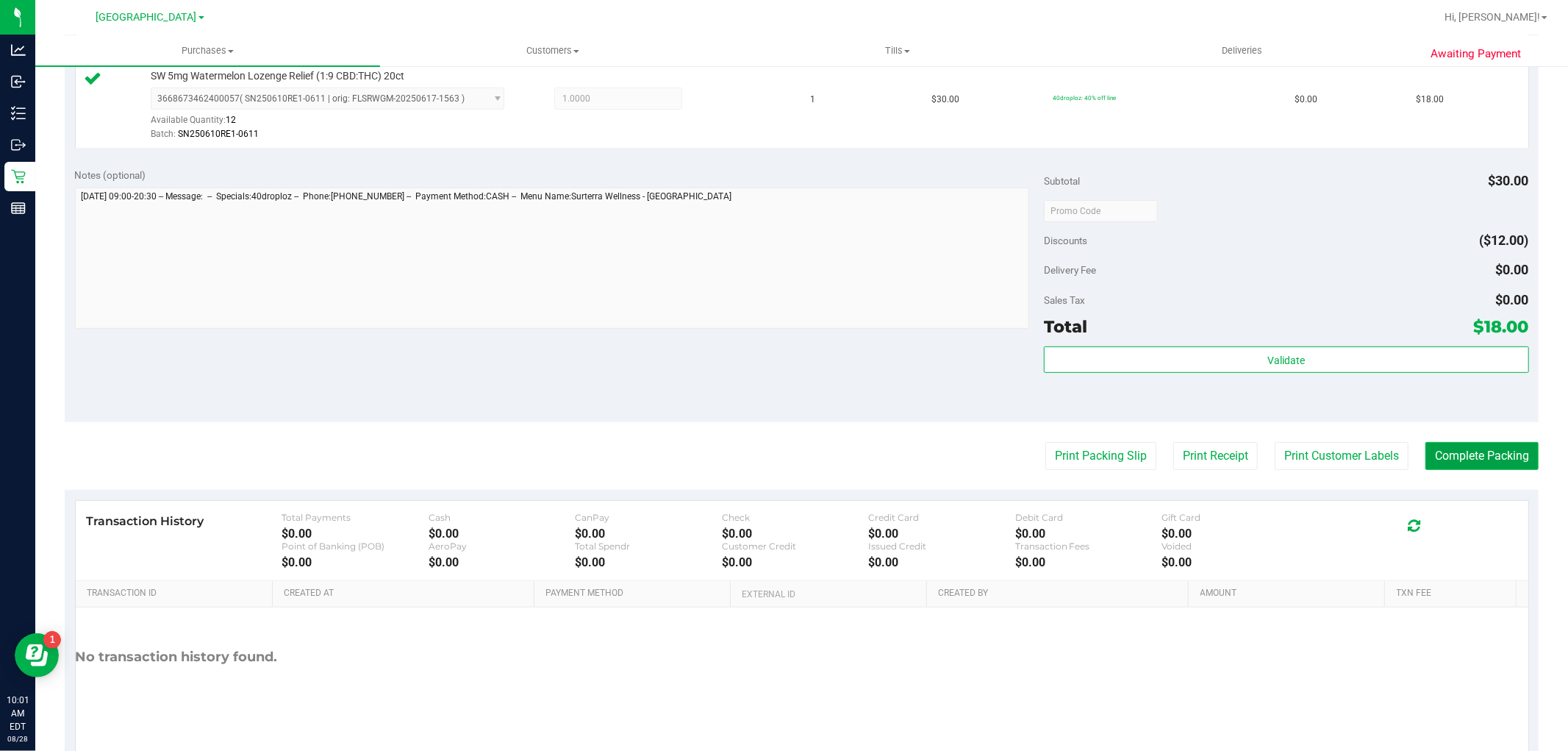
click at [1458, 449] on button "Complete Packing" at bounding box center [1482, 456] width 113 height 28
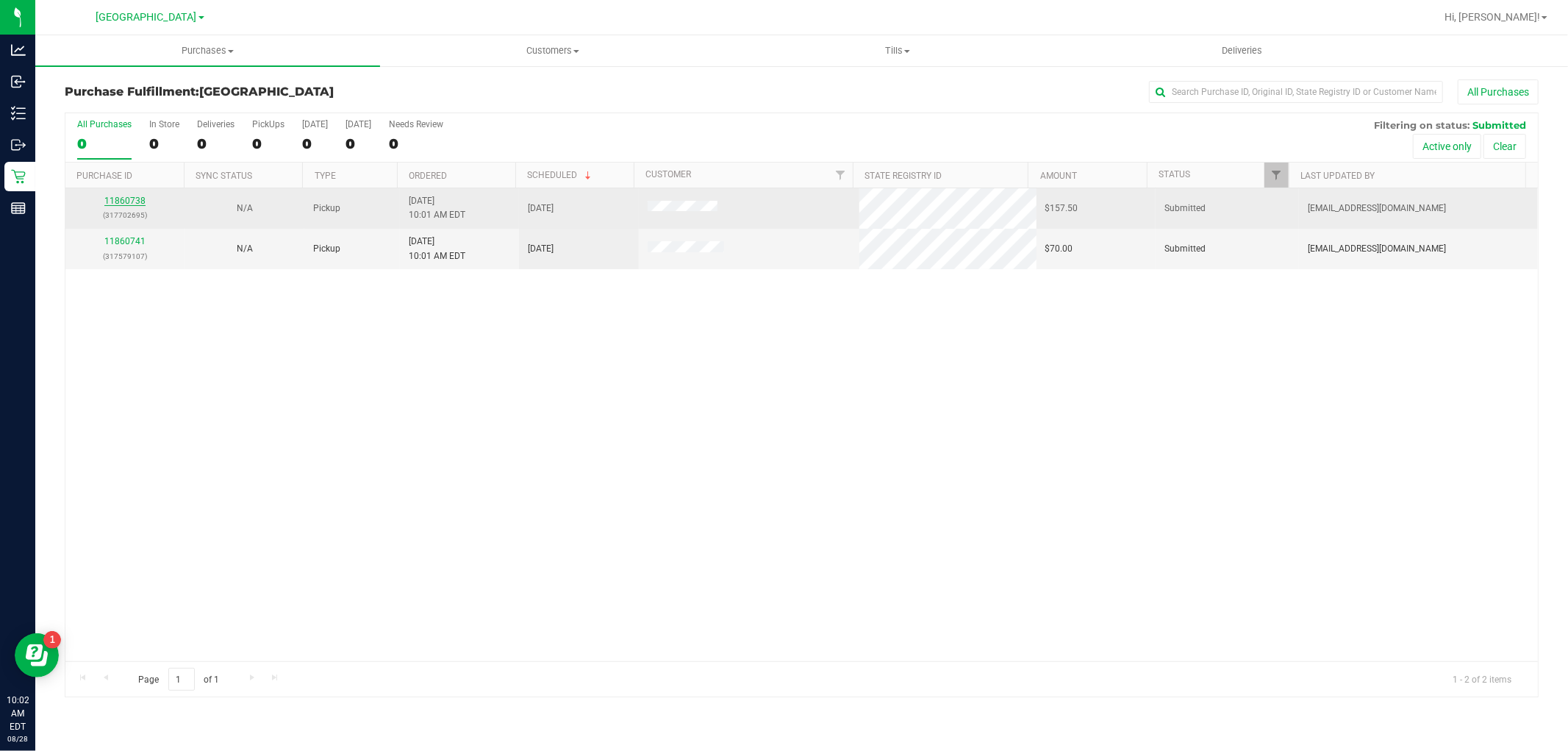
click at [136, 201] on link "11860738" at bounding box center [124, 201] width 41 height 10
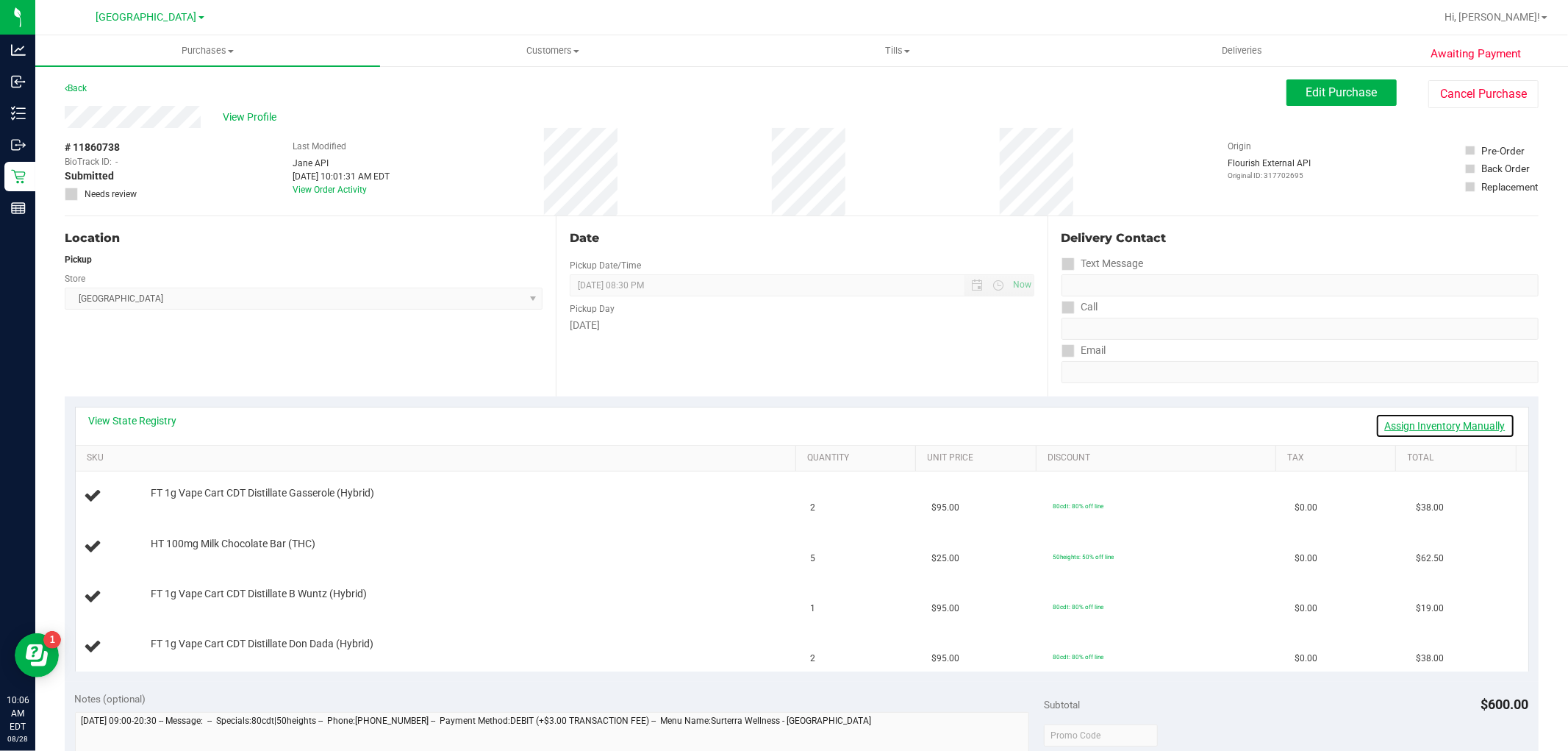
click at [1400, 424] on link "Assign Inventory Manually" at bounding box center [1445, 426] width 140 height 25
click at [1464, 419] on link "Save & Exit" at bounding box center [1479, 426] width 69 height 25
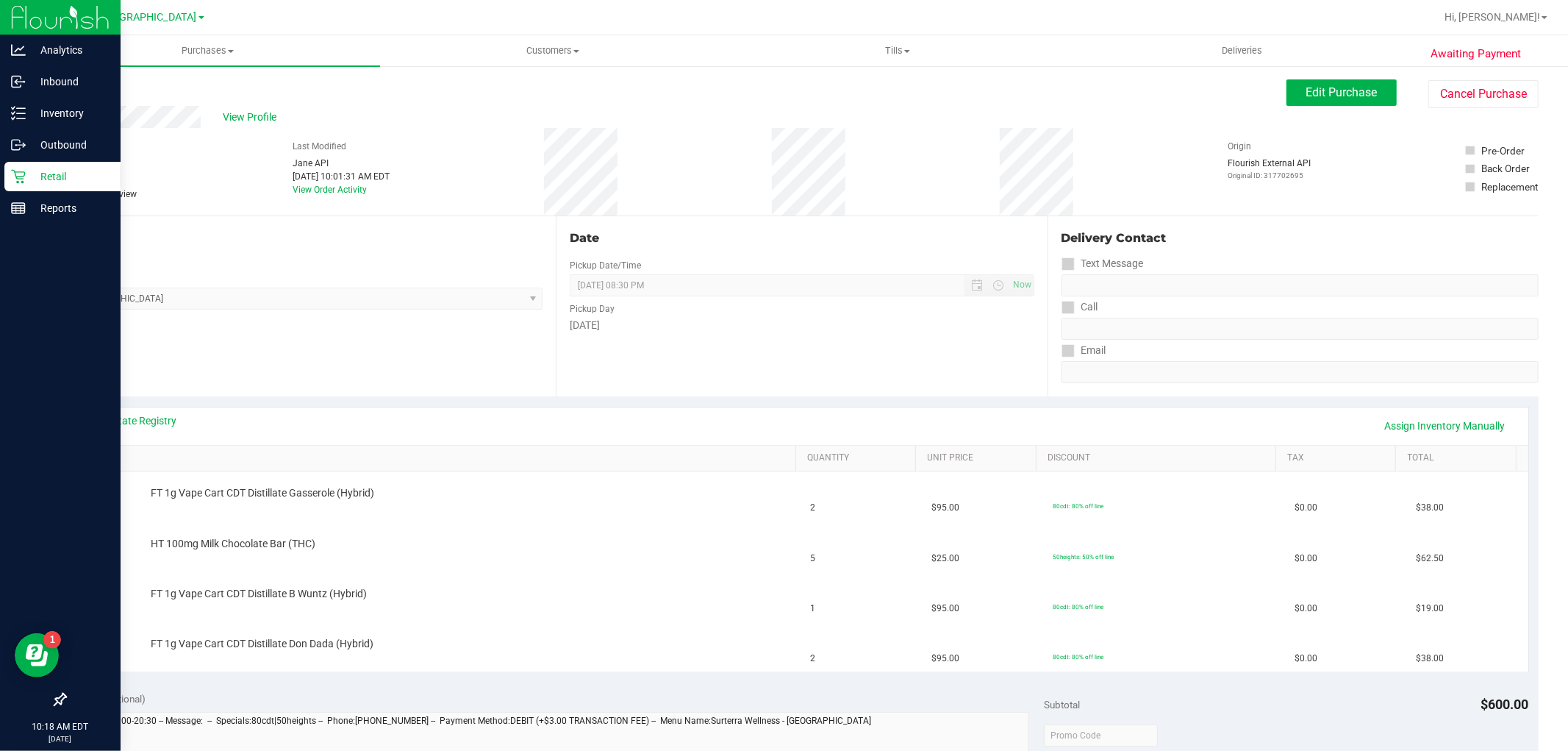
click at [63, 175] on p "Retail" at bounding box center [70, 177] width 88 height 17
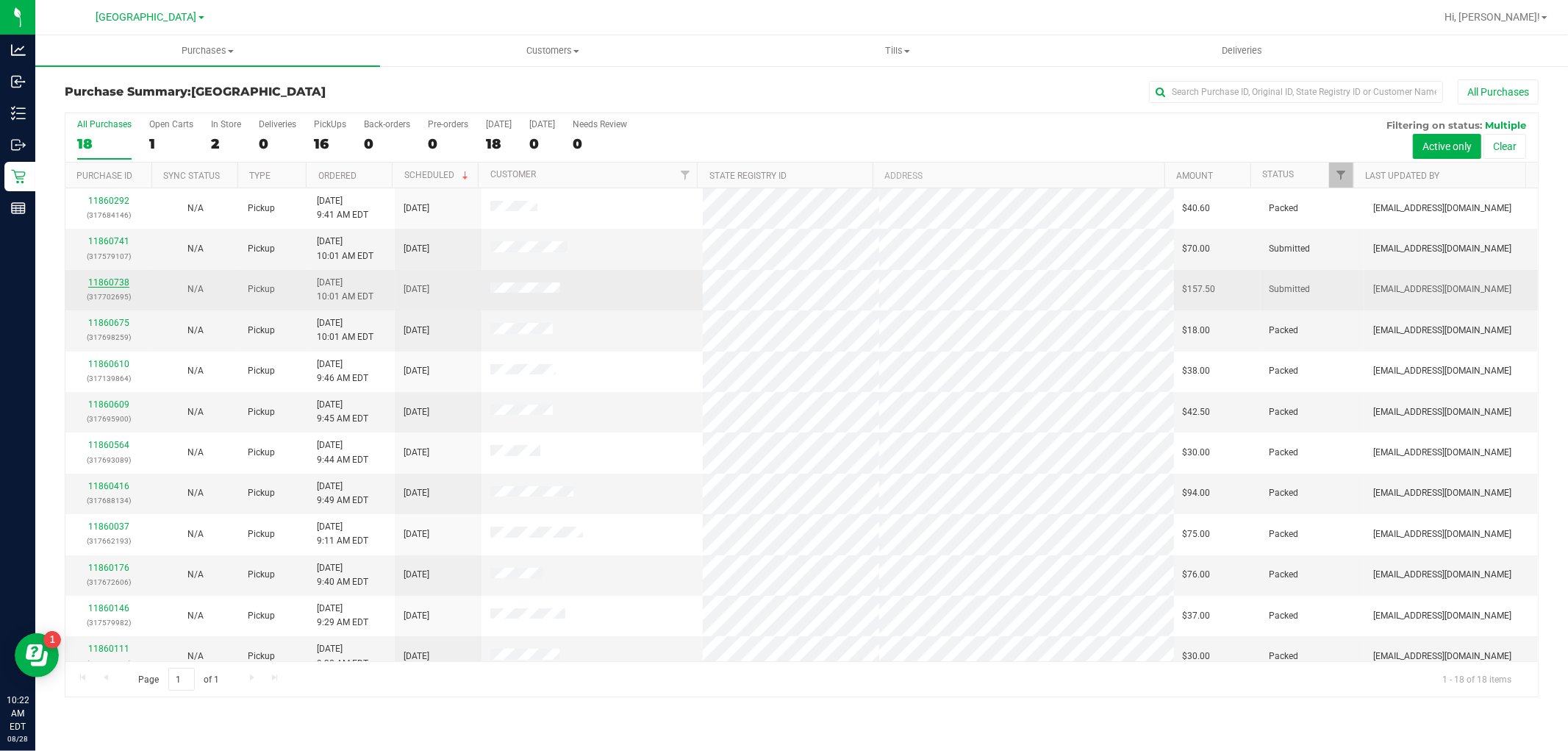
click at [112, 285] on link "11860738" at bounding box center [108, 283] width 41 height 10
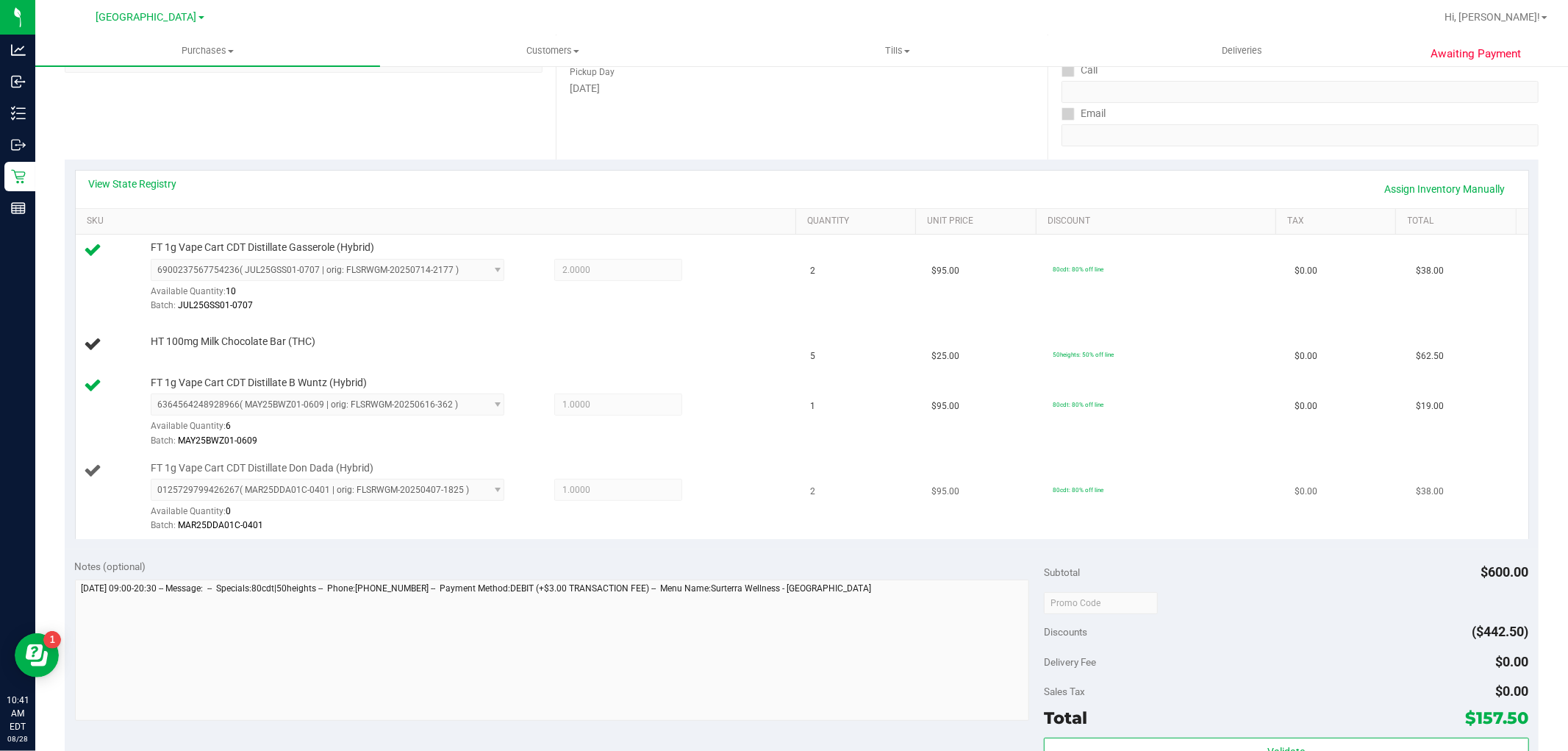
scroll to position [245, 0]
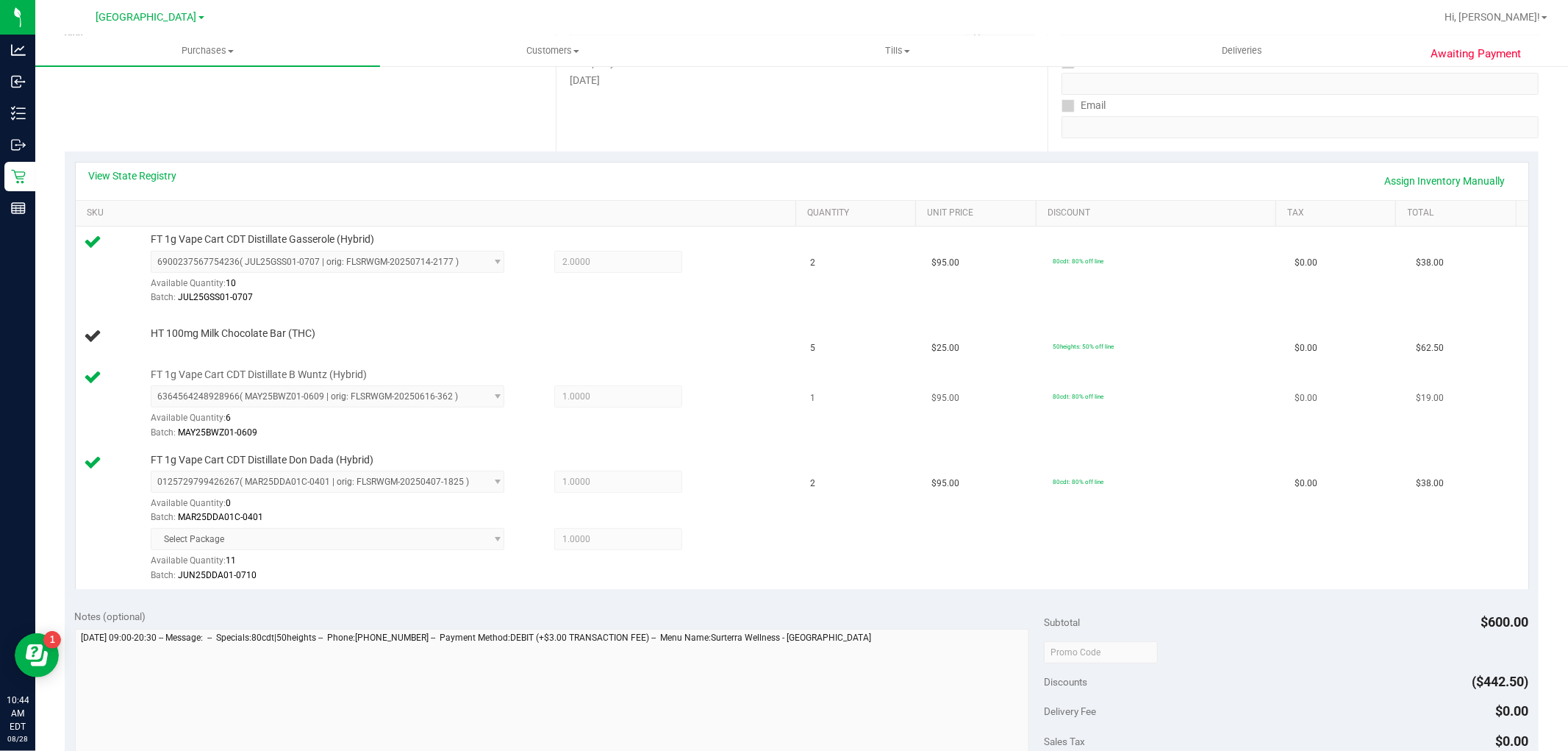
click at [653, 363] on td "FT 1g Vape Cart CDT Distillate B Wuntz (Hybrid) 6364564248928966 ( MAY25BWZ01-0…" at bounding box center [438, 405] width 726 height 85
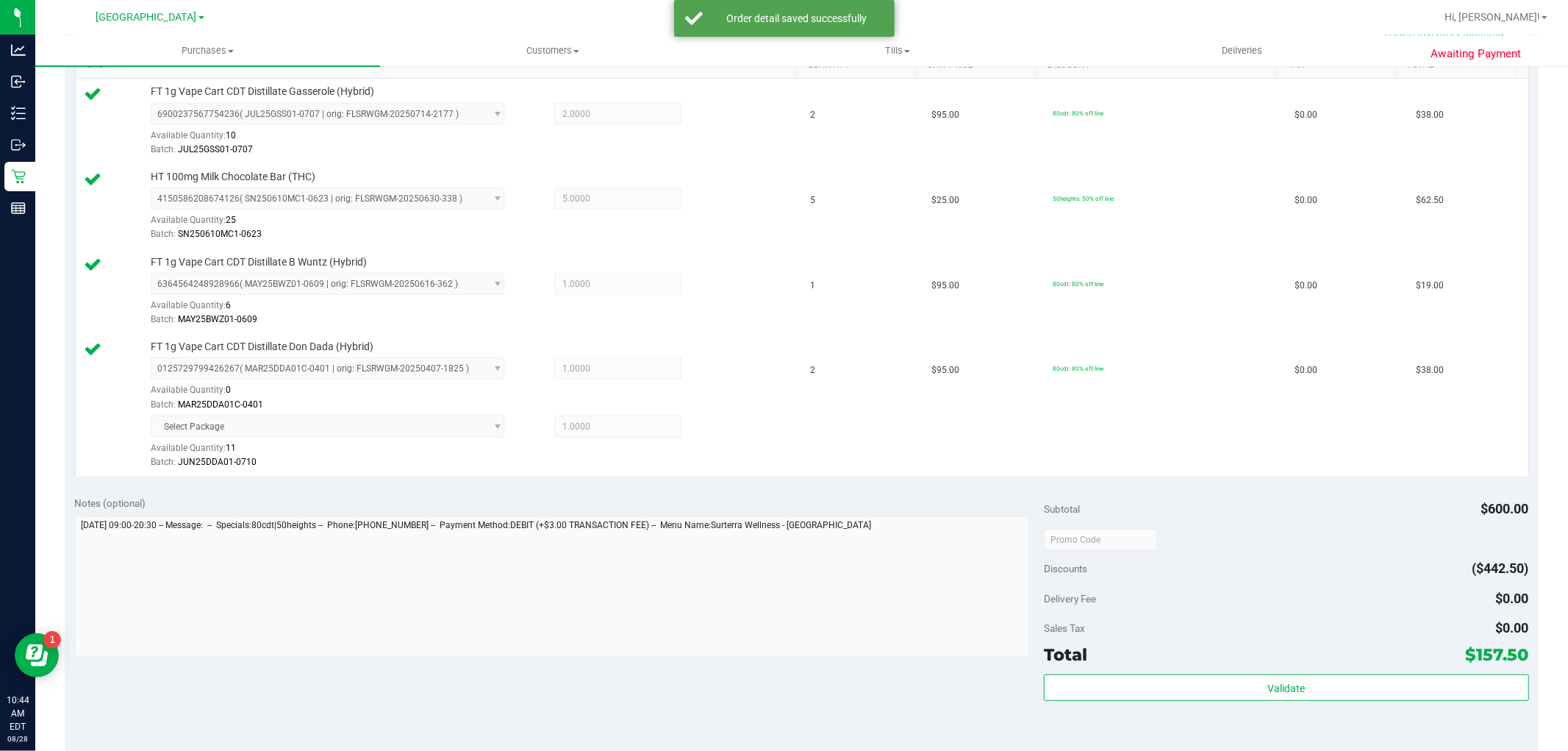
scroll to position [767, 0]
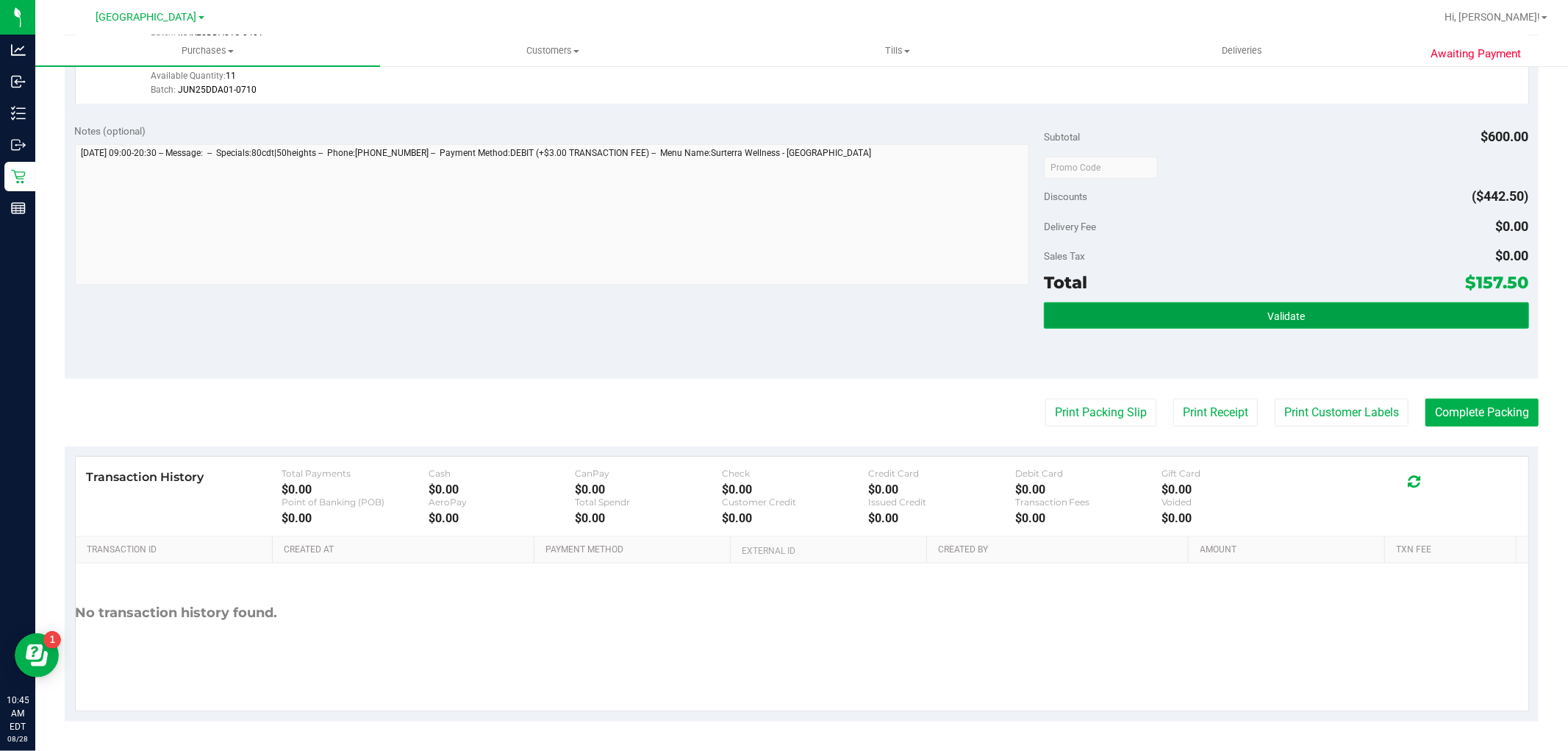
click at [1136, 310] on button "Validate" at bounding box center [1285, 315] width 484 height 26
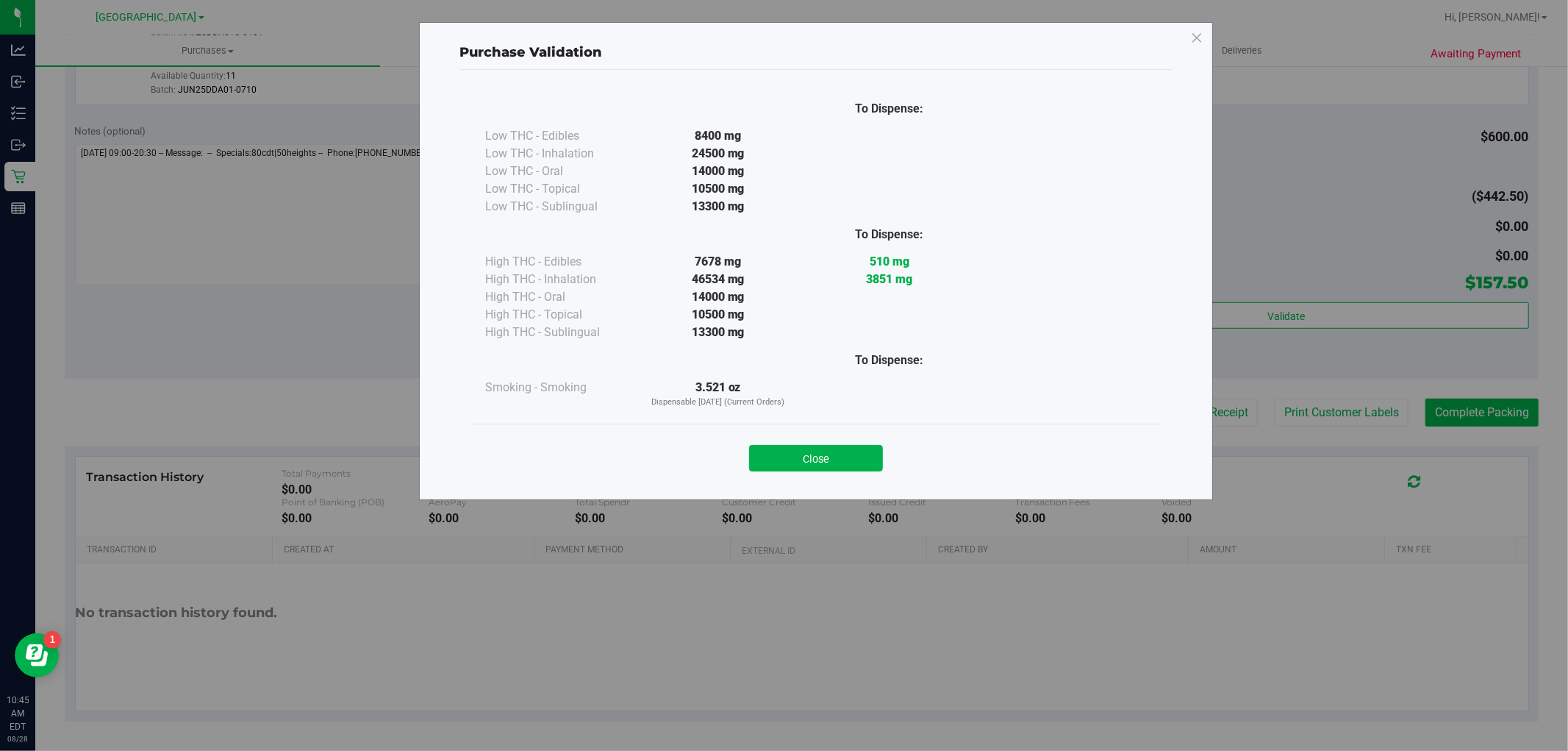
click at [842, 463] on button "Close" at bounding box center [816, 458] width 134 height 26
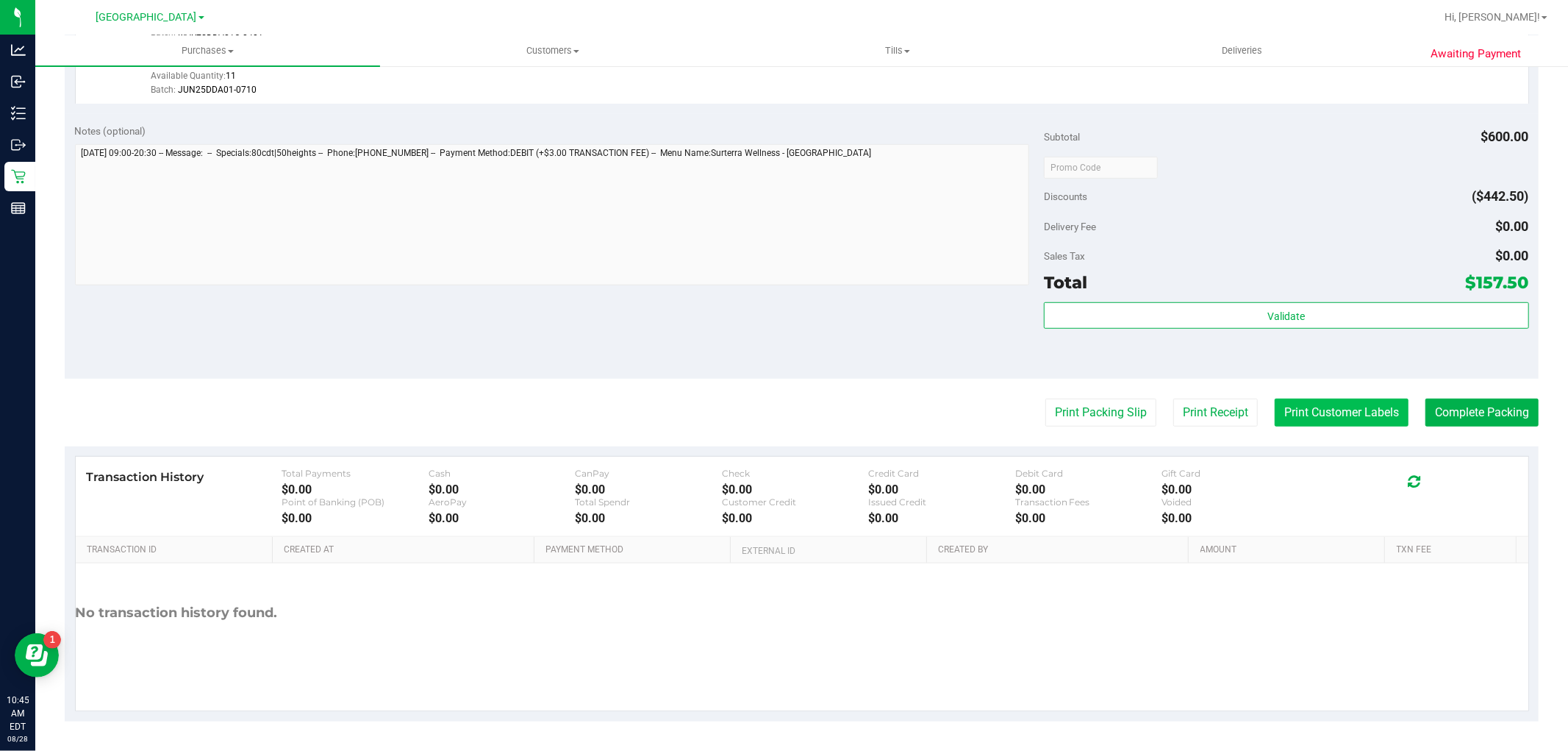
click at [1335, 418] on button "Print Customer Labels" at bounding box center [1342, 412] width 134 height 28
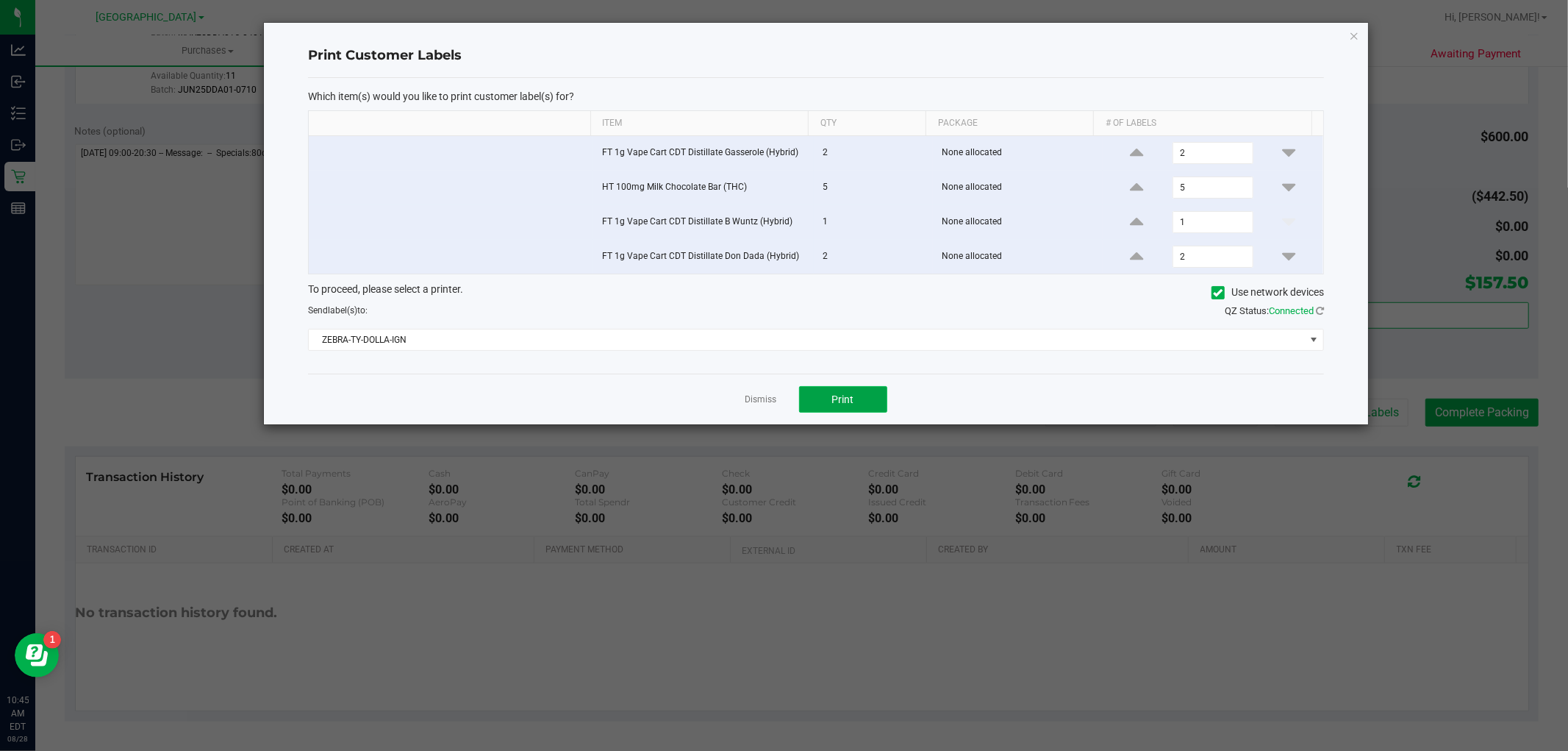
click at [877, 394] on button "Print" at bounding box center [843, 399] width 88 height 26
click at [753, 406] on link "Dismiss" at bounding box center [761, 399] width 31 height 12
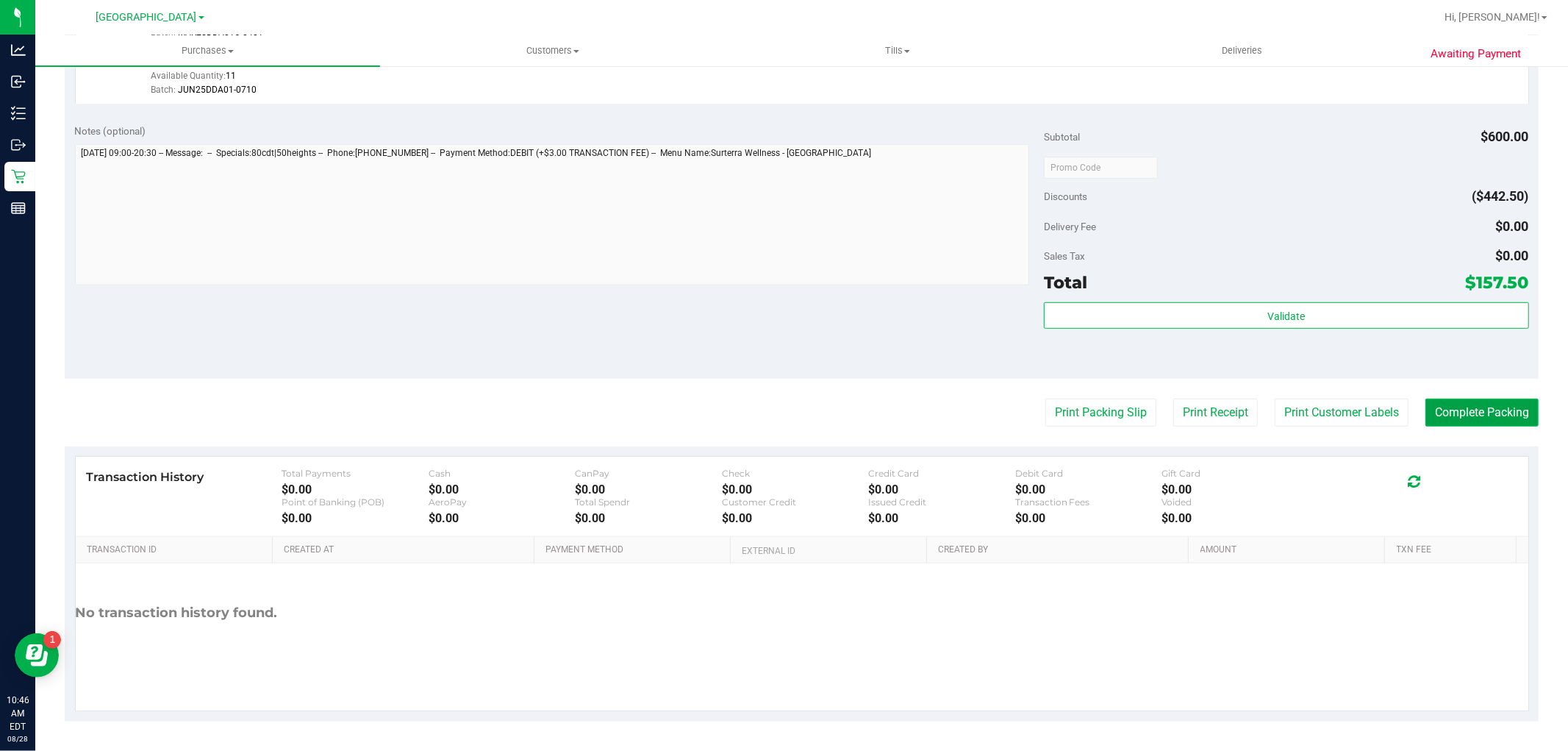
click at [1444, 407] on button "Complete Packing" at bounding box center [1482, 412] width 113 height 28
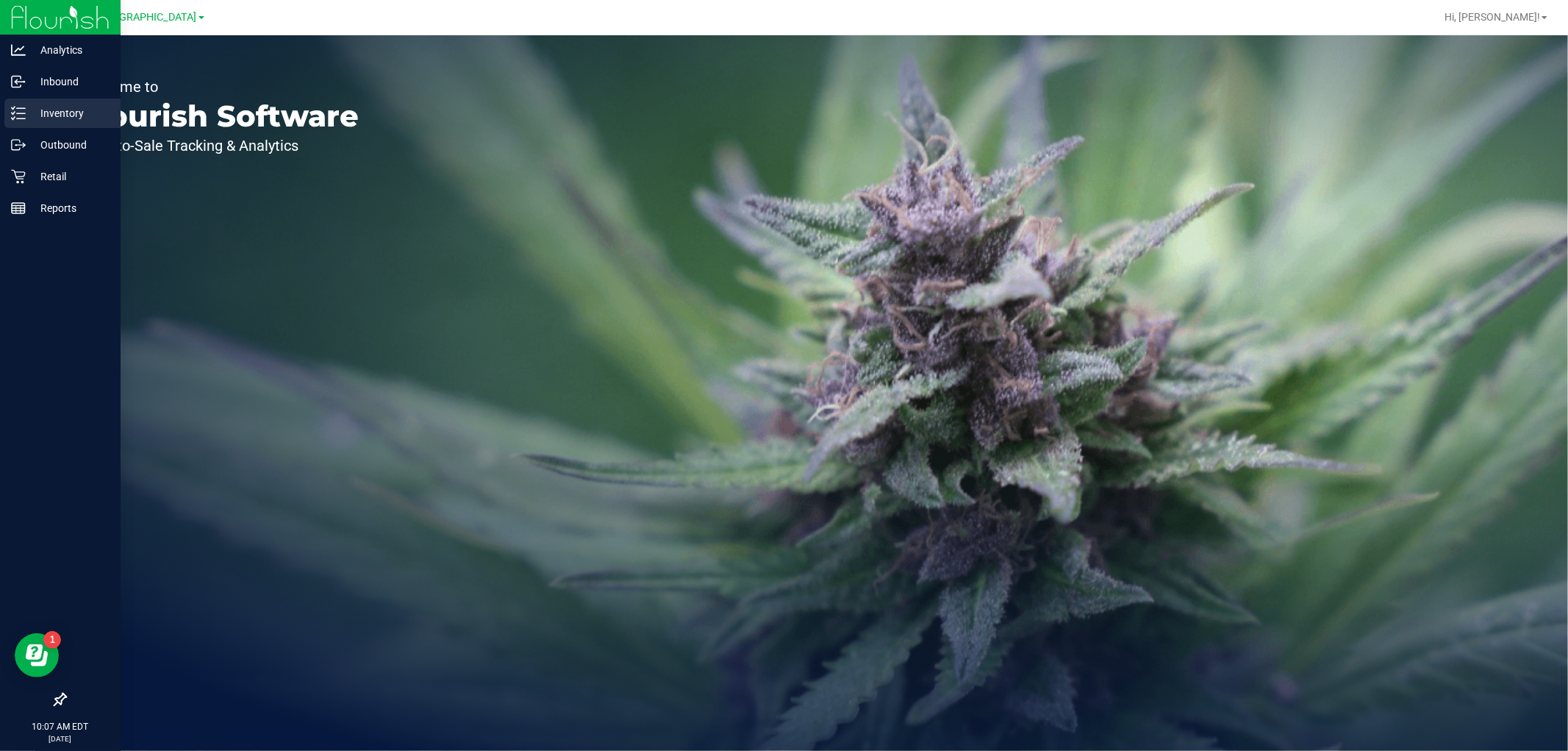
click at [30, 107] on p "Inventory" at bounding box center [70, 113] width 88 height 17
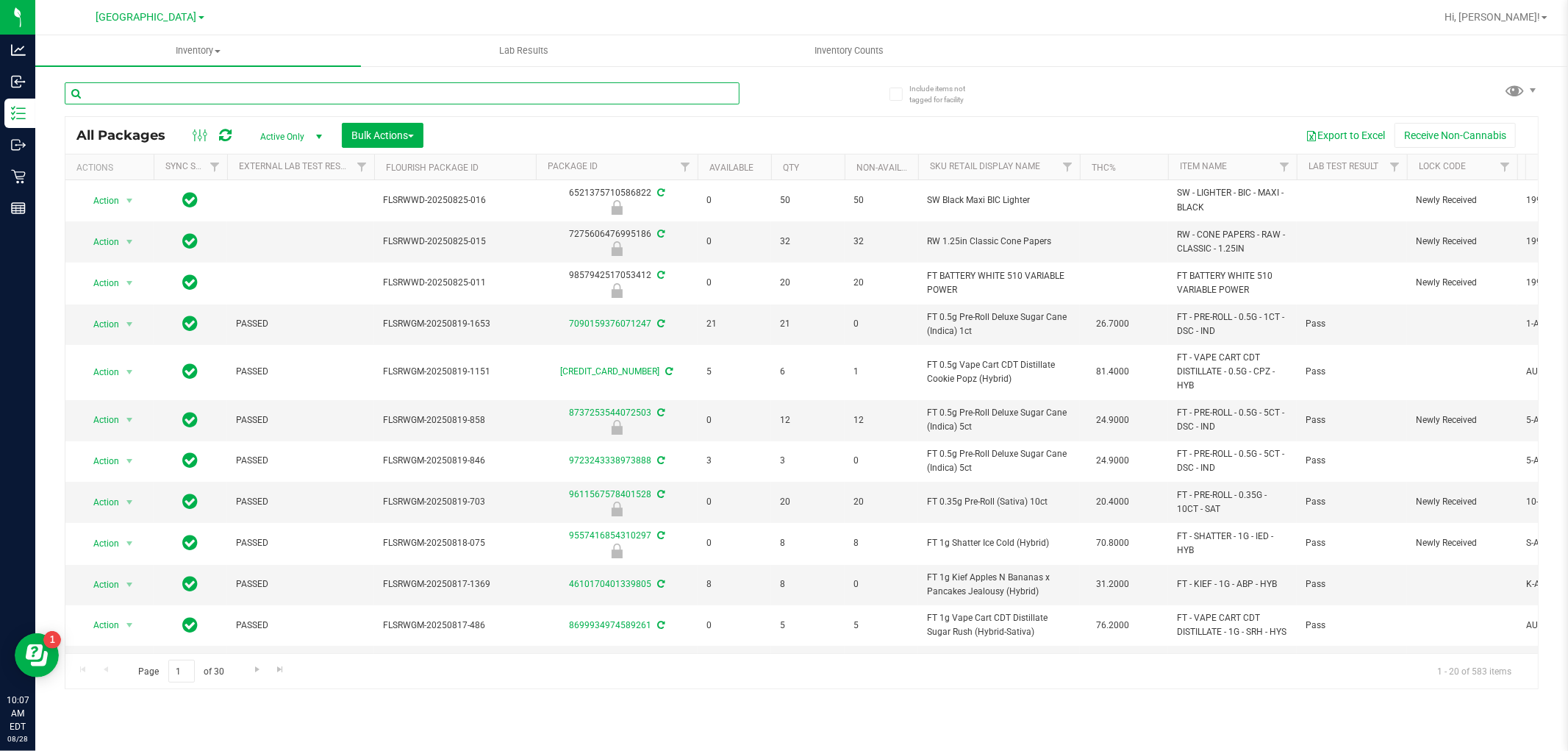
click at [256, 84] on input "text" at bounding box center [402, 93] width 675 height 22
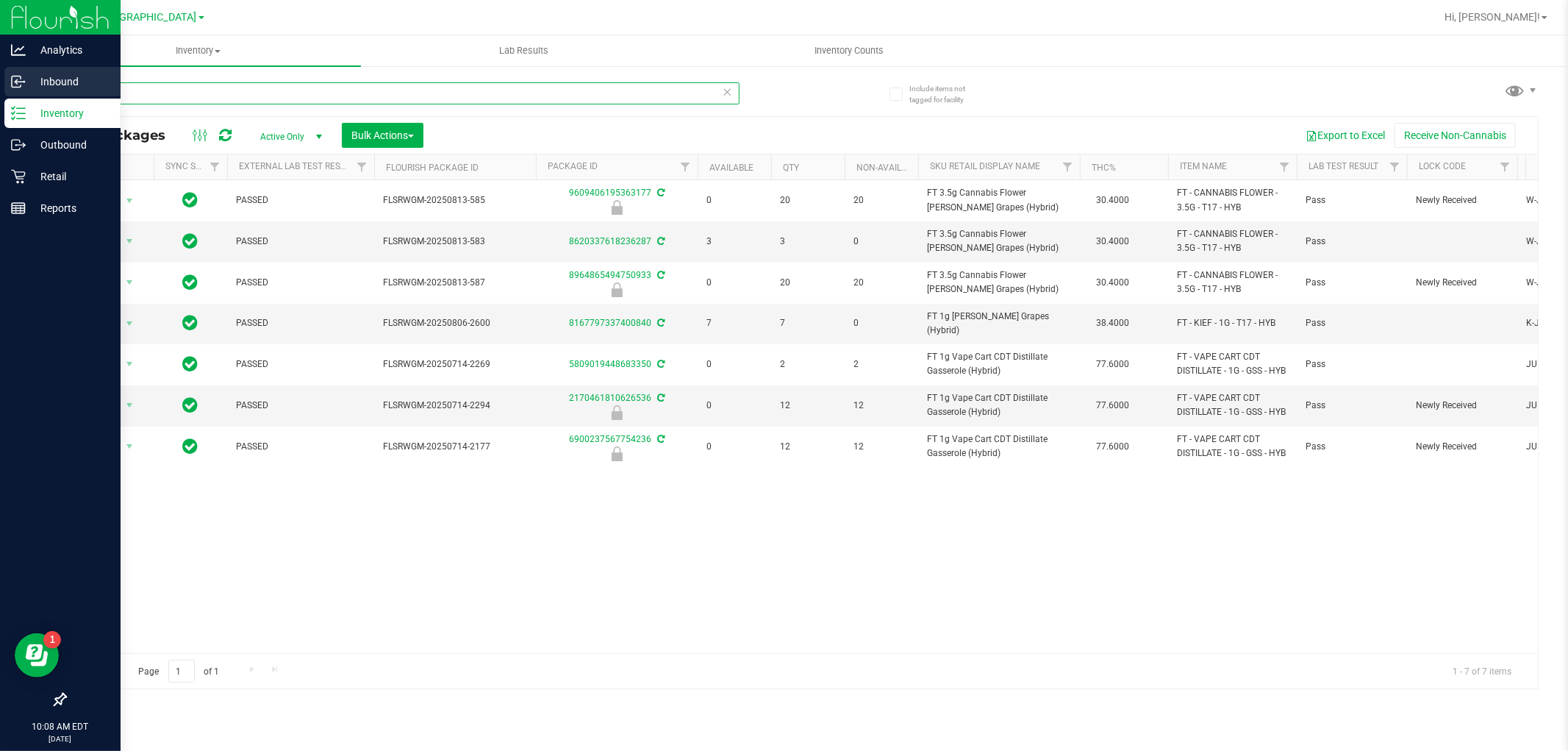
drag, startPoint x: 143, startPoint y: 97, endPoint x: 8, endPoint y: 91, distance: 135.1
click at [8, 91] on div "Analytics Inbound Inventory Outbound Retail Reports 10:08 AM EDT 08/28/2025 08/…" at bounding box center [784, 375] width 1568 height 751
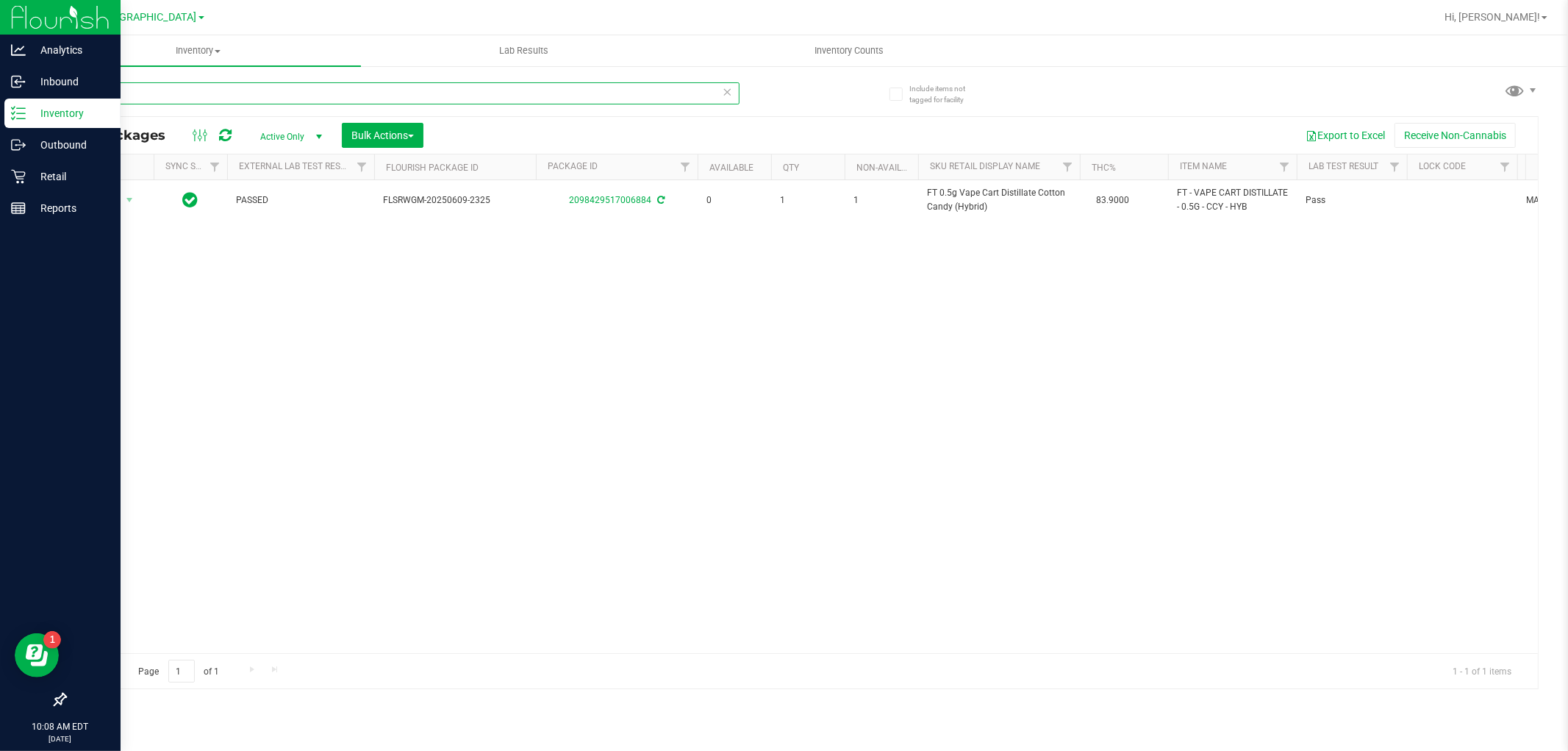
drag, startPoint x: 121, startPoint y: 91, endPoint x: 0, endPoint y: 108, distance: 122.2
click at [0, 108] on div "Analytics Inbound Inventory Outbound Retail Reports 10:08 AM EDT 08/28/2025 08/…" at bounding box center [784, 375] width 1568 height 751
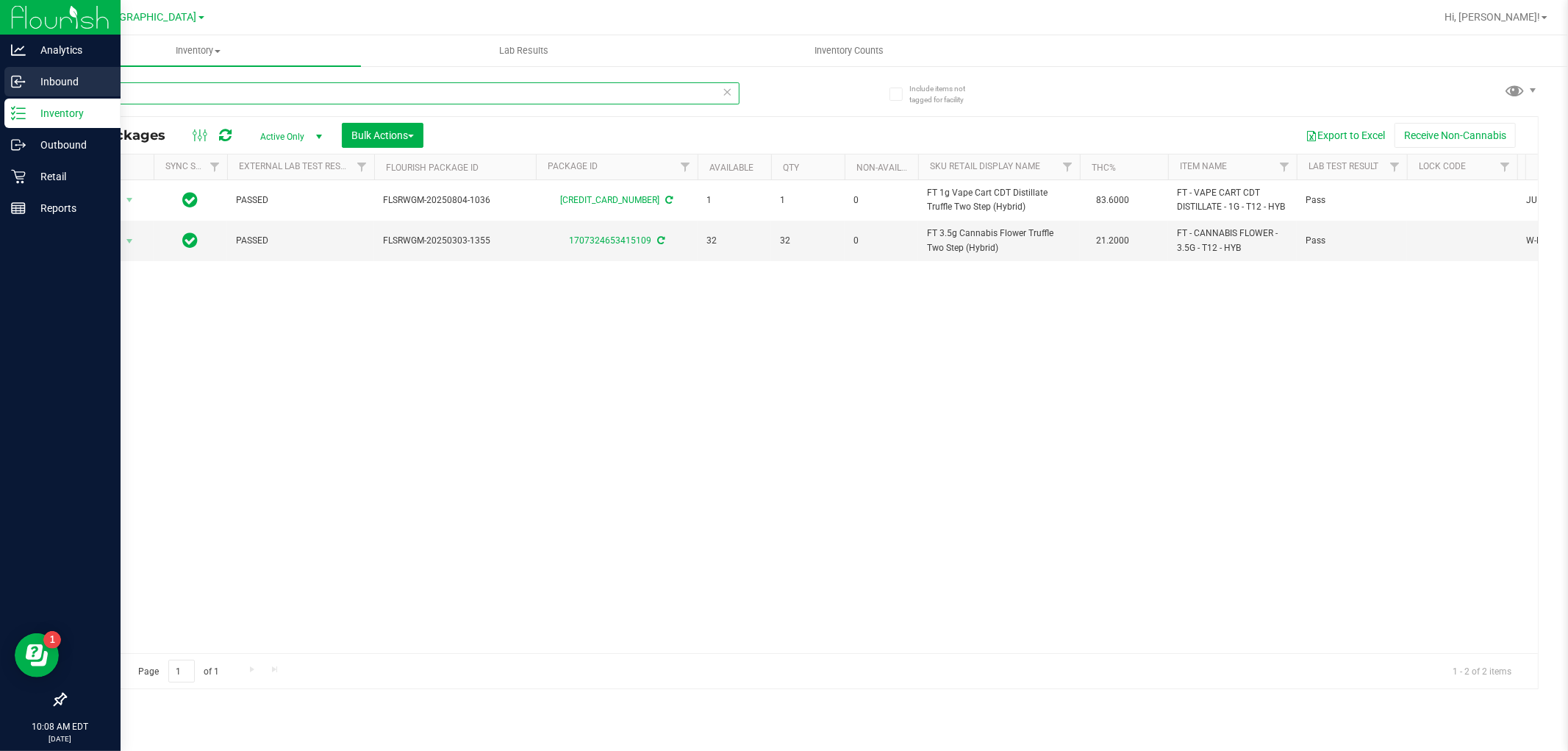
drag, startPoint x: 128, startPoint y: 90, endPoint x: 0, endPoint y: 86, distance: 128.1
click at [0, 86] on div "Analytics Inbound Inventory Outbound Retail Reports 10:08 AM EDT 08/28/2025 08/…" at bounding box center [784, 375] width 1568 height 751
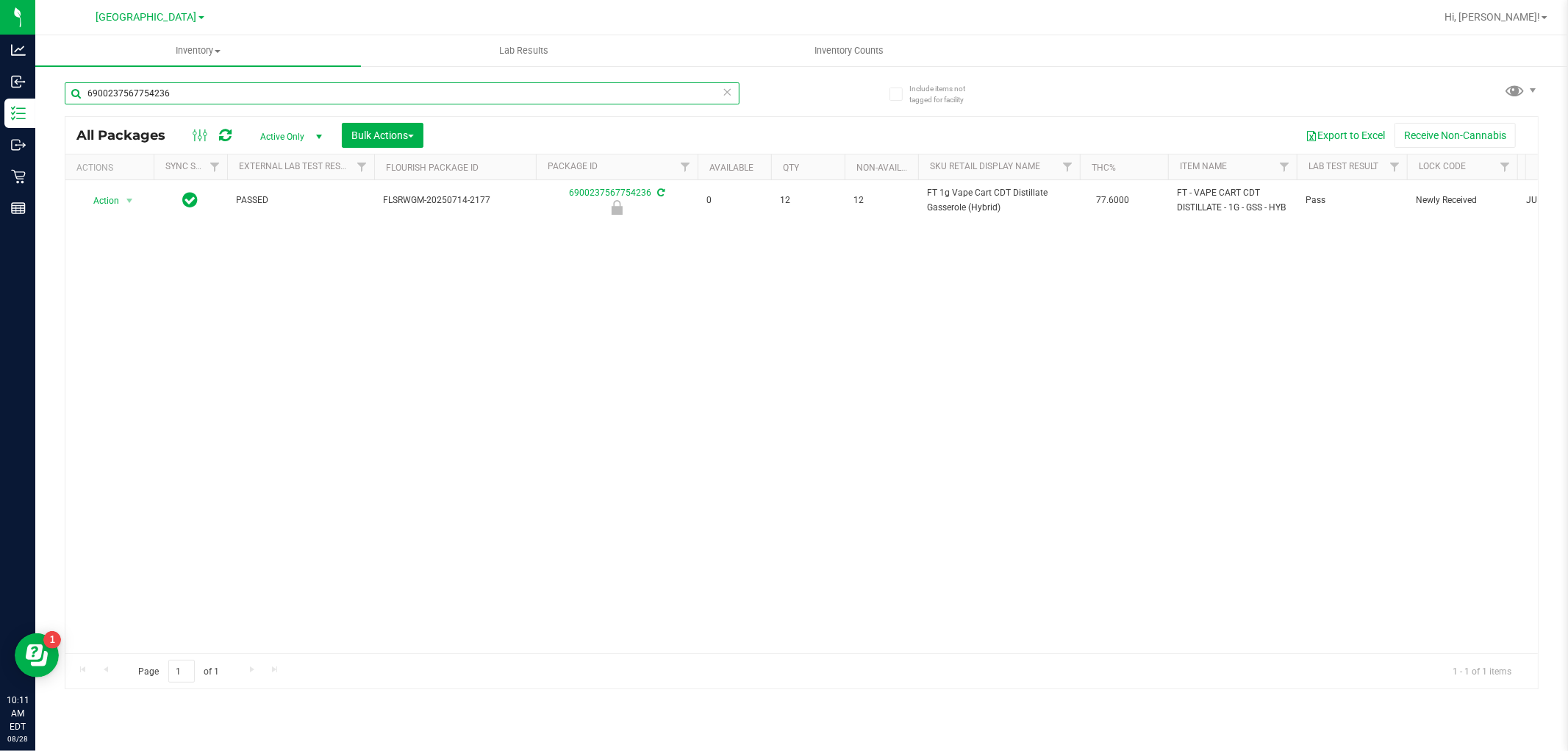
type input "6900237567754236"
click at [554, 421] on div "Action Action Edit attributes Global inventory Locate package Package audit log…" at bounding box center [801, 416] width 1472 height 473
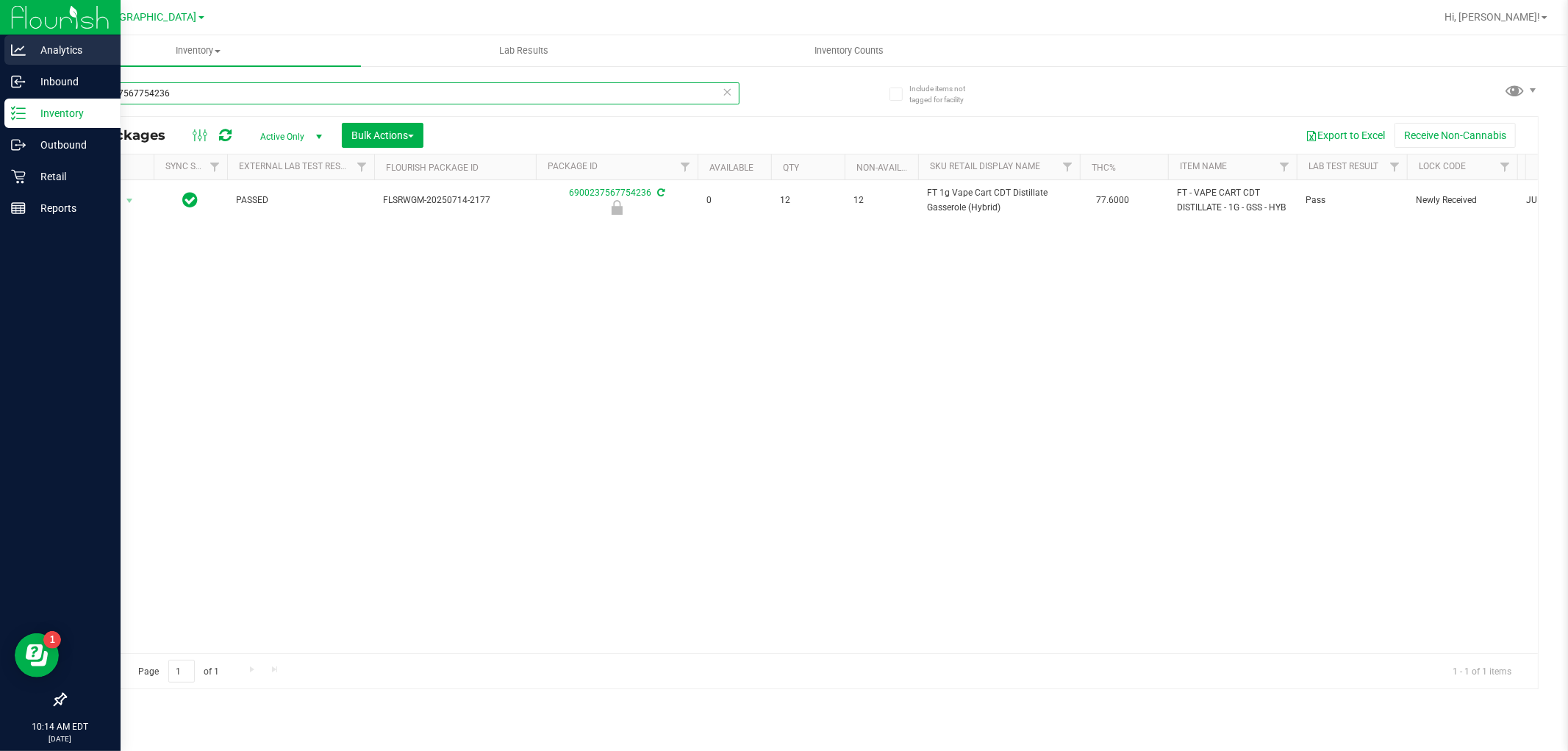
drag, startPoint x: 202, startPoint y: 84, endPoint x: 0, endPoint y: 51, distance: 204.7
click at [0, 51] on div "Analytics Inbound Inventory Outbound Retail Reports 10:14 AM EDT 08/28/2025 08/…" at bounding box center [784, 375] width 1568 height 751
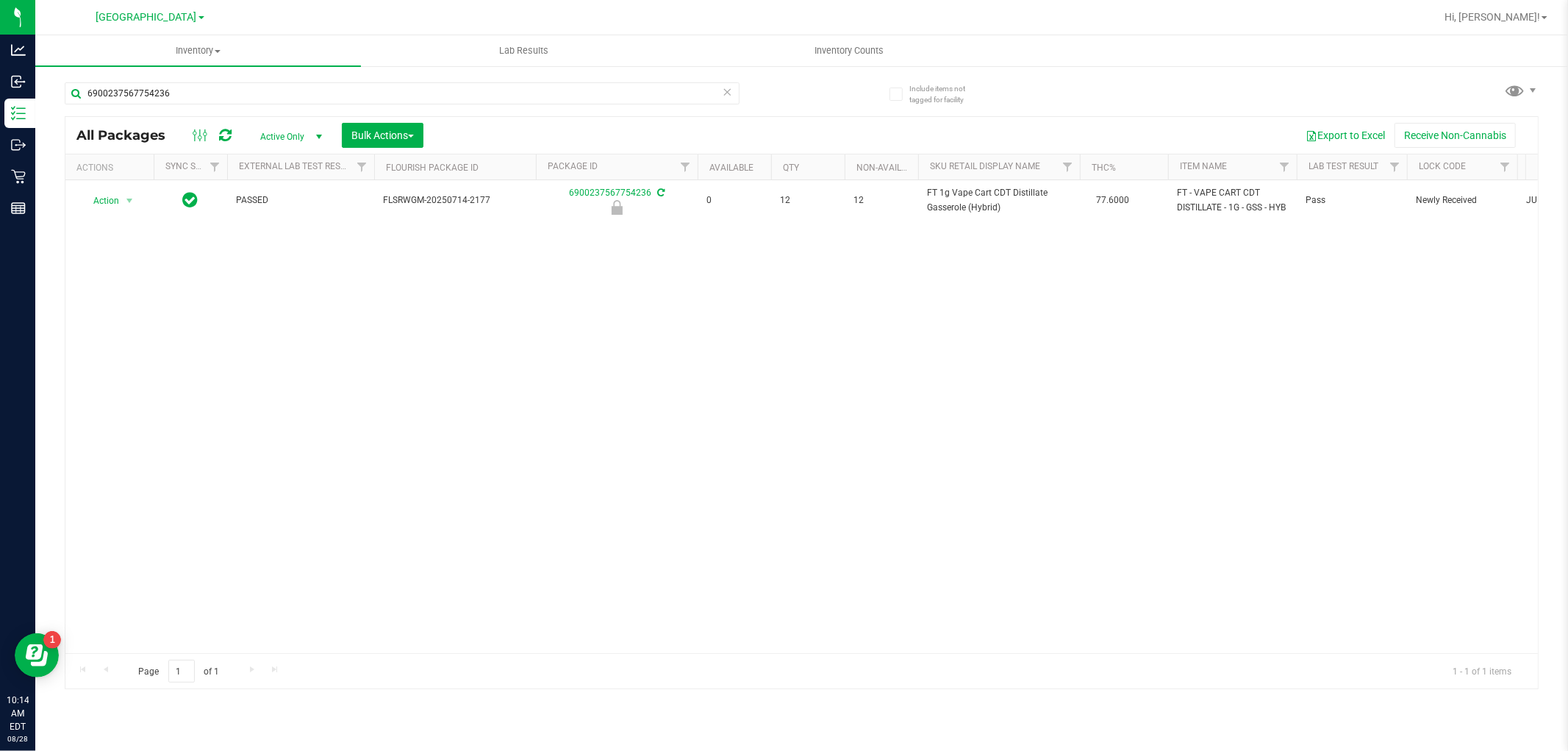
click at [1051, 349] on div "Action Action Edit attributes Global inventory Locate package Package audit log…" at bounding box center [801, 416] width 1472 height 473
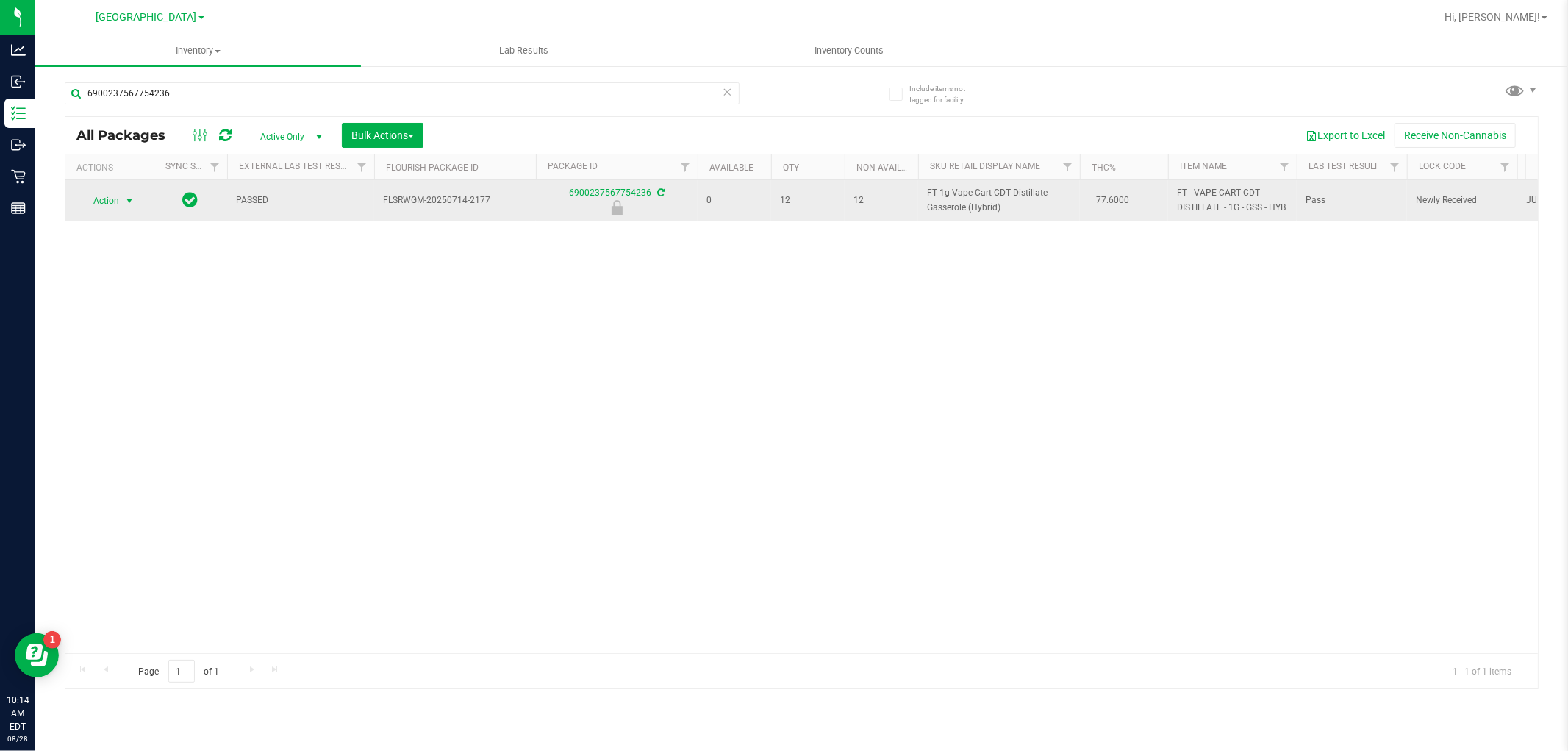
click at [126, 202] on span "select" at bounding box center [130, 201] width 12 height 12
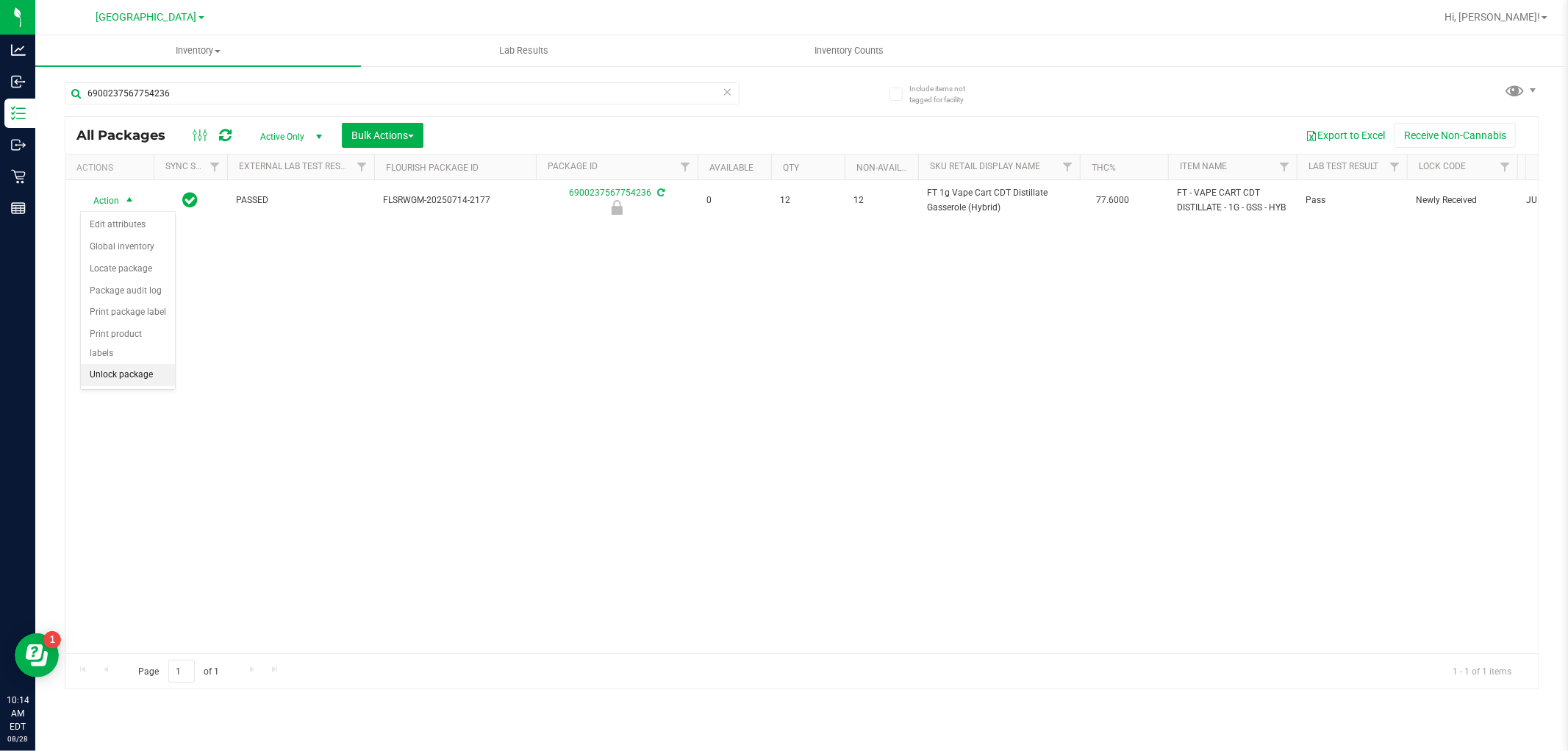
click at [129, 377] on li "Unlock package" at bounding box center [128, 374] width 94 height 22
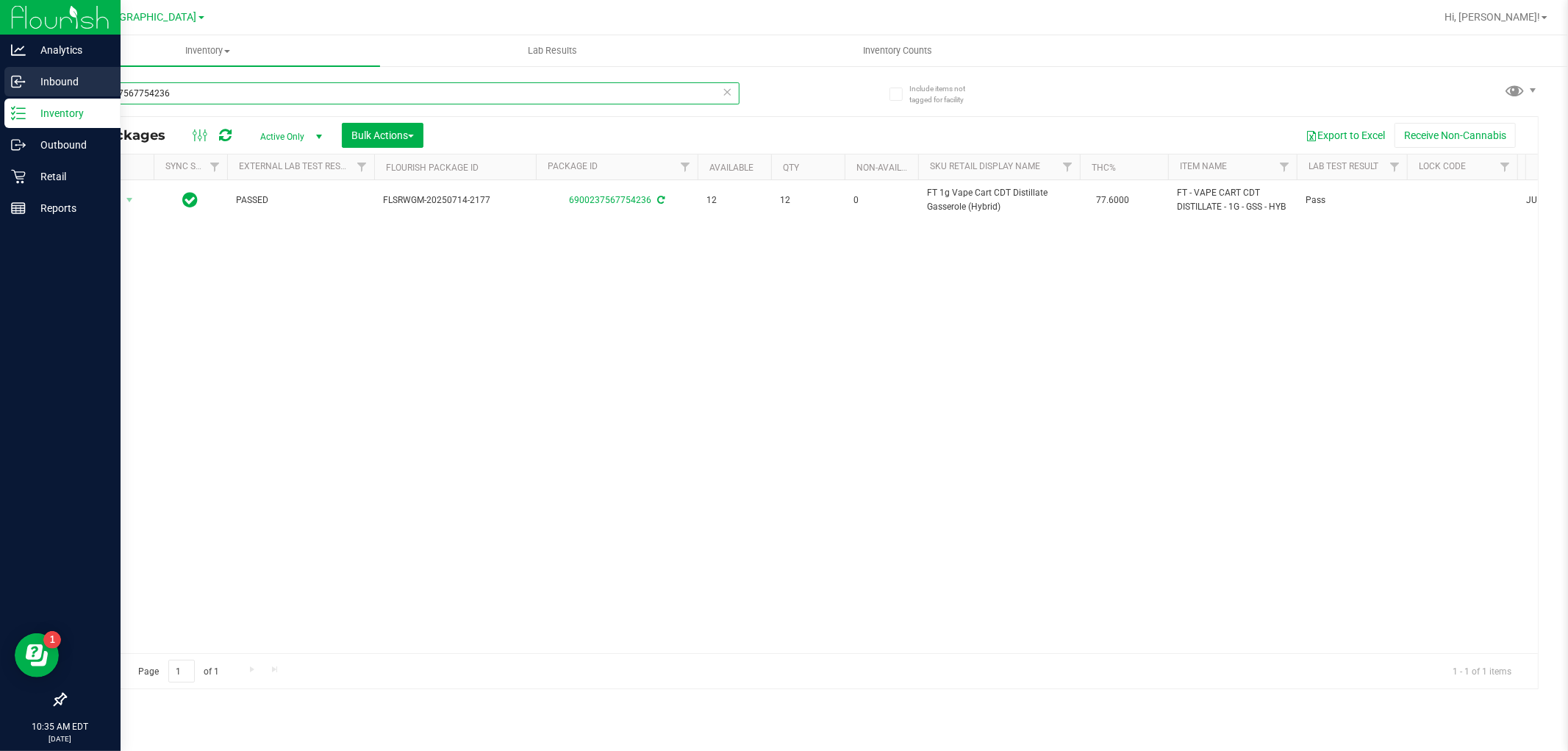
drag, startPoint x: 221, startPoint y: 90, endPoint x: 0, endPoint y: 91, distance: 221.0
click at [0, 91] on div "Analytics Inbound Inventory Outbound Retail Reports 10:35 AM EDT 08/28/2025 08/…" at bounding box center [784, 375] width 1568 height 751
drag, startPoint x: 187, startPoint y: 92, endPoint x: 0, endPoint y: 60, distance: 189.7
click at [0, 62] on div "Analytics Inbound Inventory Outbound Retail Reports 10:39 AM EDT 08/28/2025 08/…" at bounding box center [784, 375] width 1568 height 751
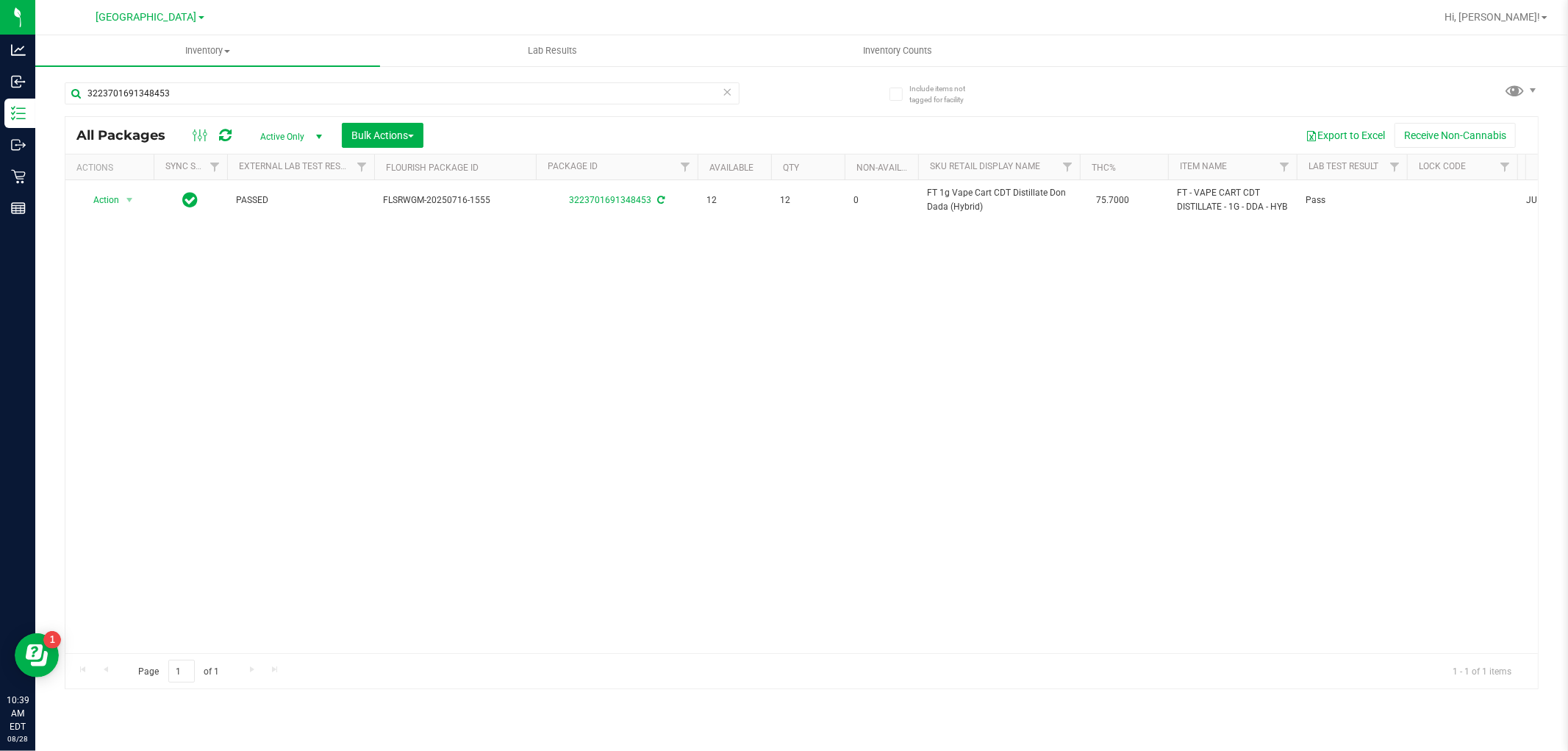
click at [397, 320] on div "Action Action Adjust qty Create package Edit attributes Global inventory Locate…" at bounding box center [801, 416] width 1472 height 473
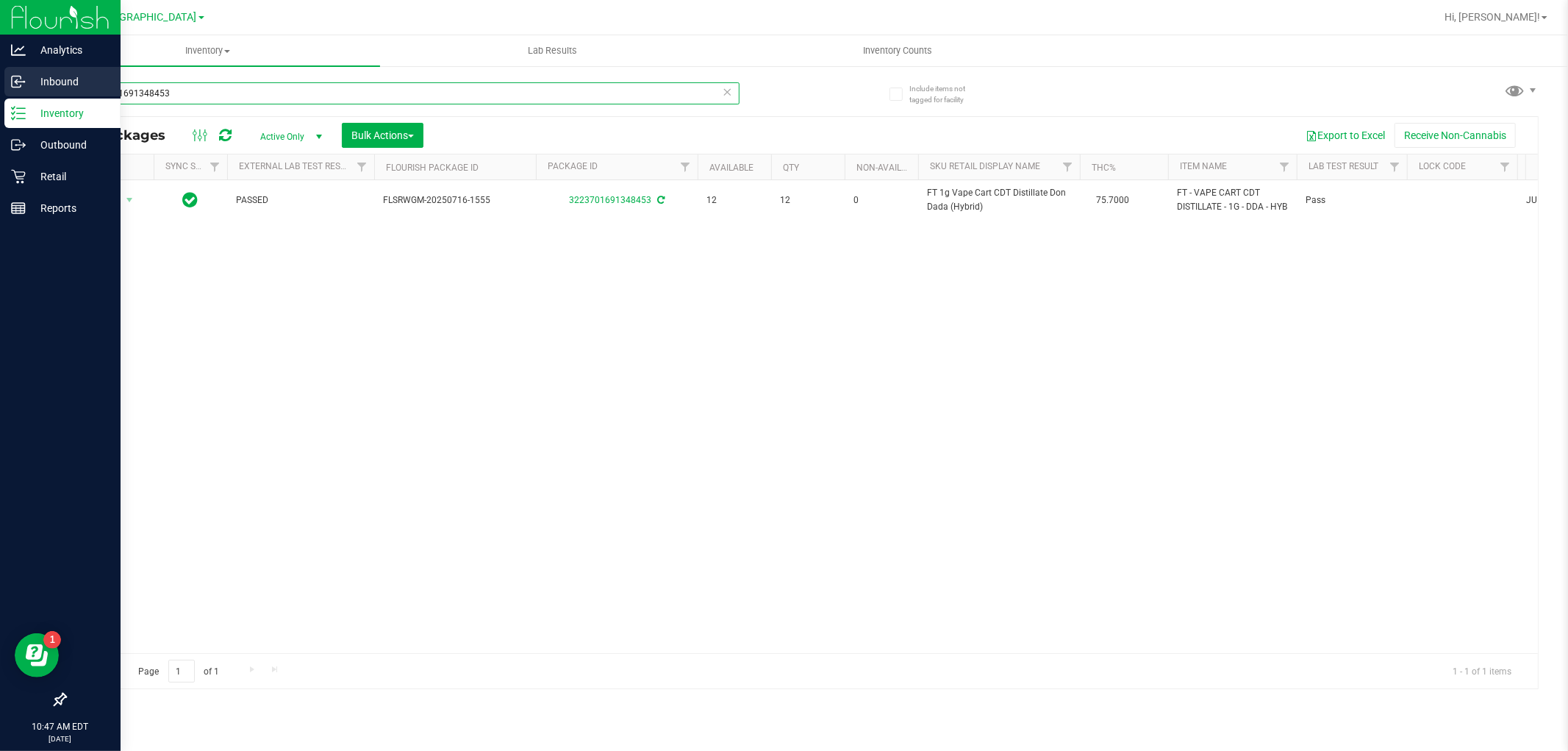
drag, startPoint x: 194, startPoint y: 86, endPoint x: 0, endPoint y: 74, distance: 194.4
click at [0, 74] on div "Analytics Inbound Inventory Outbound Retail Reports 10:47 AM EDT 08/28/2025 08/…" at bounding box center [784, 375] width 1568 height 751
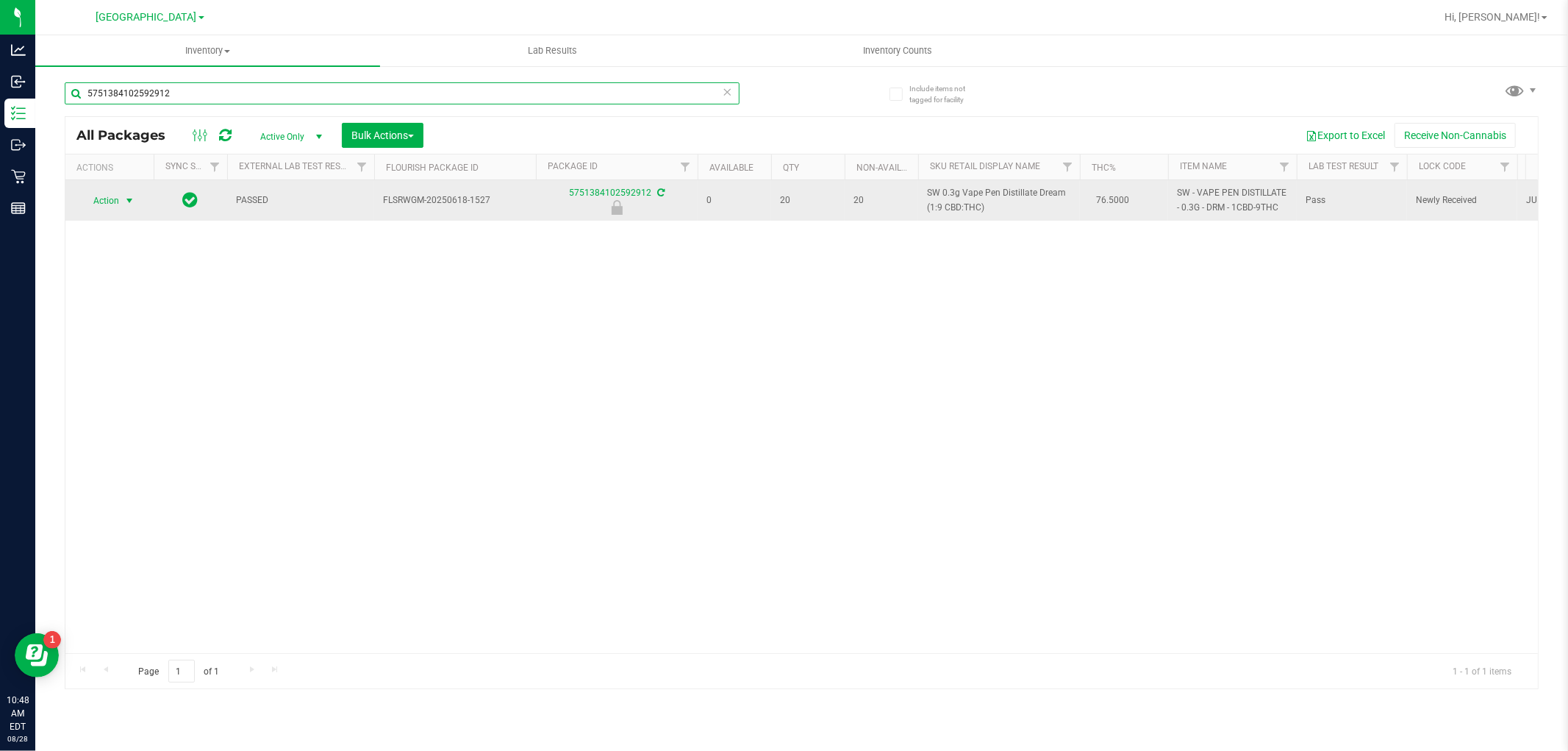
type input "5751384102592912"
click at [110, 202] on span "Action" at bounding box center [100, 201] width 40 height 21
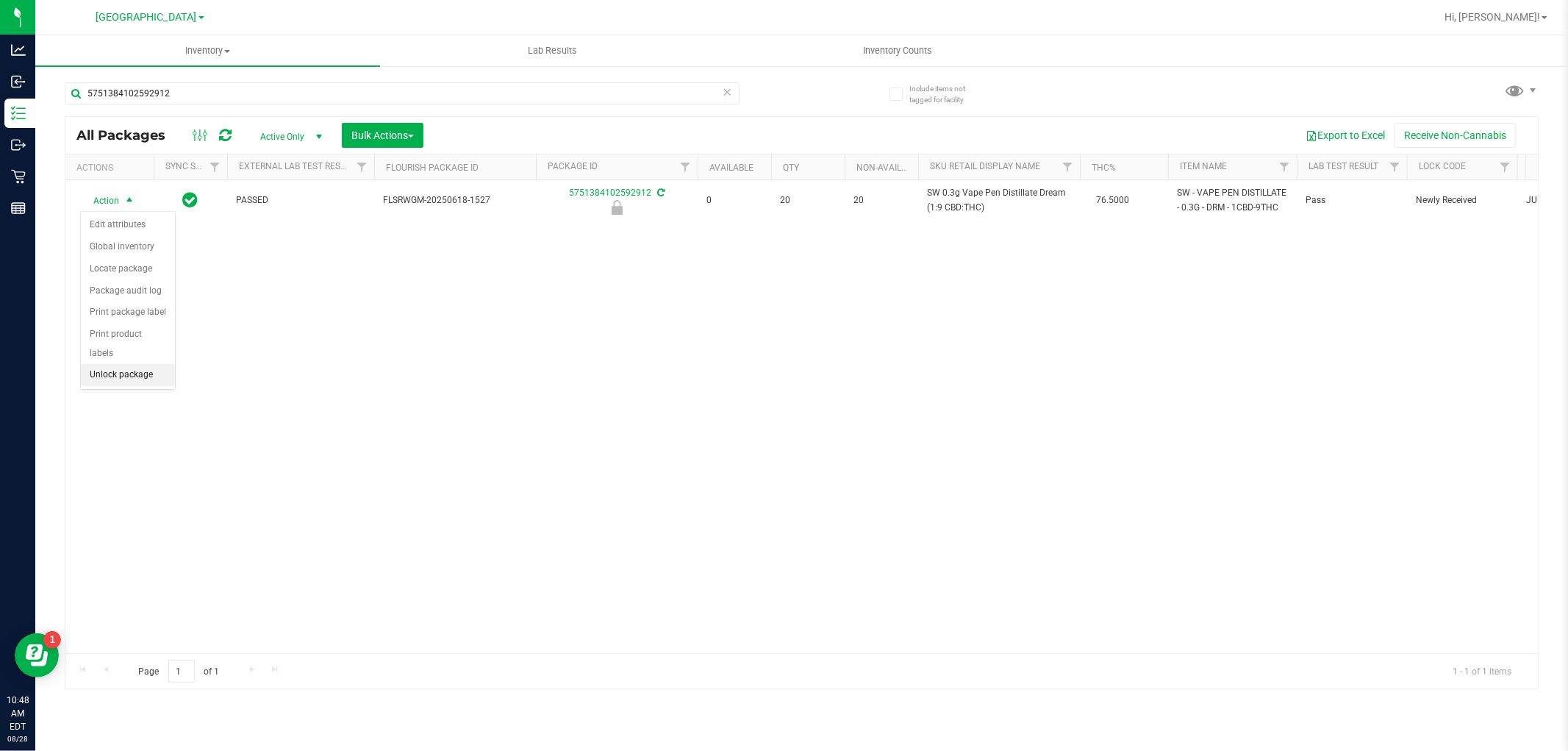
click at [149, 372] on li "Unlock package" at bounding box center [128, 374] width 94 height 22
